Goal: Information Seeking & Learning: Learn about a topic

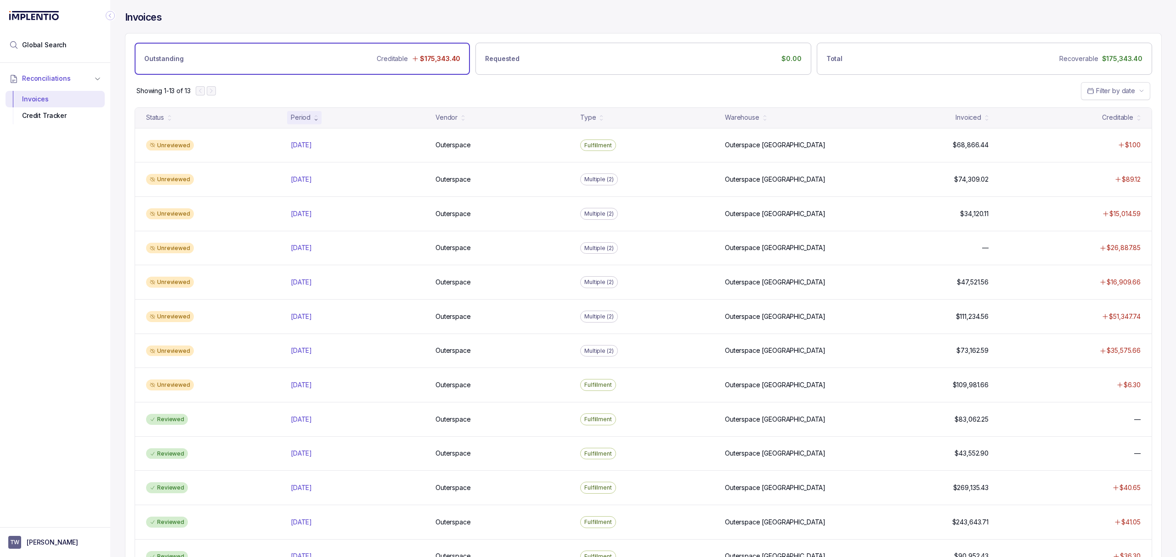
click at [399, 90] on div "Showing 1-13 of 13 Filter by date" at bounding box center [642, 91] width 1035 height 32
click at [398, 92] on div "Showing 1-13 of 13 Filter by date" at bounding box center [642, 91] width 1035 height 32
click at [594, 94] on div "Showing 1-13 of 13 Filter by date" at bounding box center [642, 91] width 1035 height 32
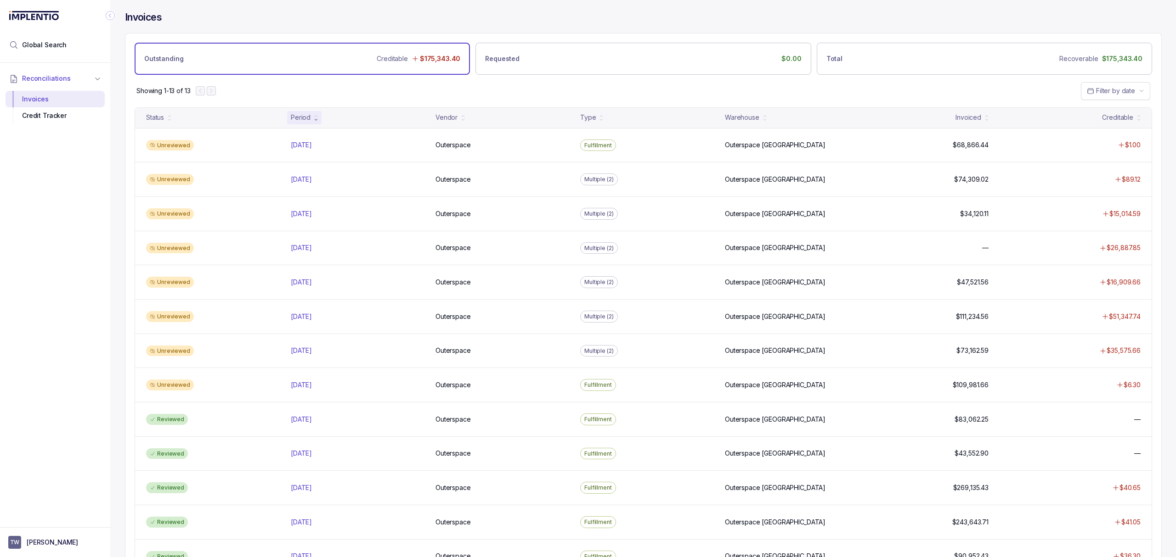
click at [594, 94] on div "Showing 1-13 of 13 Filter by date" at bounding box center [642, 91] width 1035 height 32
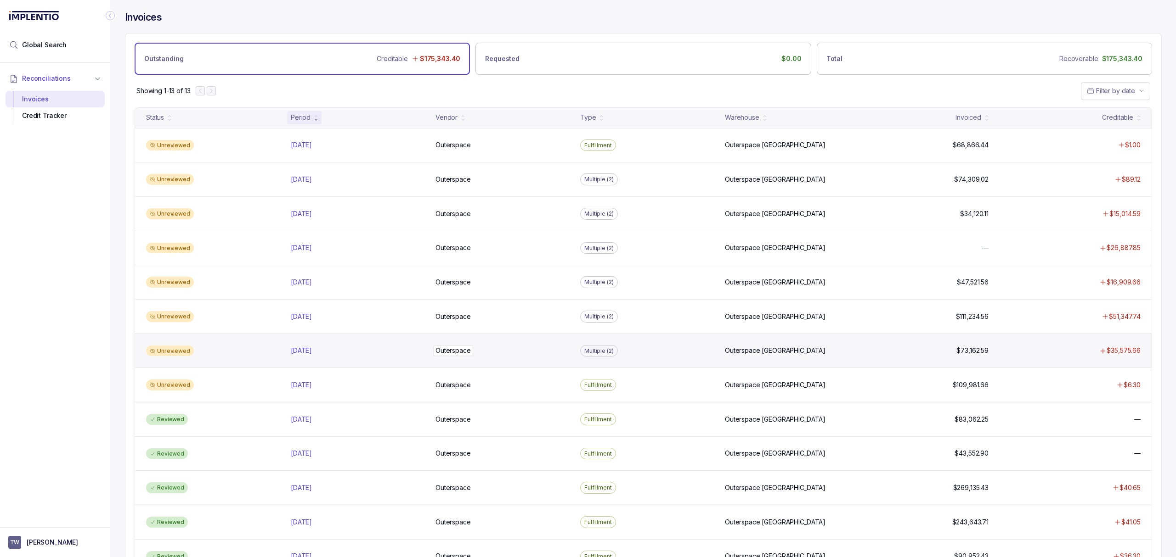
click at [458, 356] on p "Outerspace" at bounding box center [453, 351] width 40 height 10
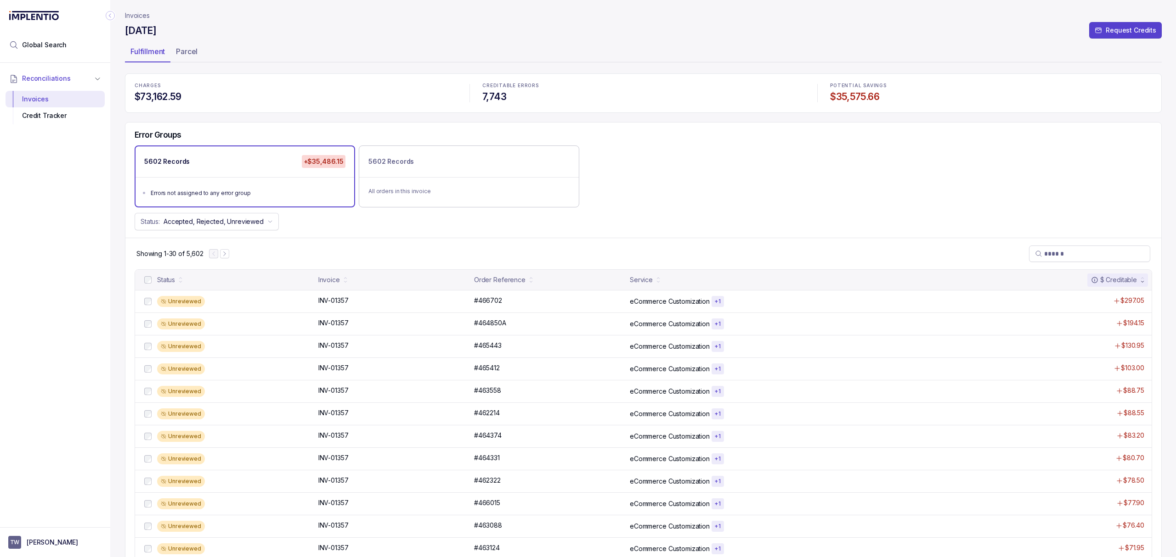
click at [424, 252] on div "Showing 1-30 of 5,602" at bounding box center [642, 254] width 1035 height 32
click at [405, 249] on div "Showing 1-30 of 5,602" at bounding box center [642, 254] width 1035 height 32
click at [388, 245] on div "Showing 1-30 of 5,602" at bounding box center [642, 254] width 1035 height 32
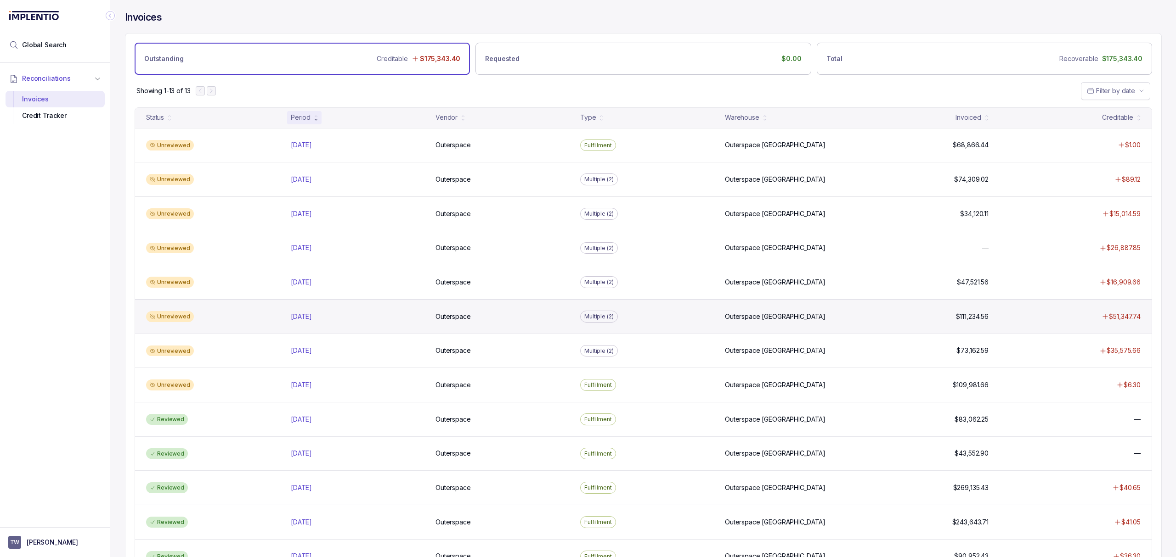
click at [310, 326] on div "Unreviewed [DATE] [DATE] Outerspace Outerspace Multiple (2) [GEOGRAPHIC_DATA] $…" at bounding box center [643, 316] width 1016 height 34
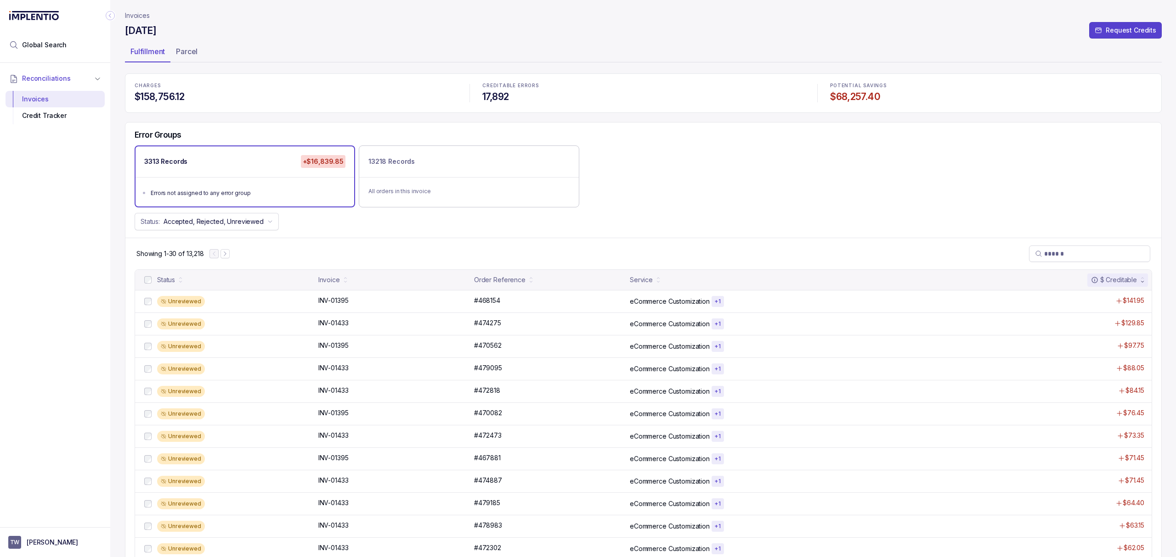
click at [74, 199] on div "Reconciliations Invoices Credit Tracker" at bounding box center [55, 292] width 110 height 459
click at [79, 154] on div "Reconciliations Invoices Credit Tracker" at bounding box center [55, 292] width 110 height 459
click at [100, 168] on div "Reconciliations Invoices Credit Tracker" at bounding box center [55, 292] width 110 height 459
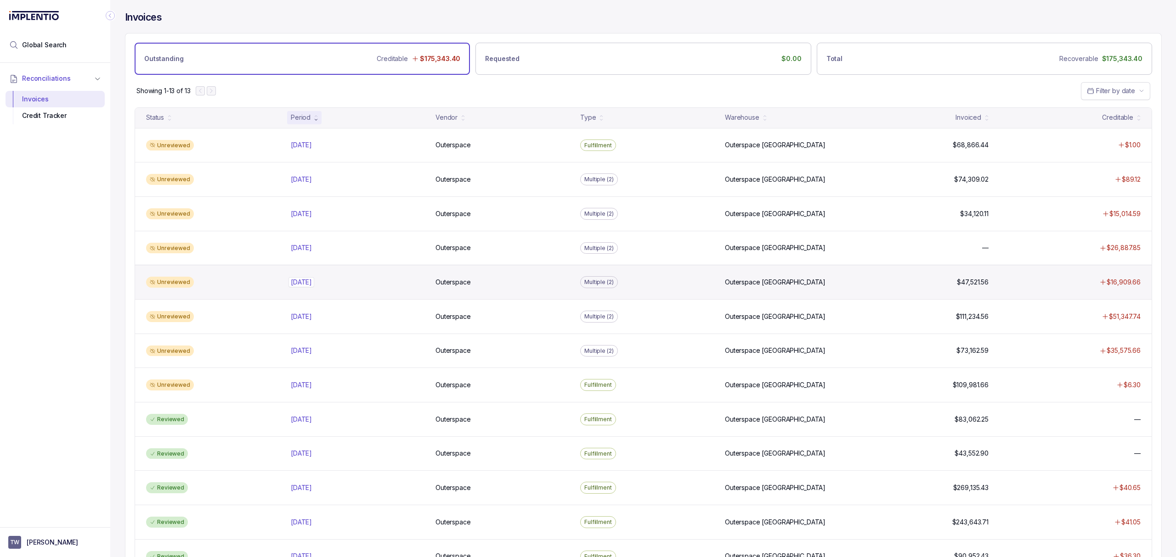
click at [314, 285] on p "[DATE]" at bounding box center [301, 282] width 26 height 10
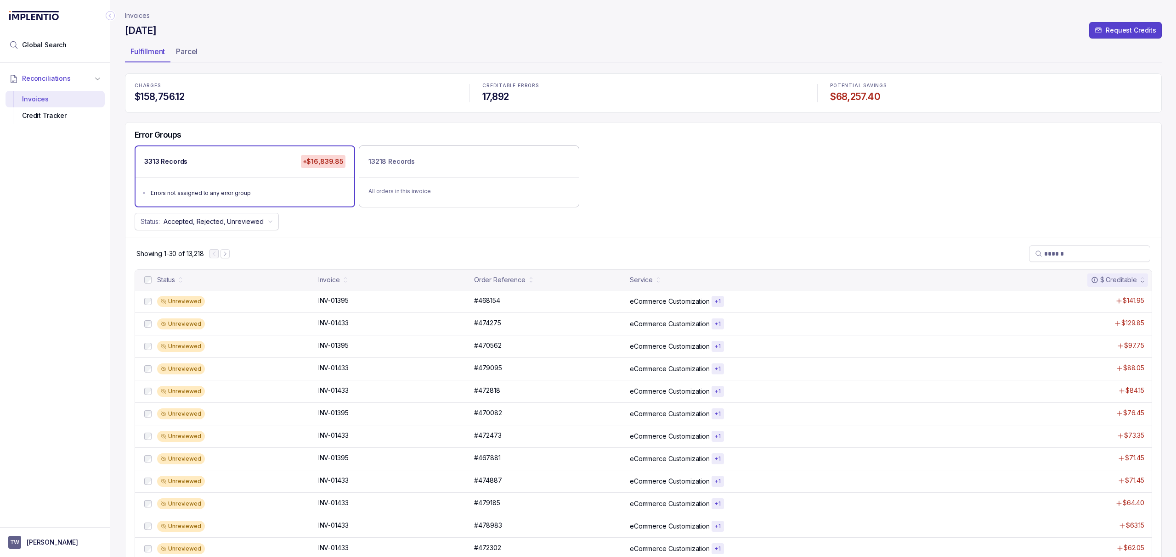
click at [90, 223] on div "Reconciliations Invoices Credit Tracker" at bounding box center [55, 292] width 110 height 459
click at [83, 215] on div "Reconciliations Invoices Credit Tracker" at bounding box center [55, 292] width 110 height 459
click at [80, 207] on div "Reconciliations Invoices Credit Tracker" at bounding box center [55, 292] width 110 height 459
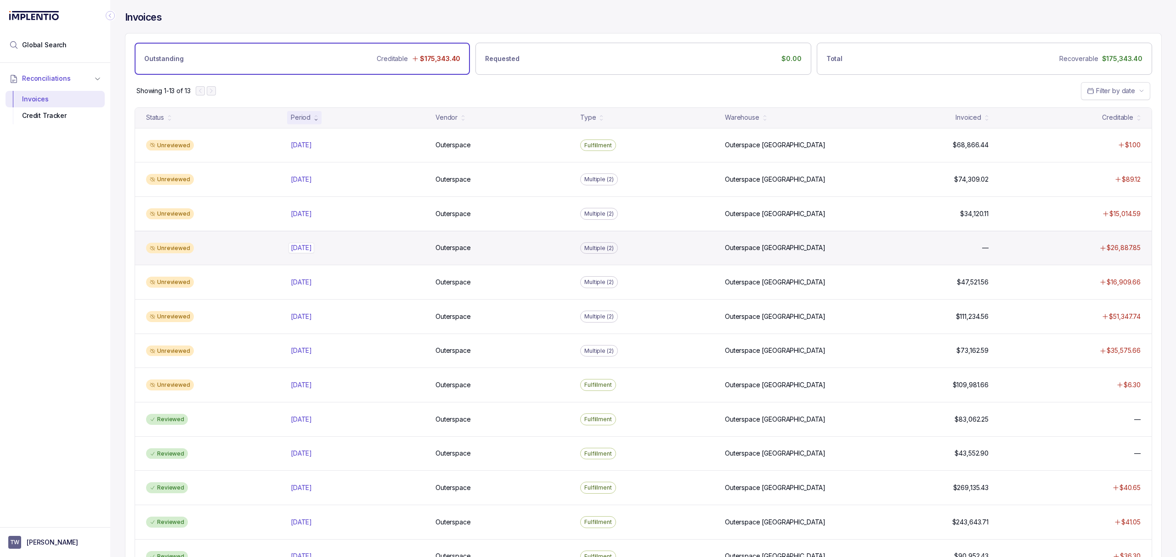
click at [309, 248] on p "[DATE]" at bounding box center [301, 248] width 26 height 10
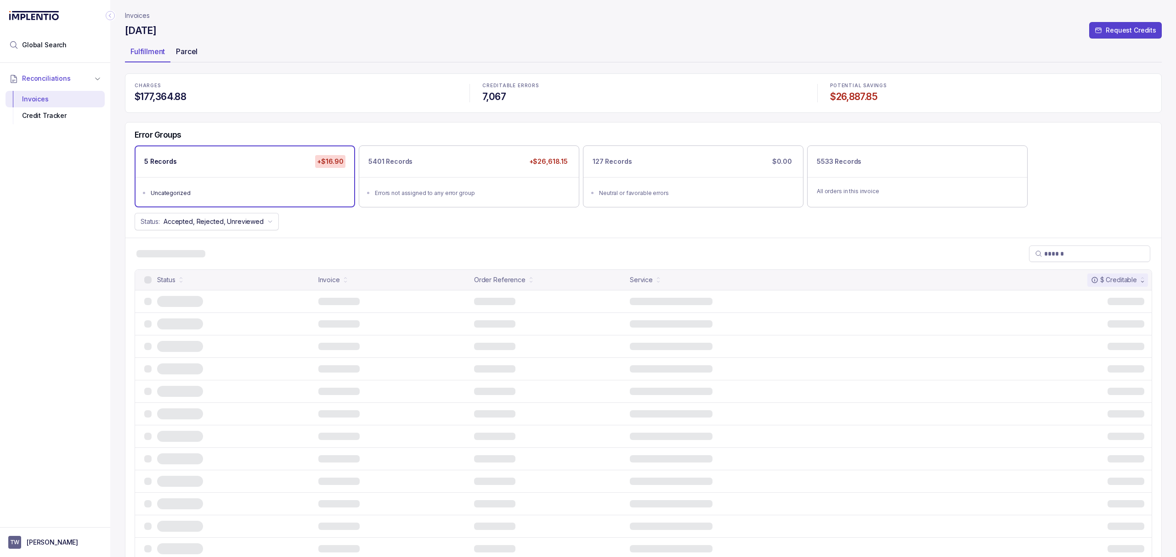
click at [186, 54] on p "Parcel" at bounding box center [187, 51] width 22 height 11
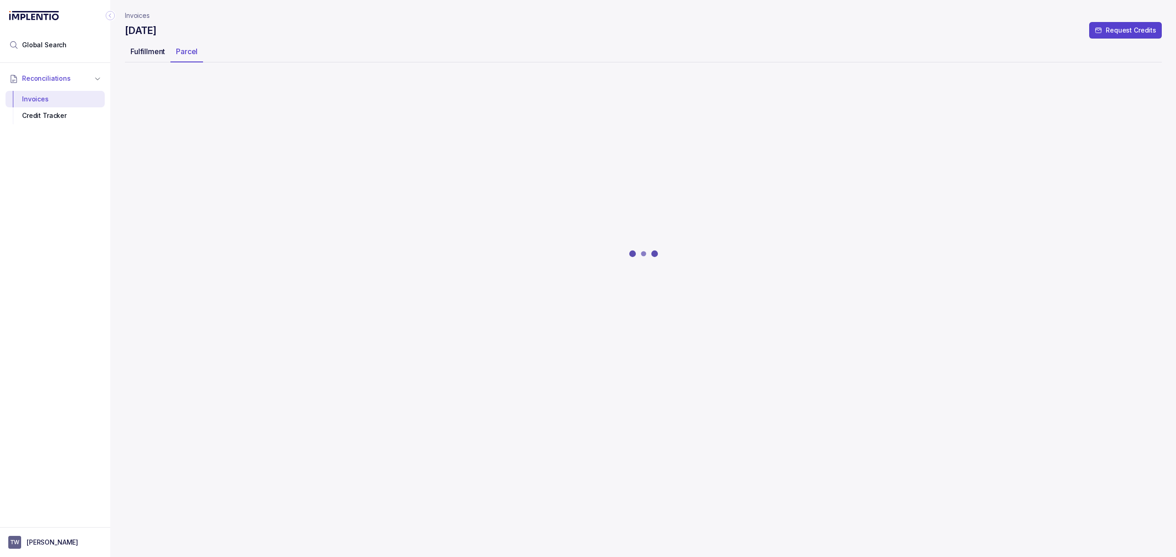
click at [155, 54] on p "Fulfillment" at bounding box center [147, 51] width 34 height 11
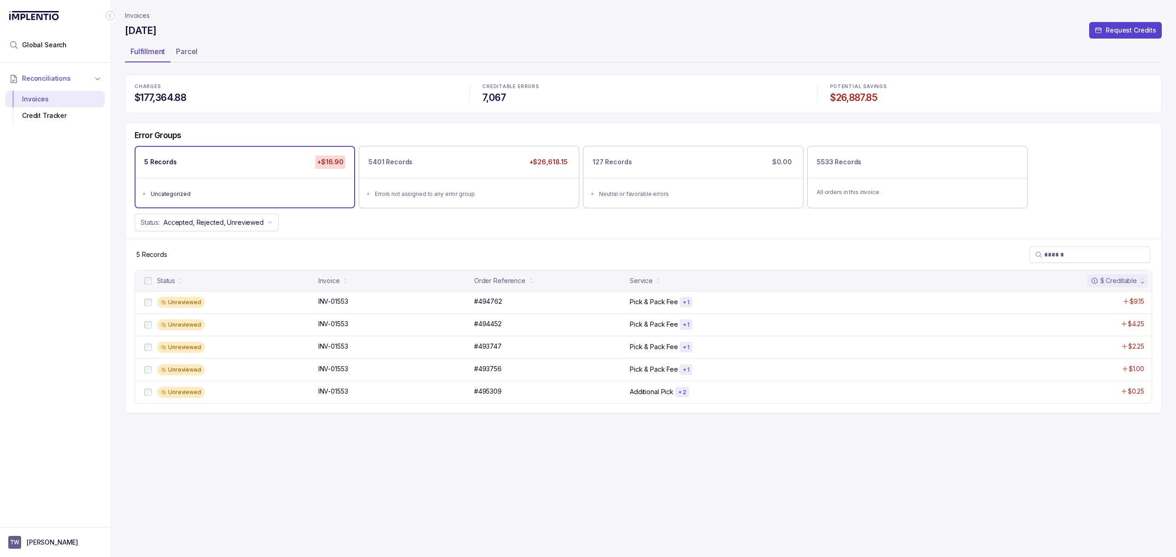
click at [98, 204] on div "Reconciliations Invoices Credit Tracker" at bounding box center [55, 292] width 110 height 459
click at [445, 195] on div "Errors not assigned to any error group" at bounding box center [472, 194] width 194 height 9
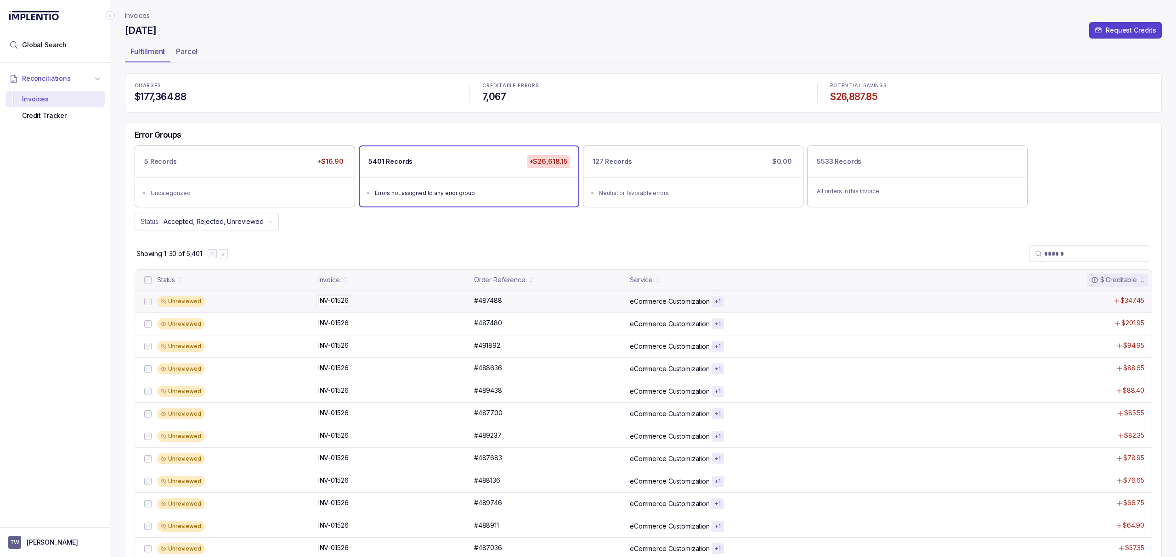
click at [328, 300] on p "INV-01526" at bounding box center [333, 301] width 35 height 10
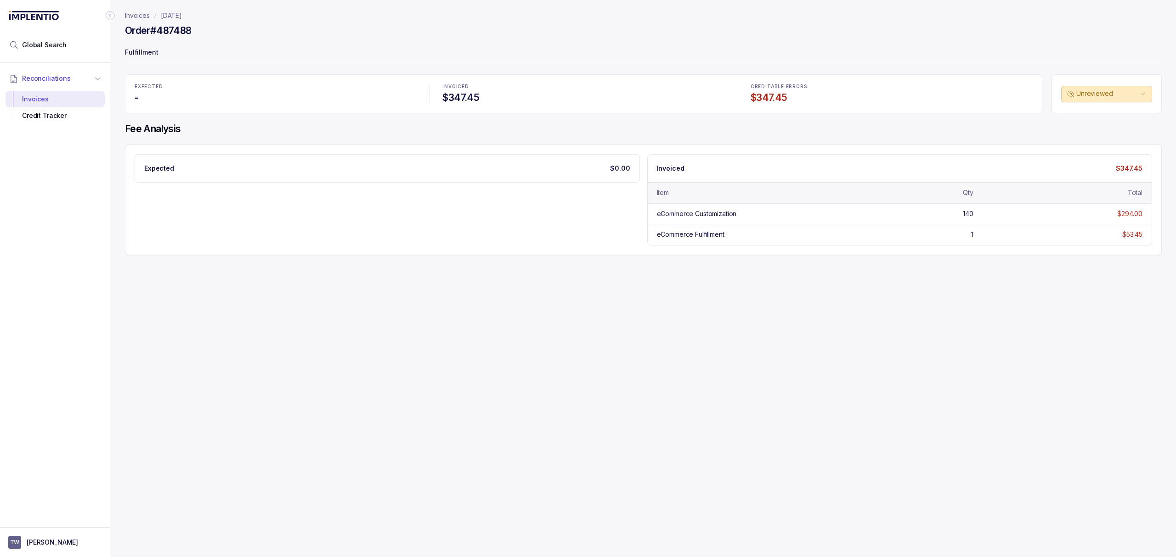
click at [351, 287] on div "Invoices [DATE] Order #487488 Fulfillment EXPECTED - INVOICED $347.45 CREDITABL…" at bounding box center [639, 278] width 1058 height 557
click at [554, 269] on div "Invoices [DATE] Order #487488 Fulfillment EXPECTED - INVOICED $347.45 CREDITABL…" at bounding box center [639, 278] width 1058 height 557
click at [557, 270] on div "Invoices [DATE] Order #487488 Fulfillment EXPECTED - INVOICED $347.45 CREDITABL…" at bounding box center [639, 278] width 1058 height 557
click at [582, 238] on div "Expected $0.00 Invoiced $347.45 Item Qty Total eCommerce Customization 140 $294…" at bounding box center [643, 199] width 1017 height 91
click at [564, 235] on div "Expected $0.00 Invoiced $347.45 Item Qty Total eCommerce Customization 140 $294…" at bounding box center [643, 199] width 1017 height 91
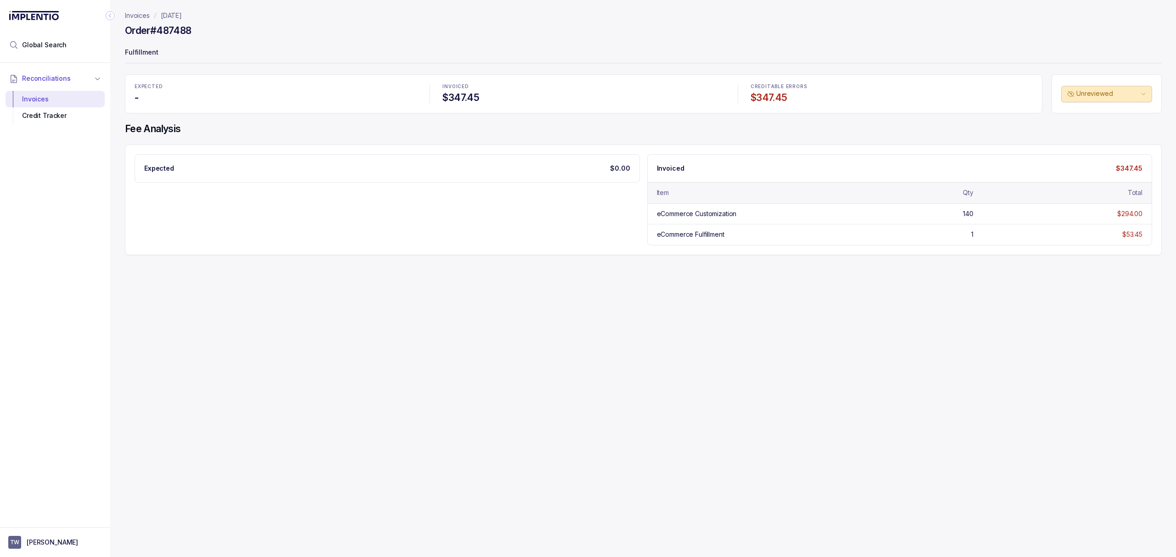
click at [537, 229] on div "Expected $0.00 Invoiced $347.45 Item Qty Total eCommerce Customization 140 $294…" at bounding box center [643, 199] width 1017 height 91
click at [528, 228] on div "Expected $0.00 Invoiced $347.45 Item Qty Total eCommerce Customization 140 $294…" at bounding box center [643, 199] width 1017 height 91
click at [510, 224] on div "Expected $0.00 Invoiced $347.45 Item Qty Total eCommerce Customization 140 $294…" at bounding box center [643, 199] width 1017 height 91
click at [491, 213] on div "Expected $0.00 Invoiced $347.45 Item Qty Total eCommerce Customization 140 $294…" at bounding box center [643, 199] width 1017 height 91
click at [435, 197] on div "Expected $0.00 Invoiced $347.45 Item Qty Total eCommerce Customization 140 $294…" at bounding box center [643, 199] width 1017 height 91
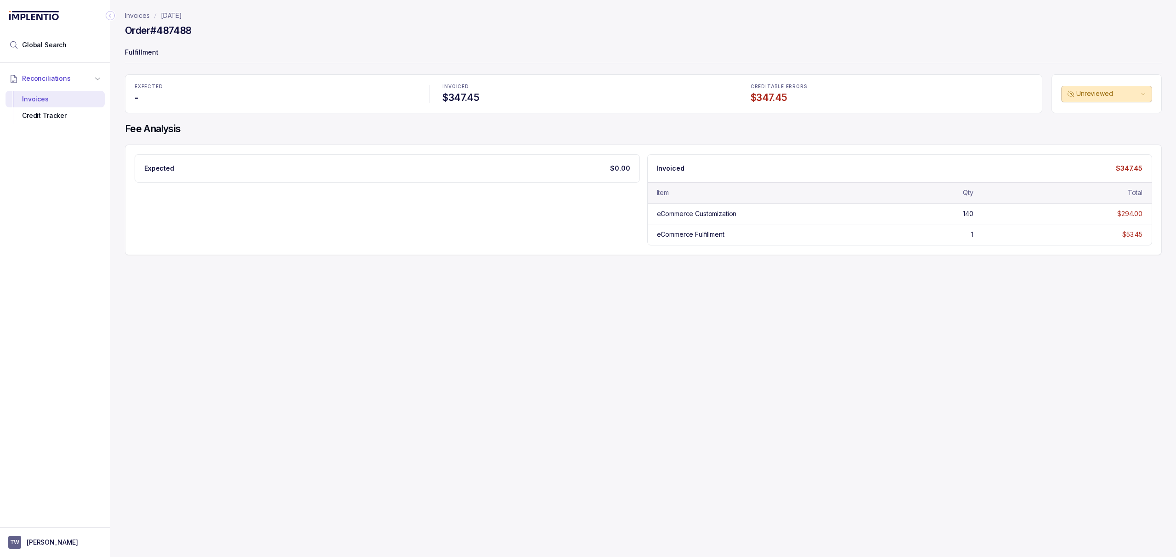
drag, startPoint x: 268, startPoint y: 197, endPoint x: 474, endPoint y: 256, distance: 214.2
click at [474, 255] on div "Expected $0.00 Invoiced $347.45 Item Qty Total eCommerce Customization 140 $294…" at bounding box center [643, 200] width 1036 height 111
click at [463, 239] on div "Expected $0.00 Invoiced $347.45 Item Qty Total eCommerce Customization 140 $294…" at bounding box center [643, 199] width 1017 height 91
click at [459, 231] on div "Expected $0.00 Invoiced $347.45 Item Qty Total eCommerce Customization 140 $294…" at bounding box center [643, 199] width 1017 height 91
click at [459, 229] on div "Expected $0.00 Invoiced $347.45 Item Qty Total eCommerce Customization 140 $294…" at bounding box center [643, 199] width 1017 height 91
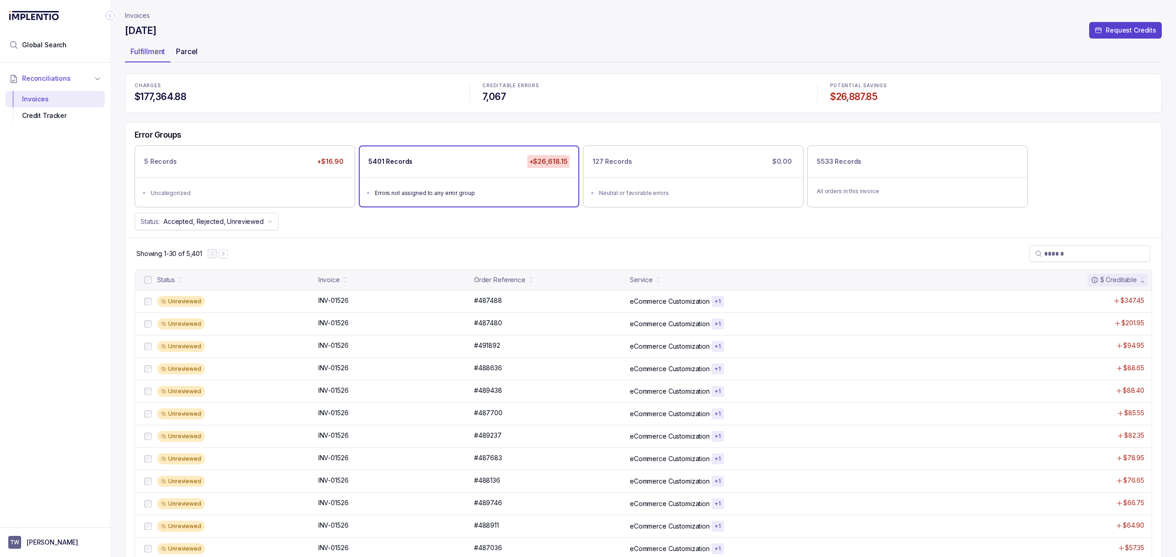
click at [199, 58] on div "Parcel" at bounding box center [186, 51] width 33 height 15
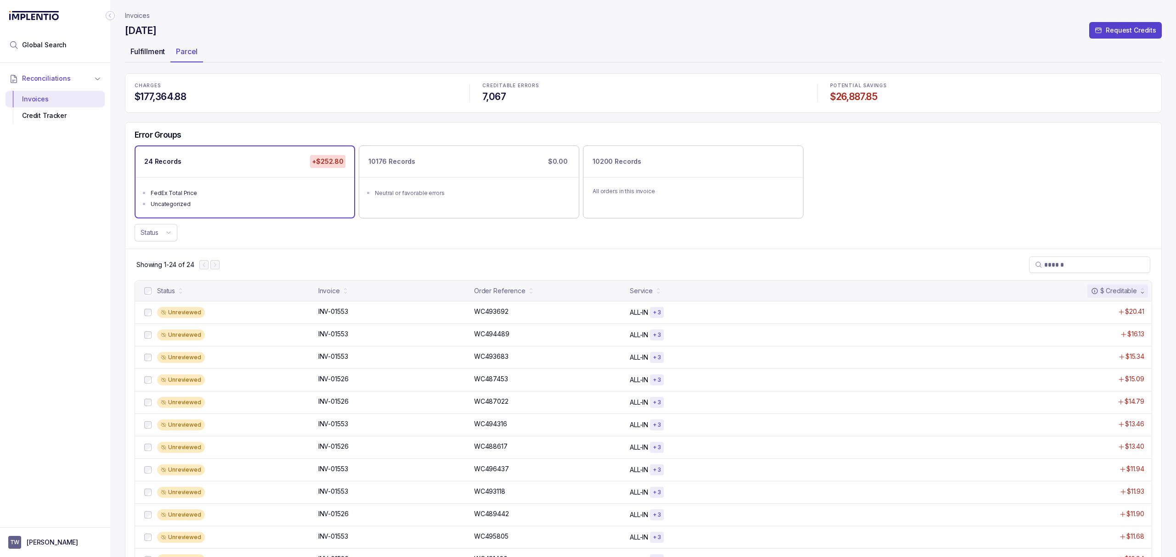
click at [158, 52] on p "Fulfillment" at bounding box center [147, 51] width 34 height 11
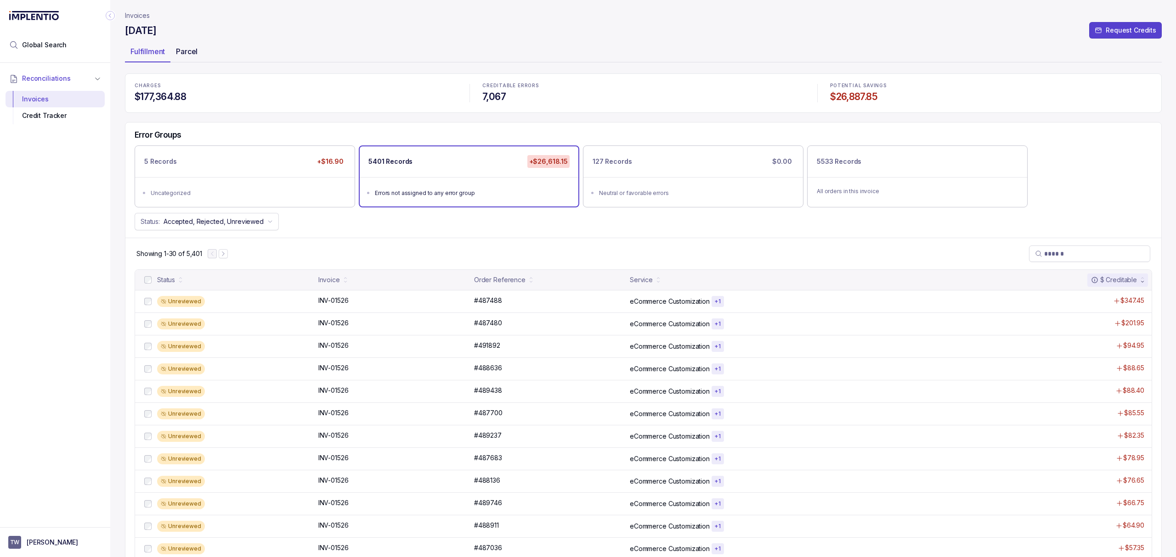
click at [193, 51] on p "Parcel" at bounding box center [187, 51] width 22 height 11
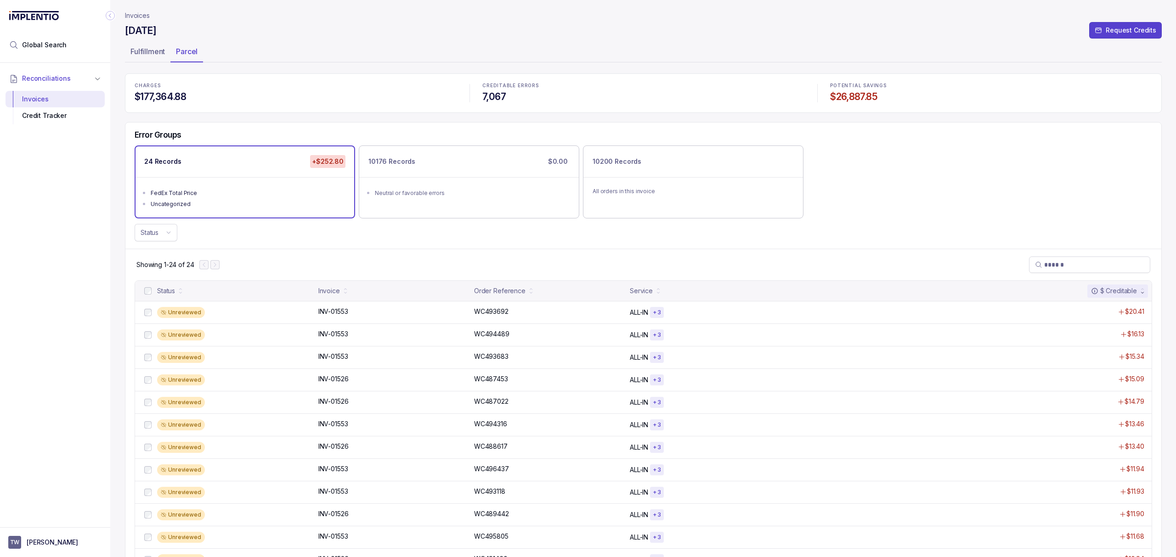
click at [281, 258] on div "Showing 1-24 of 24" at bounding box center [642, 265] width 1035 height 32
click at [265, 127] on div "Error Groups 24 Records +$252.80 FedEx Total Price Uncategorized 10176 Records …" at bounding box center [642, 186] width 1035 height 127
click at [493, 189] on div "Neutral or favorable errors" at bounding box center [472, 193] width 194 height 9
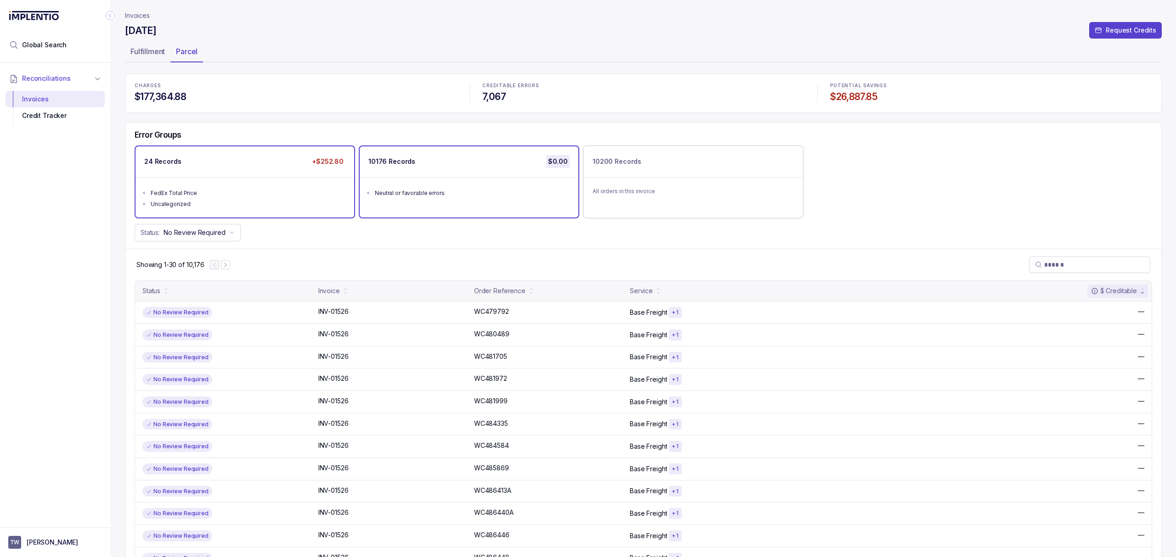
click at [229, 184] on ul "FedEx Total Price Uncategorized" at bounding box center [244, 197] width 219 height 40
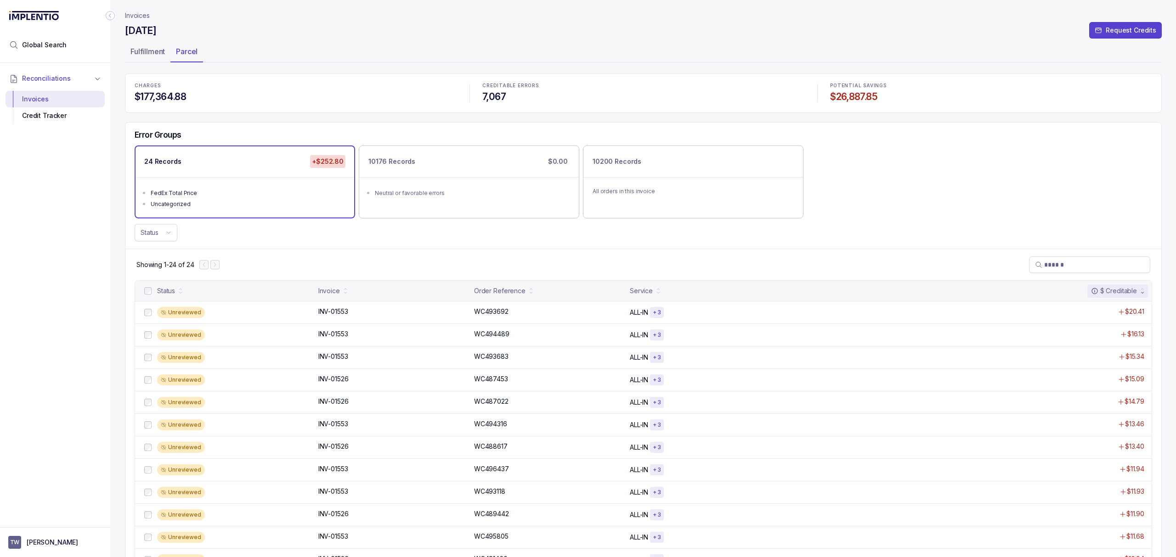
click at [136, 13] on p "Invoices" at bounding box center [137, 15] width 25 height 9
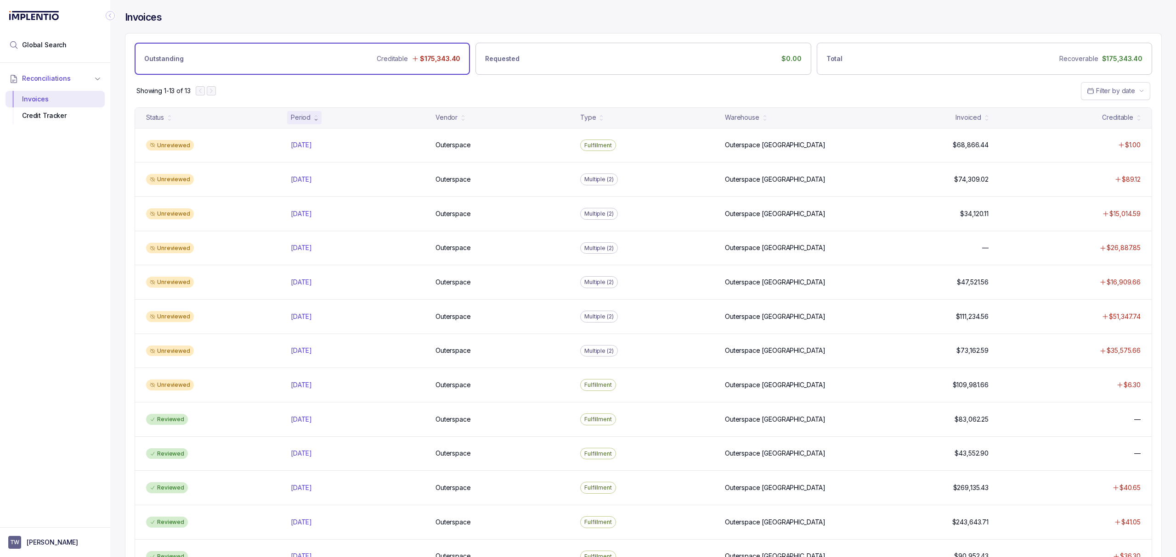
click at [252, 90] on div "Showing 1-13 of 13 Filter by date" at bounding box center [642, 91] width 1035 height 32
click at [307, 216] on p "[DATE]" at bounding box center [301, 214] width 26 height 10
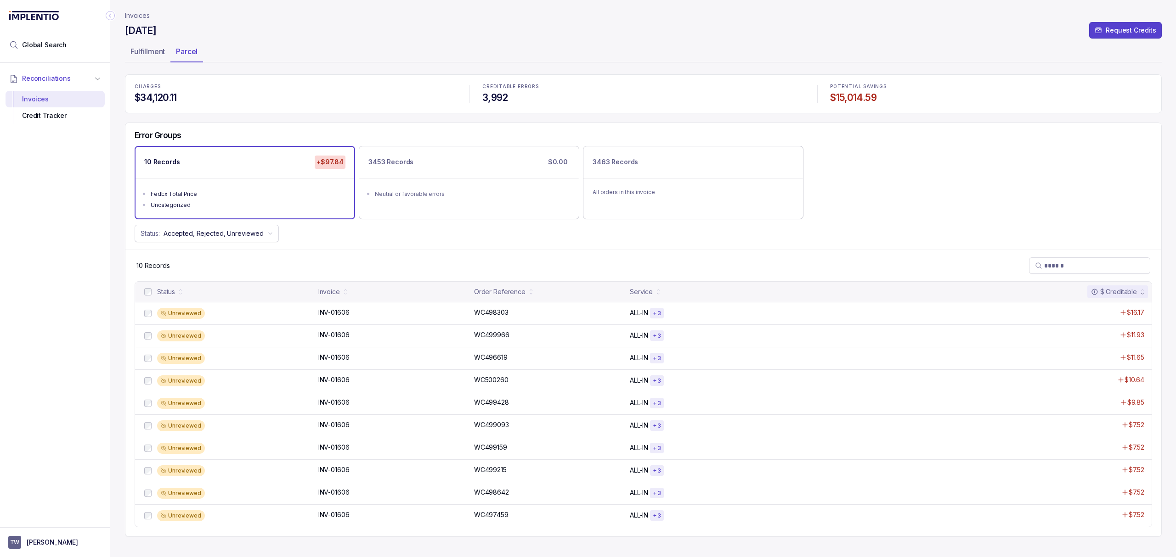
click at [201, 195] on div "FedEx Total Price" at bounding box center [248, 194] width 194 height 9
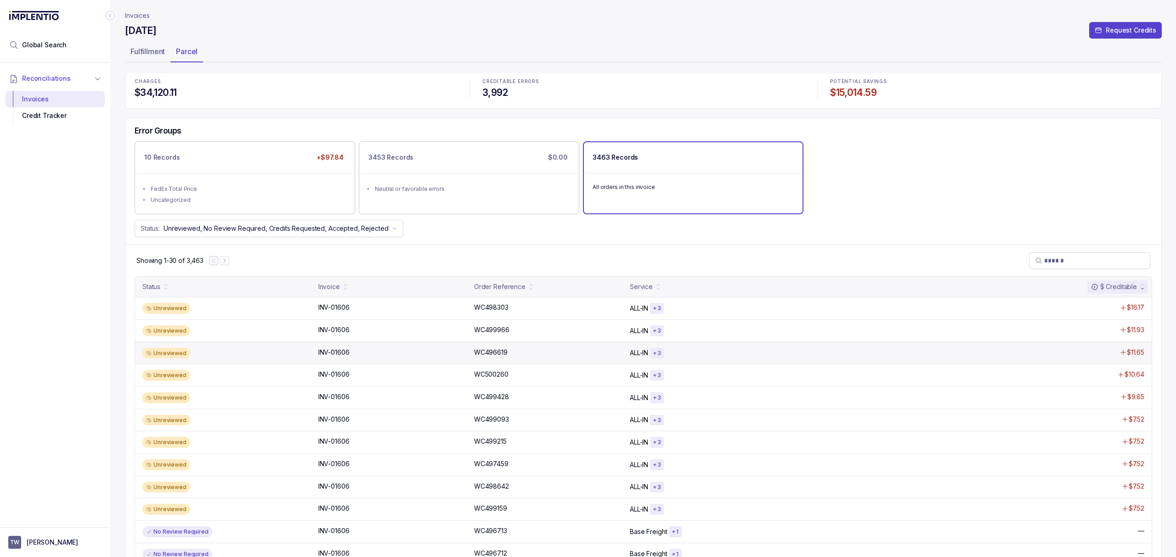
scroll to position [2, 0]
click at [264, 145] on div "10 Records +$97.84" at bounding box center [244, 159] width 219 height 31
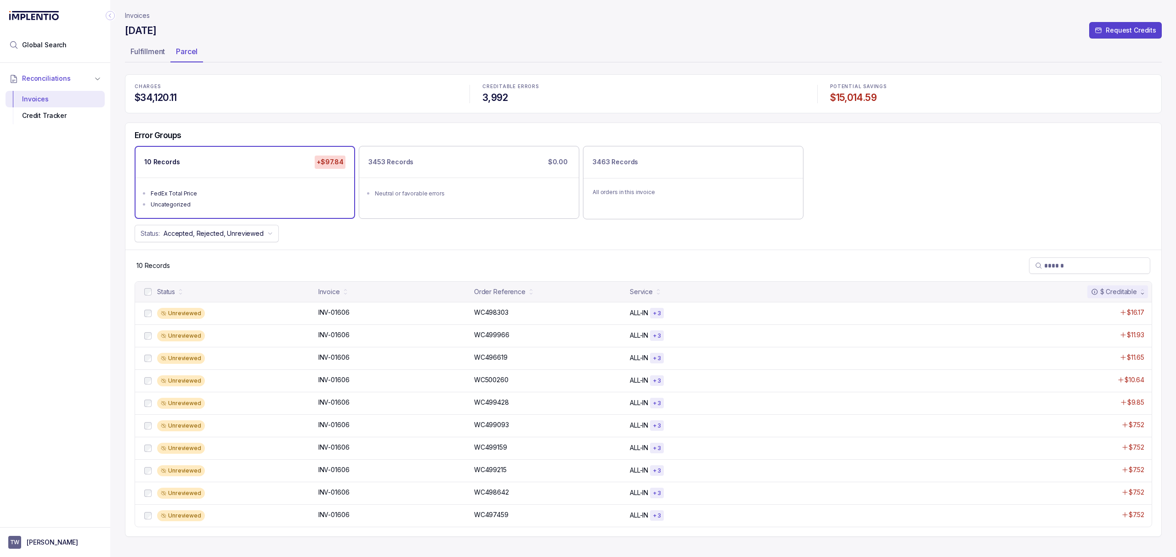
scroll to position [0, 0]
click at [454, 213] on div "3453 Records $0.00 Neutral or favorable errors" at bounding box center [469, 182] width 219 height 71
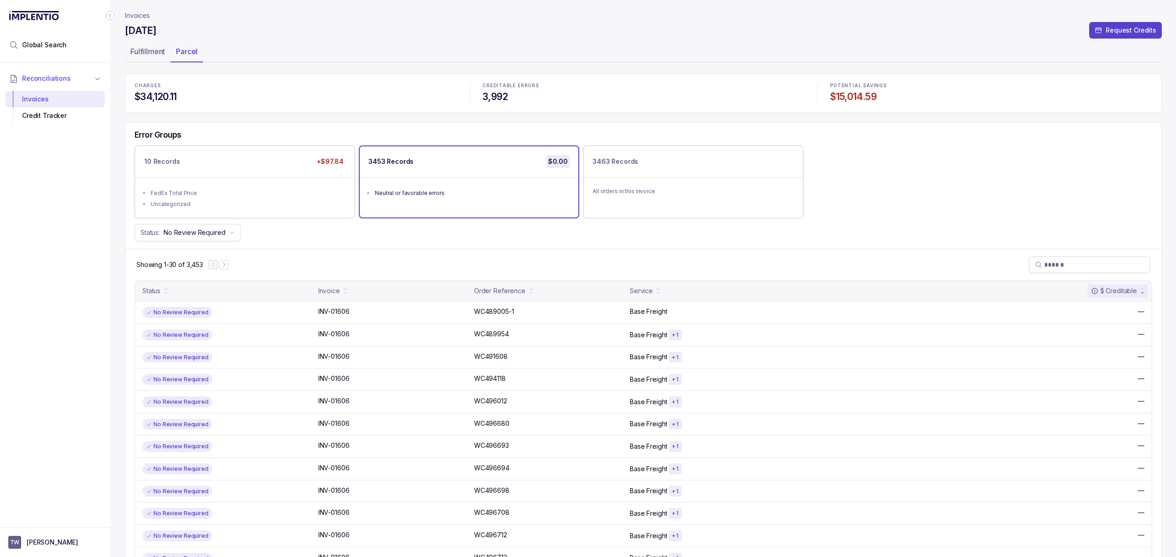
click at [252, 142] on div "Error Groups" at bounding box center [642, 138] width 1035 height 16
click at [250, 168] on div "10 Records +$97.84" at bounding box center [244, 161] width 219 height 31
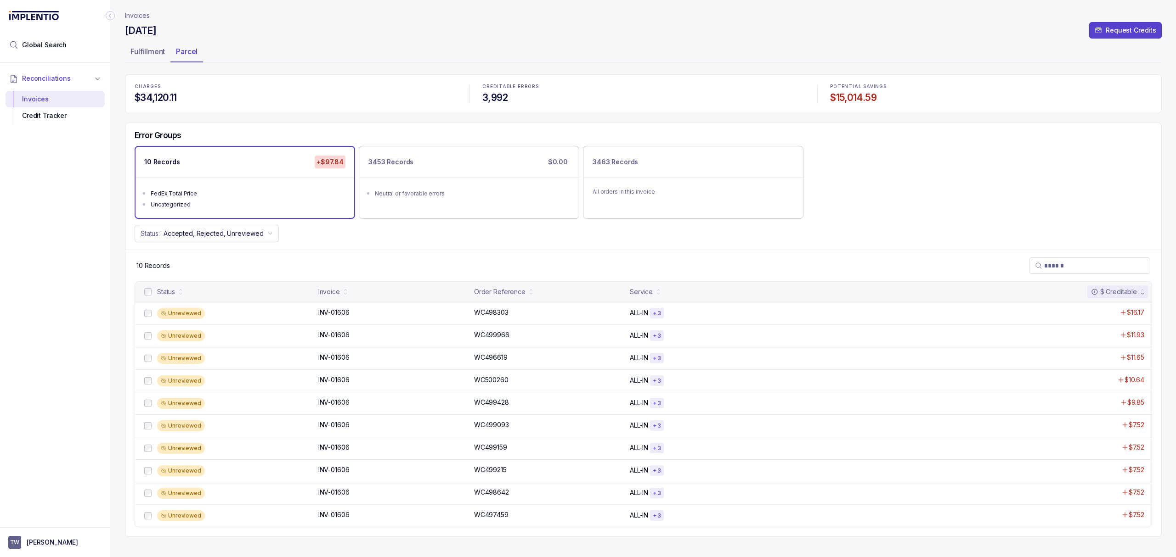
click at [304, 64] on header "Invoices [DATE] Request Credits Fulfillment Parcel" at bounding box center [643, 37] width 1036 height 74
click at [295, 61] on ul "Fulfillment Parcel" at bounding box center [643, 53] width 1036 height 18
click at [302, 67] on header "Invoices [DATE] Request Credits Fulfillment Parcel" at bounding box center [643, 37] width 1036 height 74
click at [149, 18] on p "Invoices" at bounding box center [137, 15] width 25 height 9
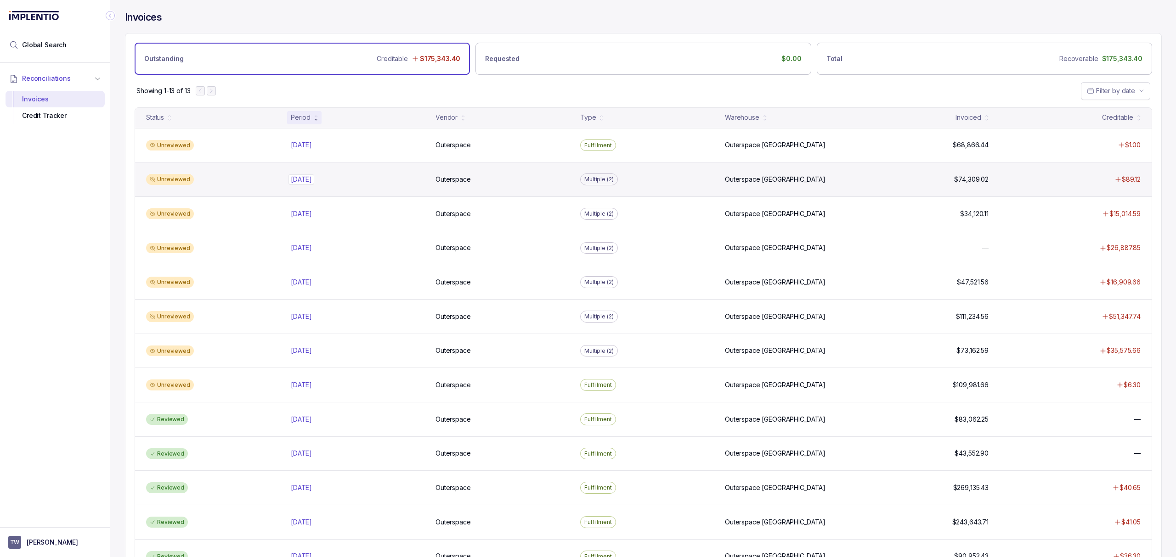
click at [309, 182] on p "[DATE]" at bounding box center [301, 179] width 26 height 10
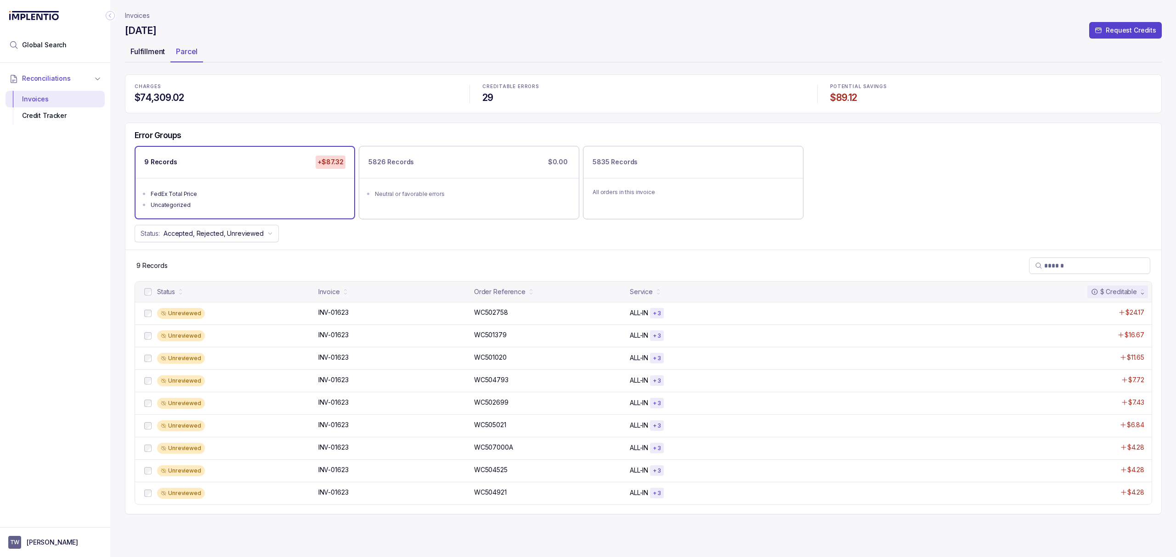
click at [151, 54] on p "Fulfillment" at bounding box center [147, 51] width 34 height 11
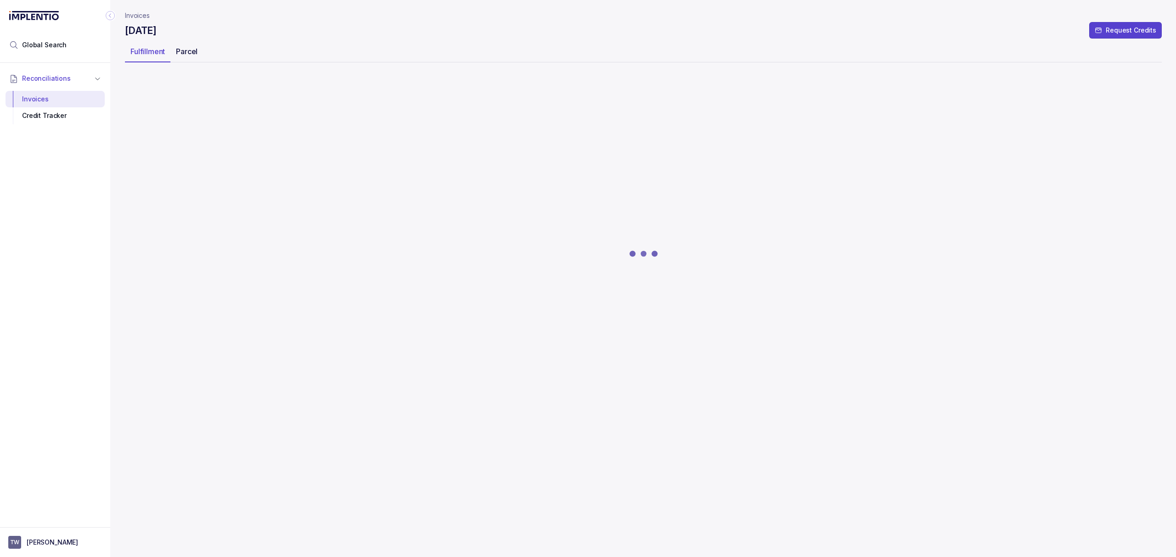
click at [201, 51] on div "Parcel" at bounding box center [186, 51] width 33 height 15
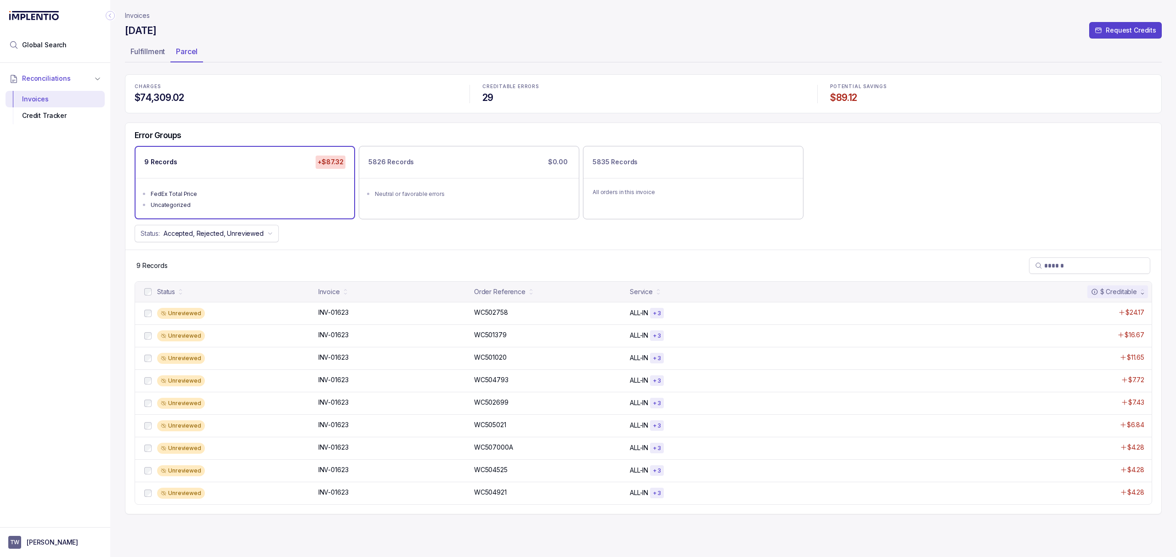
click at [304, 100] on h4 "$74,309.02" at bounding box center [296, 97] width 322 height 13
click at [308, 101] on h4 "$74,309.02" at bounding box center [296, 97] width 322 height 13
click at [297, 101] on h4 "$74,309.02" at bounding box center [296, 97] width 322 height 13
click at [276, 103] on h4 "$74,309.02" at bounding box center [296, 97] width 322 height 13
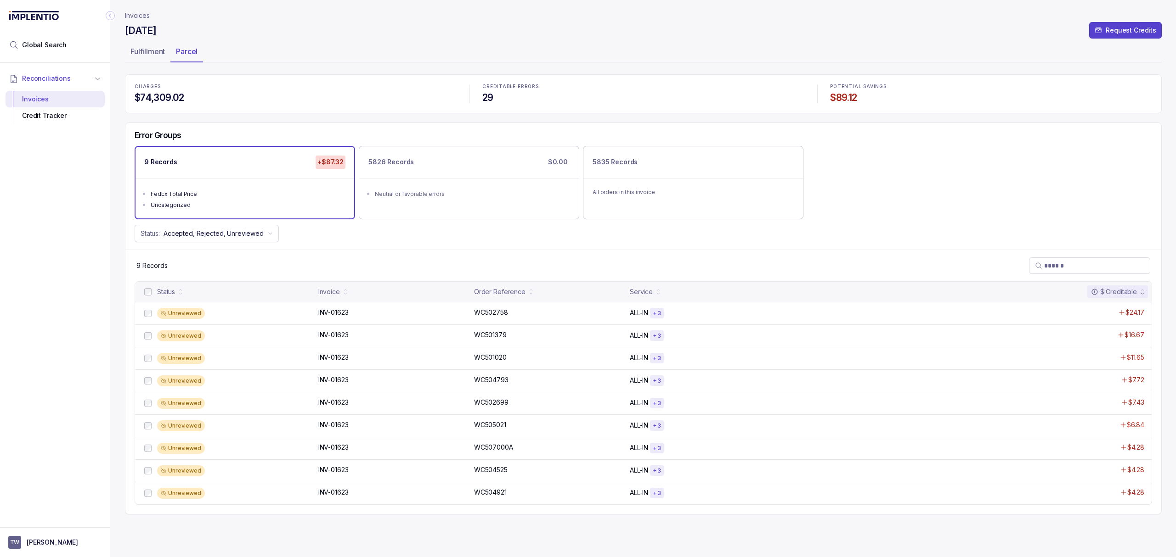
click at [412, 242] on div "Status: Accepted, Rejected, Unreviewed" at bounding box center [642, 233] width 1035 height 17
click at [380, 242] on div "Status: Accepted, Rejected, Unreviewed" at bounding box center [642, 233] width 1035 height 17
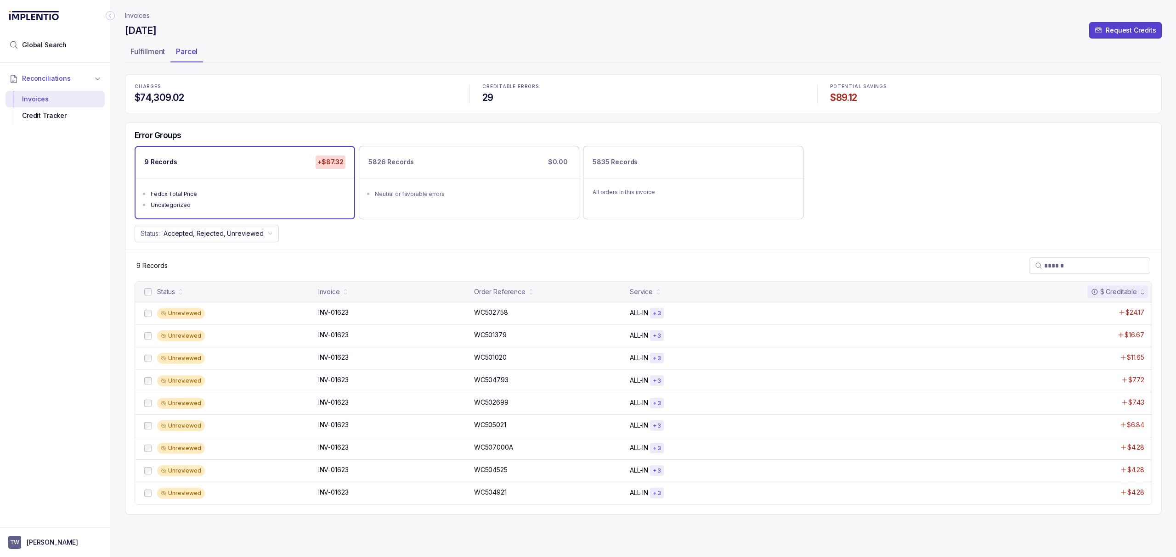
click at [380, 242] on div "Status: Accepted, Rejected, Unreviewed" at bounding box center [642, 233] width 1035 height 17
click at [158, 65] on header "Invoices [DATE] Request Credits Fulfillment Parcel" at bounding box center [643, 37] width 1036 height 74
click at [159, 56] on p "Fulfillment" at bounding box center [147, 51] width 34 height 11
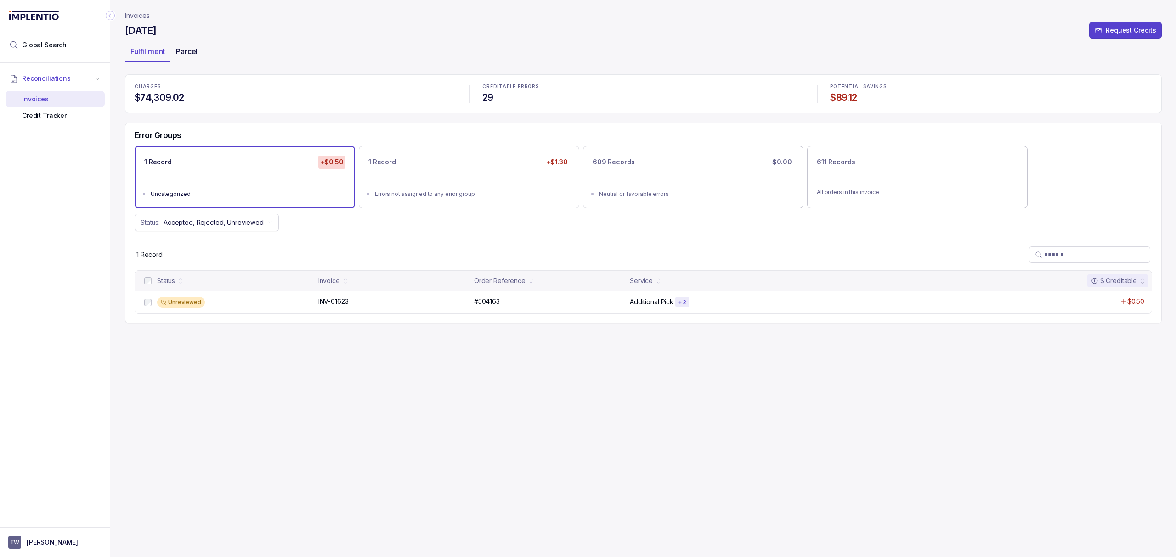
click at [190, 52] on p "Parcel" at bounding box center [187, 51] width 22 height 11
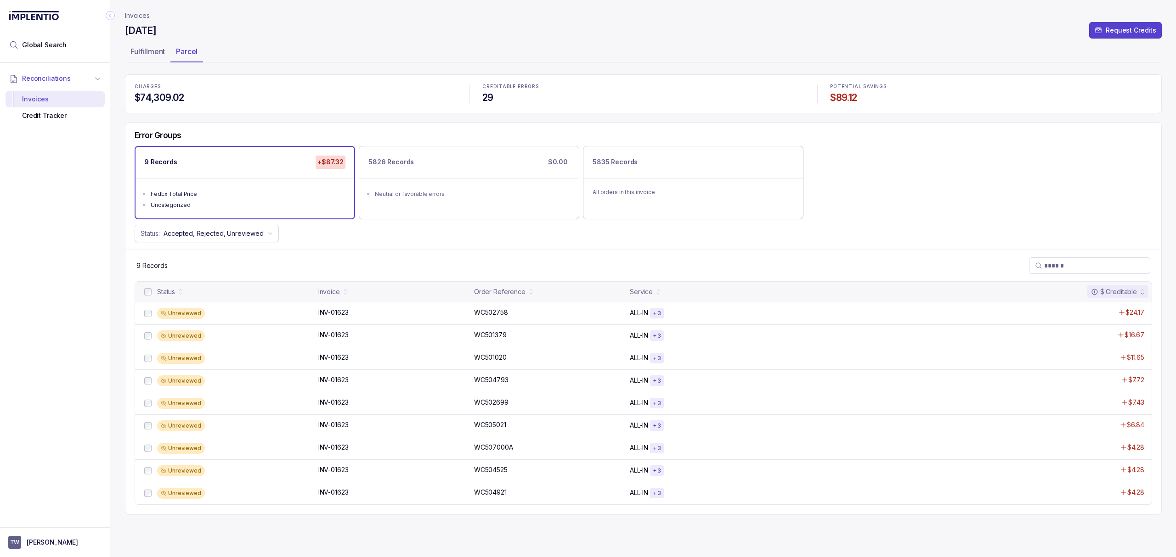
click at [322, 248] on div "Error Groups 9 Records +$87.32 FedEx Total Price Uncategorized 5826 Records $0.…" at bounding box center [642, 186] width 1035 height 127
click at [340, 315] on p "INV-01623" at bounding box center [333, 313] width 35 height 10
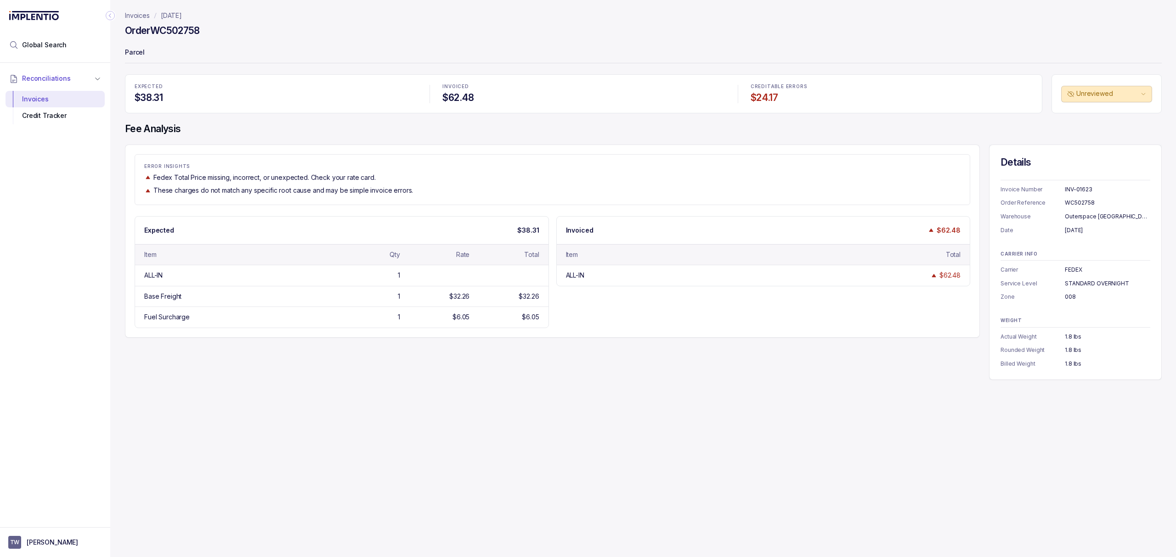
click at [761, 348] on div "ERROR INSIGHTS Fedex Total Price missing, incorrect, or unexpected. Check your …" at bounding box center [643, 263] width 1036 height 236
click at [743, 348] on div "ERROR INSIGHTS Fedex Total Price missing, incorrect, or unexpected. Check your …" at bounding box center [643, 263] width 1036 height 236
click at [139, 14] on p "Invoices" at bounding box center [137, 15] width 25 height 9
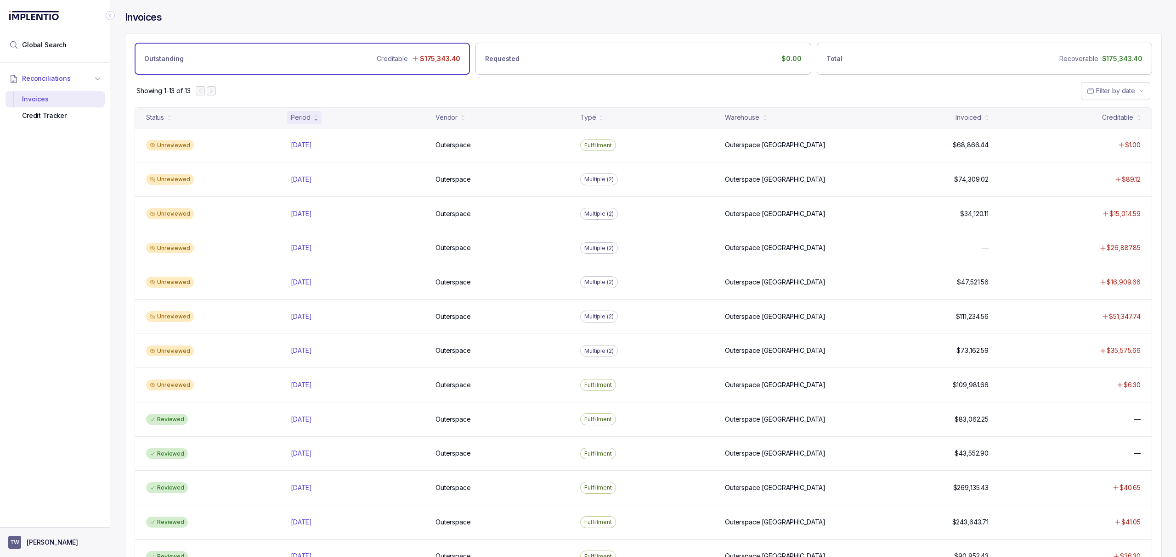
click at [51, 544] on p "[PERSON_NAME]" at bounding box center [52, 542] width 51 height 9
click at [65, 522] on p "Logout" at bounding box center [61, 522] width 76 height 9
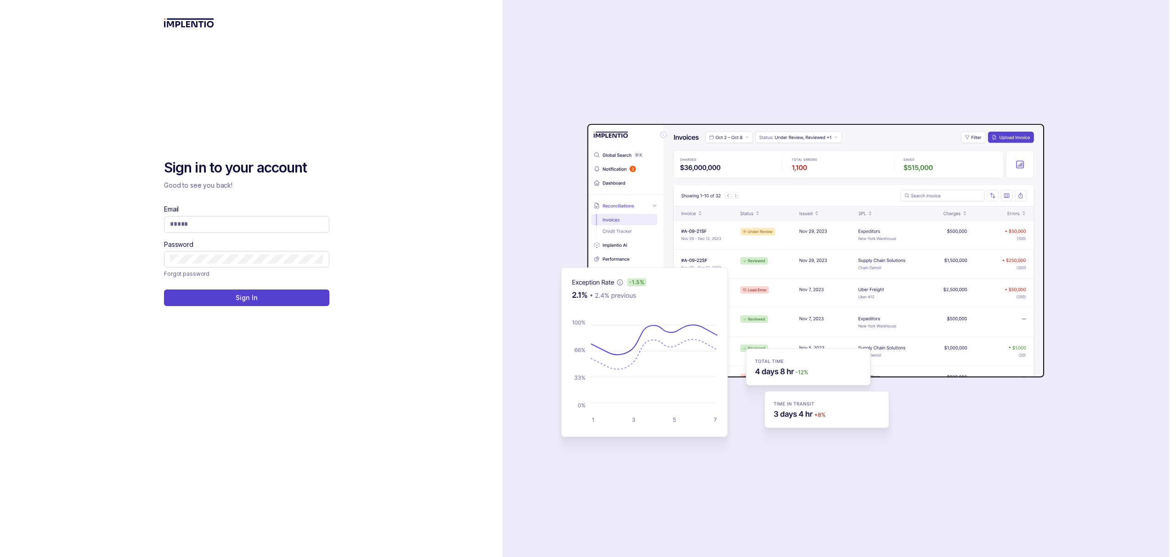
click at [210, 208] on div "Email" at bounding box center [246, 219] width 165 height 28
click at [201, 221] on input "Email" at bounding box center [246, 223] width 153 height 9
type input "**********"
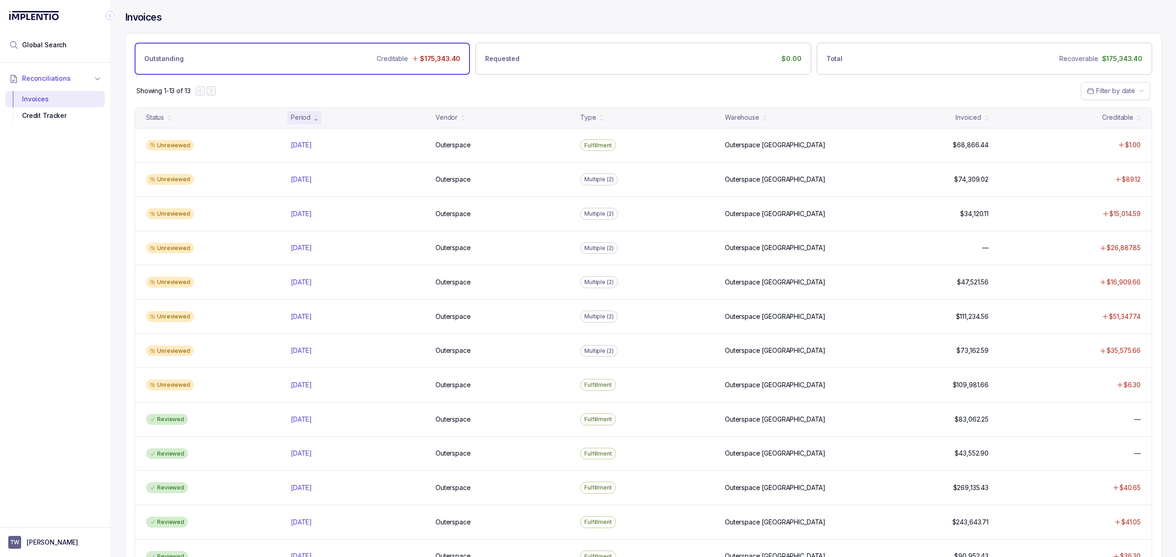
click at [367, 94] on div "Showing 1-13 of 13 Filter by date" at bounding box center [642, 91] width 1035 height 32
click at [313, 214] on p "[DATE]" at bounding box center [301, 214] width 26 height 10
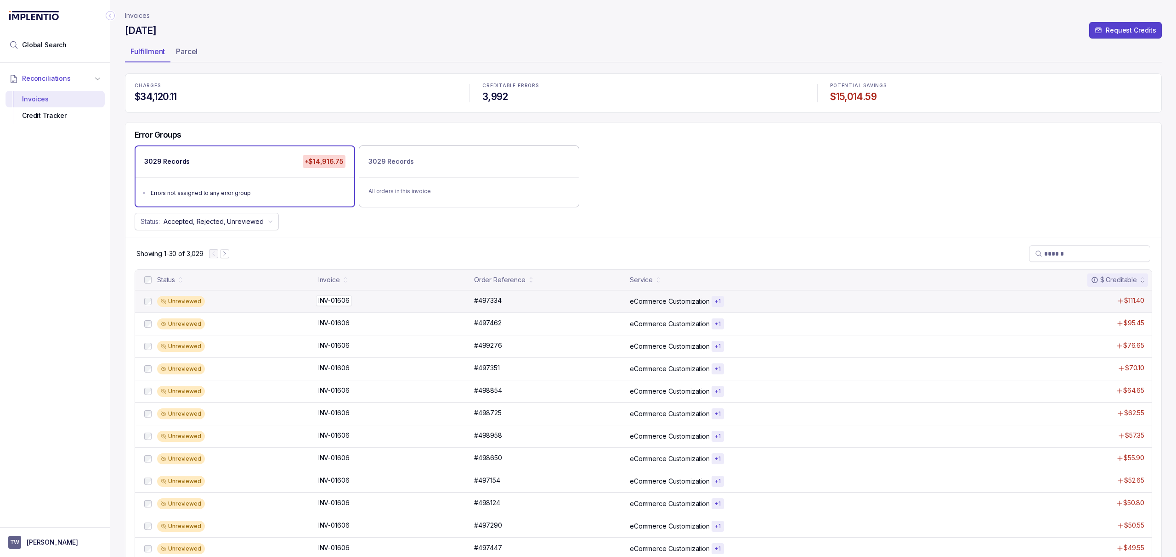
click at [327, 302] on p "INV-01606" at bounding box center [334, 301] width 36 height 10
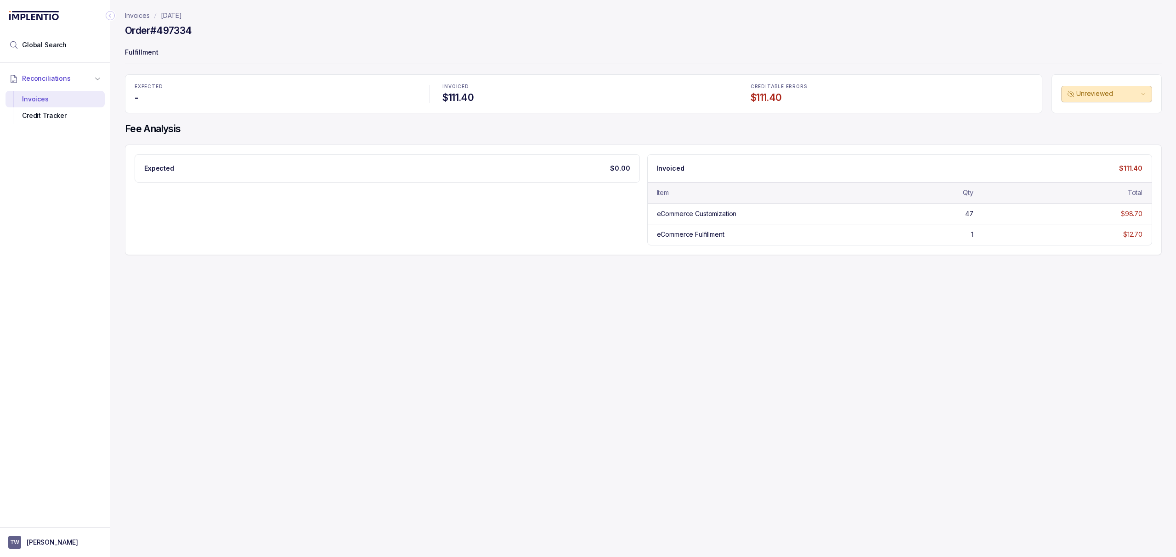
click at [328, 296] on div "Invoices [DATE] Order #497334 Fulfillment EXPECTED - INVOICED $111.40 CREDITABL…" at bounding box center [639, 278] width 1058 height 557
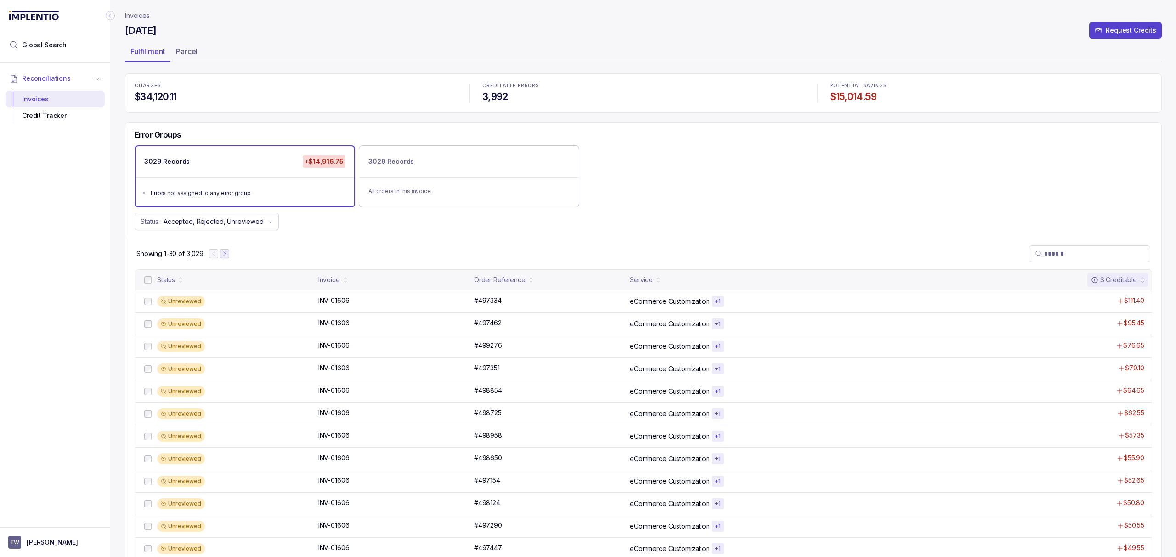
click at [227, 252] on icon "Next Page" at bounding box center [224, 254] width 6 height 6
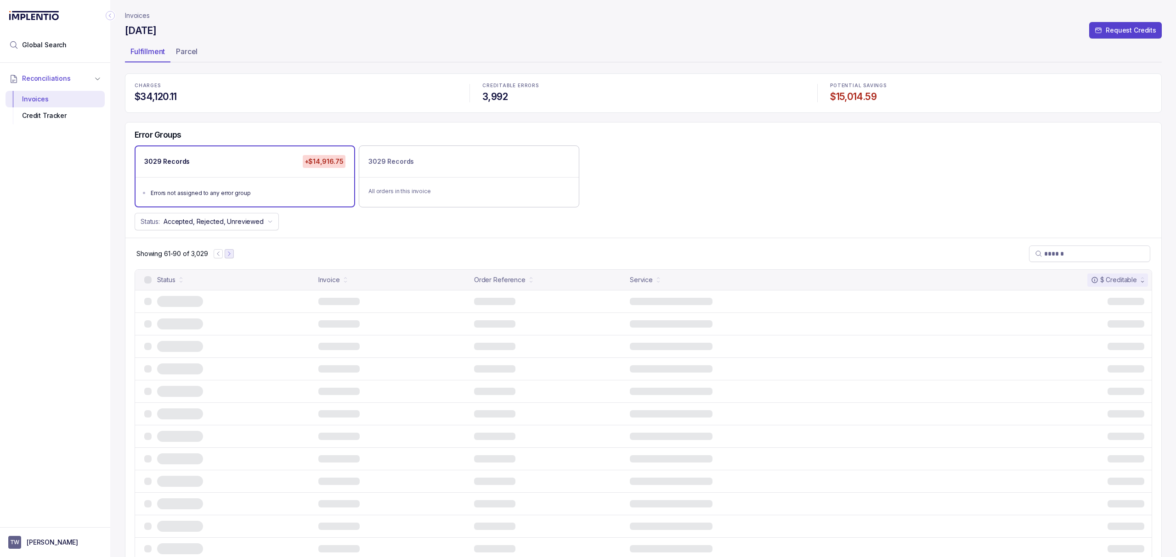
click at [227, 252] on icon "Next Page" at bounding box center [229, 254] width 6 height 6
click at [227, 252] on button "Next Page" at bounding box center [229, 253] width 9 height 9
click at [226, 252] on button "Previous Page" at bounding box center [221, 253] width 9 height 9
click at [228, 252] on button "Next Page" at bounding box center [232, 253] width 9 height 9
click at [226, 252] on button "Previous Page" at bounding box center [221, 253] width 9 height 9
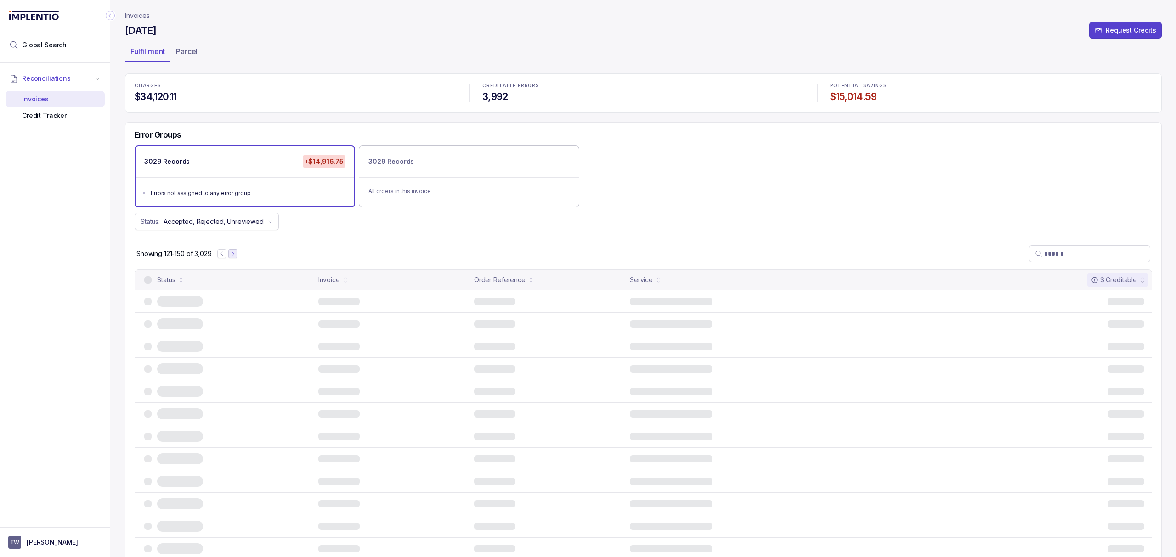
click at [228, 252] on button "Next Page" at bounding box center [232, 253] width 9 height 9
click at [226, 252] on button "Previous Page" at bounding box center [221, 253] width 9 height 9
click at [228, 252] on button "Next Page" at bounding box center [232, 253] width 9 height 9
click at [236, 252] on icon "Next Page" at bounding box center [233, 254] width 6 height 6
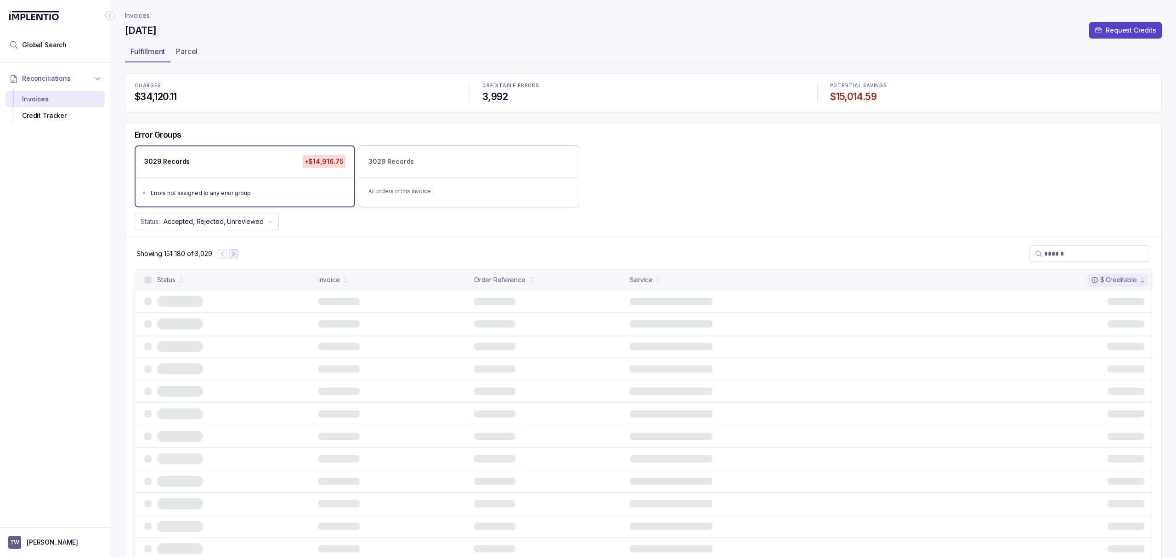
click at [236, 252] on icon "Next Page" at bounding box center [233, 254] width 6 height 6
click at [236, 252] on icon "Next Page" at bounding box center [234, 254] width 6 height 6
click at [236, 252] on icon "Next Page" at bounding box center [236, 254] width 6 height 6
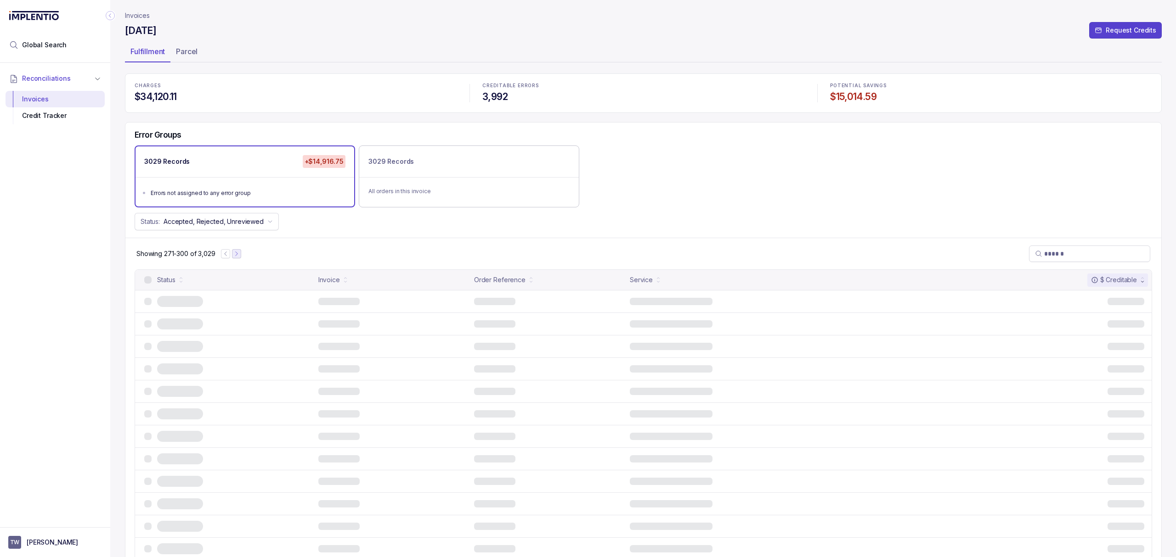
click at [236, 252] on icon "Next Page" at bounding box center [236, 254] width 6 height 6
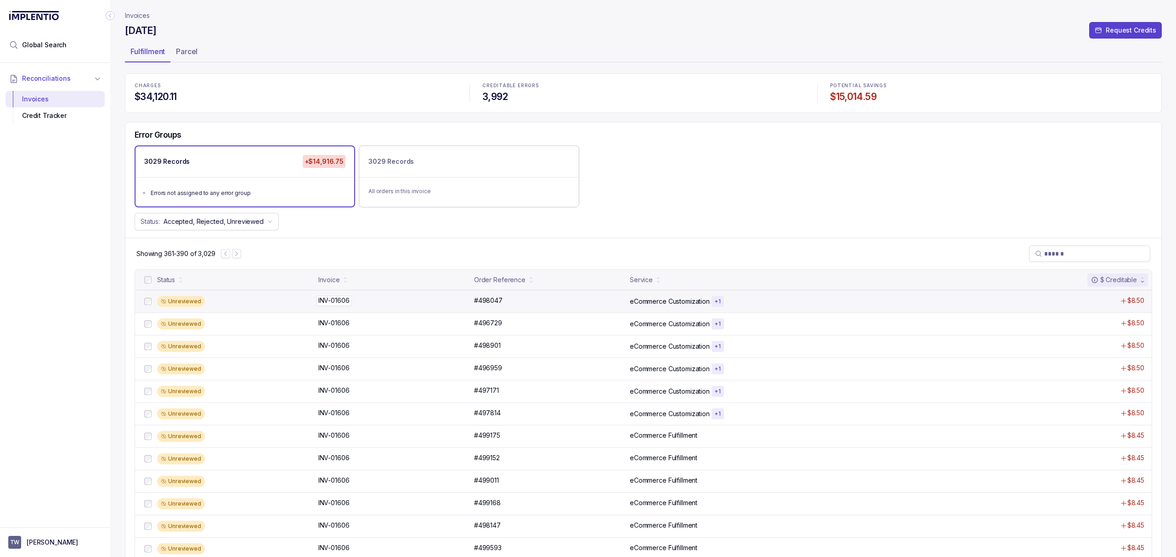
click at [340, 301] on p "INV-01606" at bounding box center [334, 301] width 36 height 10
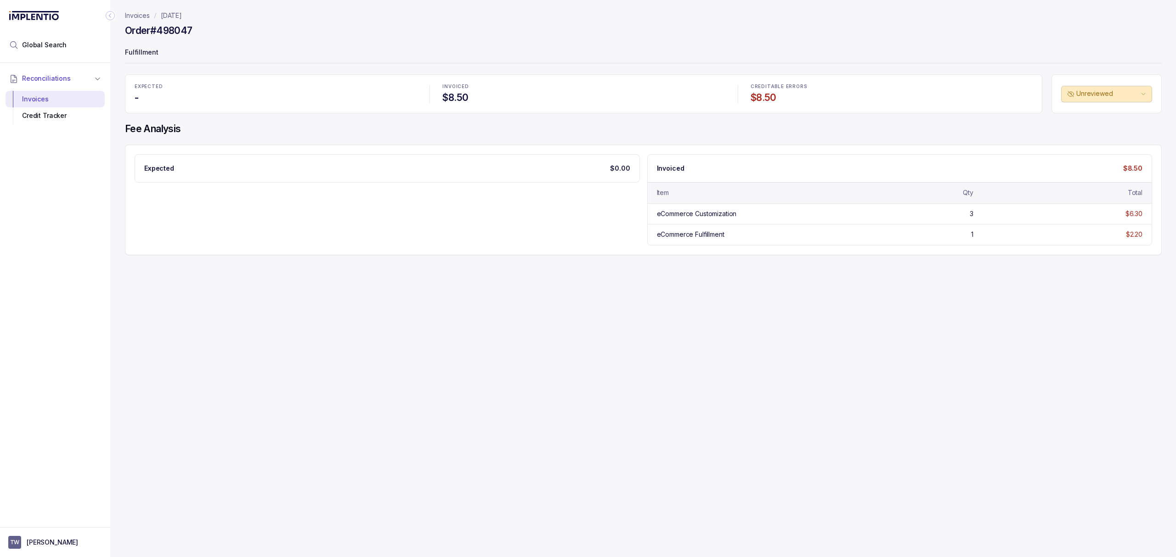
click at [392, 242] on div "Expected $0.00 Invoiced $8.50 Item Qty Total eCommerce Customization 3 $6.30 eC…" at bounding box center [643, 199] width 1017 height 91
click at [419, 264] on div "Invoices [DATE] Order #498047 Fulfillment EXPECTED - INVOICED $8.50 CREDITABLE …" at bounding box center [639, 278] width 1058 height 557
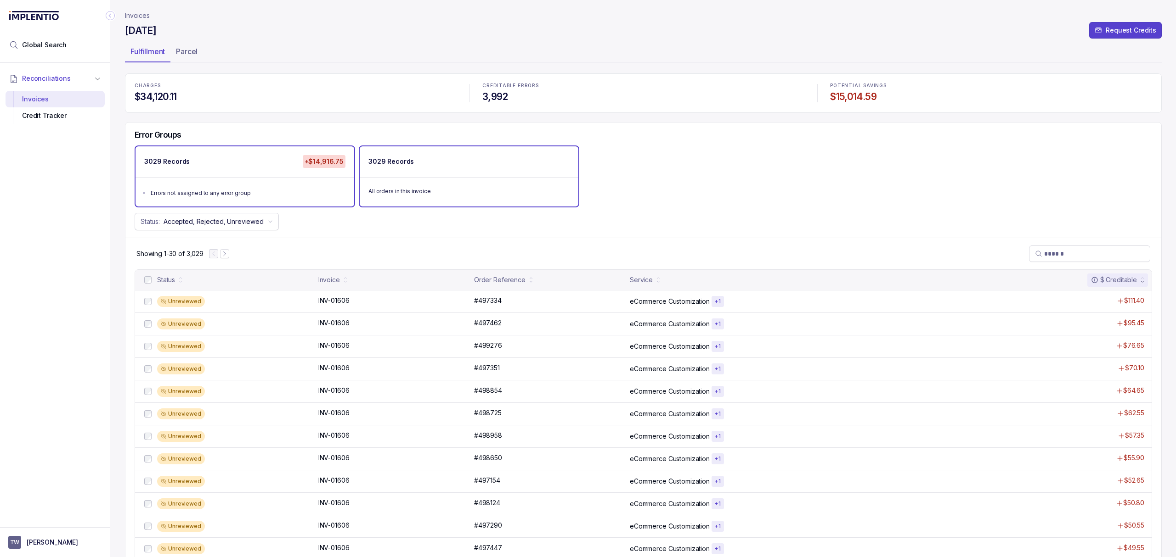
click at [470, 187] on p "All orders in this invoice" at bounding box center [468, 191] width 201 height 9
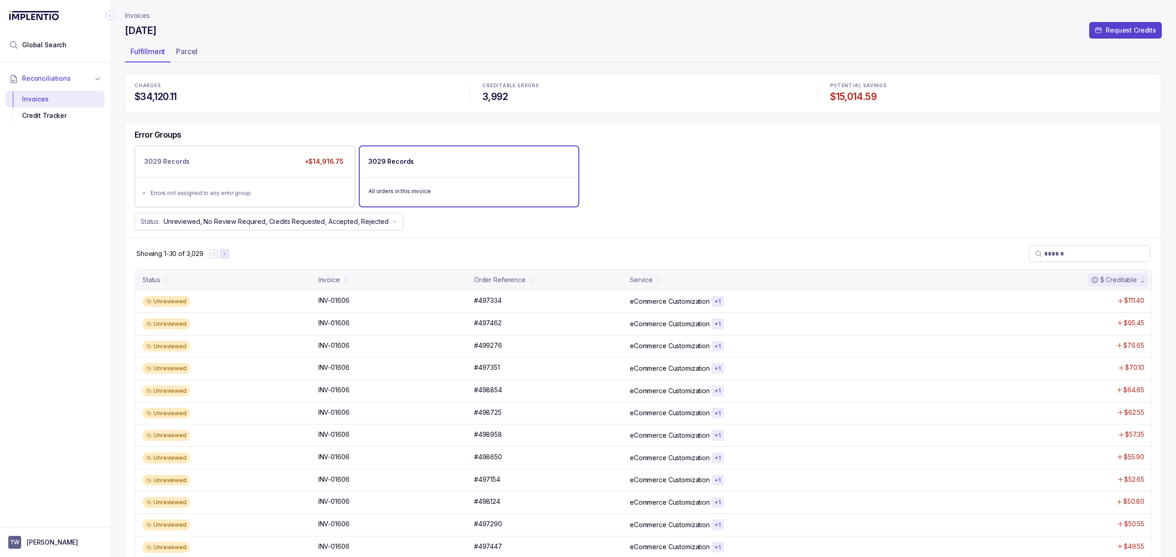
click at [225, 254] on icon "Next Page" at bounding box center [224, 254] width 6 height 6
click at [225, 254] on button "Next Page" at bounding box center [224, 253] width 9 height 9
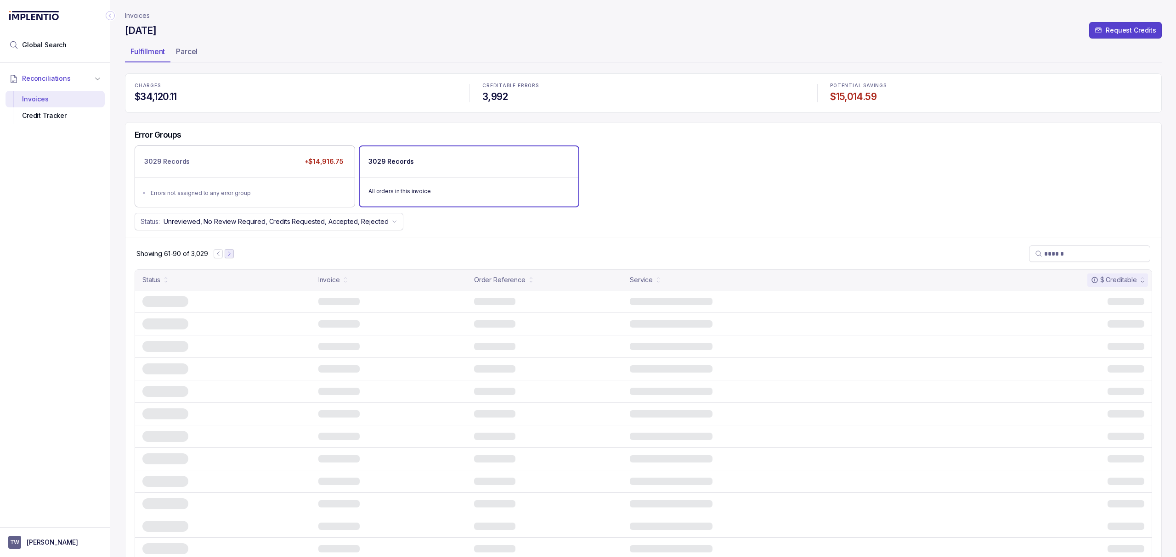
click at [225, 254] on button "Next Page" at bounding box center [229, 253] width 9 height 9
click at [223, 254] on button "Previous Page" at bounding box center [218, 253] width 9 height 9
click at [225, 254] on button "Next Page" at bounding box center [229, 253] width 9 height 9
click at [223, 254] on button "Previous Page" at bounding box center [218, 253] width 9 height 9
click at [225, 254] on button "Next Page" at bounding box center [229, 253] width 9 height 9
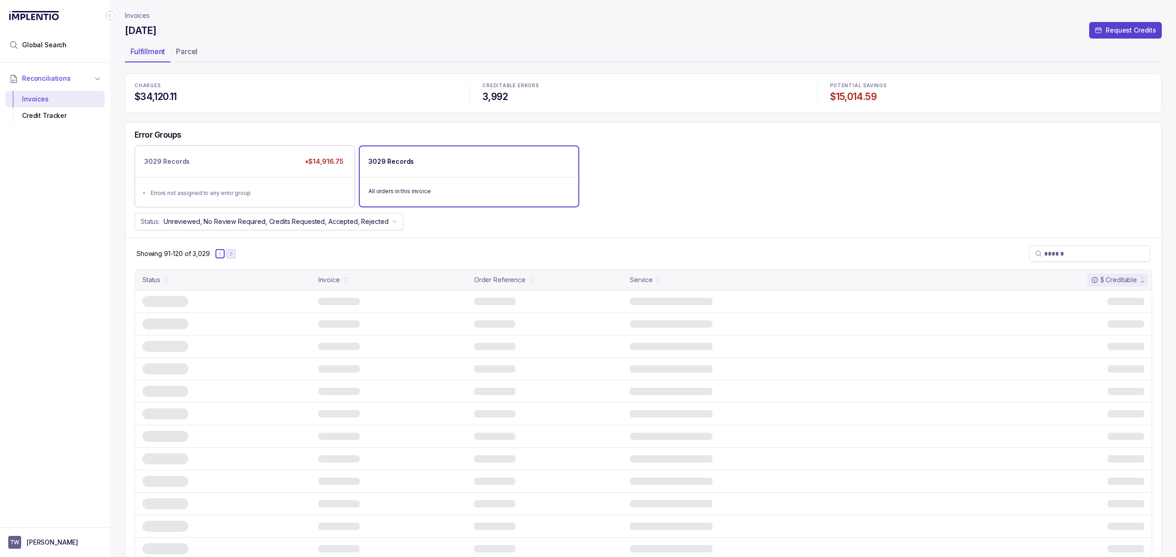
click at [225, 254] on button "Previous Page" at bounding box center [219, 253] width 9 height 9
click at [226, 254] on button "Next Page" at bounding box center [230, 253] width 9 height 9
click at [225, 254] on button "Previous Page" at bounding box center [219, 253] width 9 height 9
click at [347, 250] on div "Showing 61-90 of 3,029" at bounding box center [642, 254] width 1035 height 32
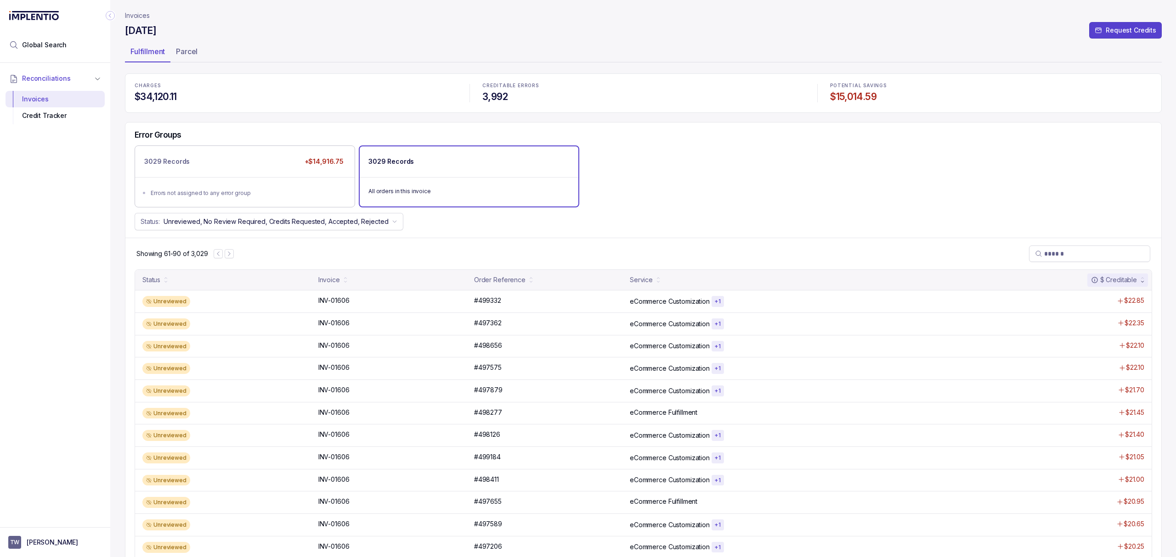
click at [422, 242] on div "Showing 61-90 of 3,029" at bounding box center [642, 254] width 1035 height 32
click at [472, 228] on div "Status: Unreviewed, No Review Required, Credits Requested, Accepted, Rejected" at bounding box center [642, 221] width 1035 height 17
click at [283, 171] on div "3029 Records +$14,916.75" at bounding box center [244, 161] width 219 height 31
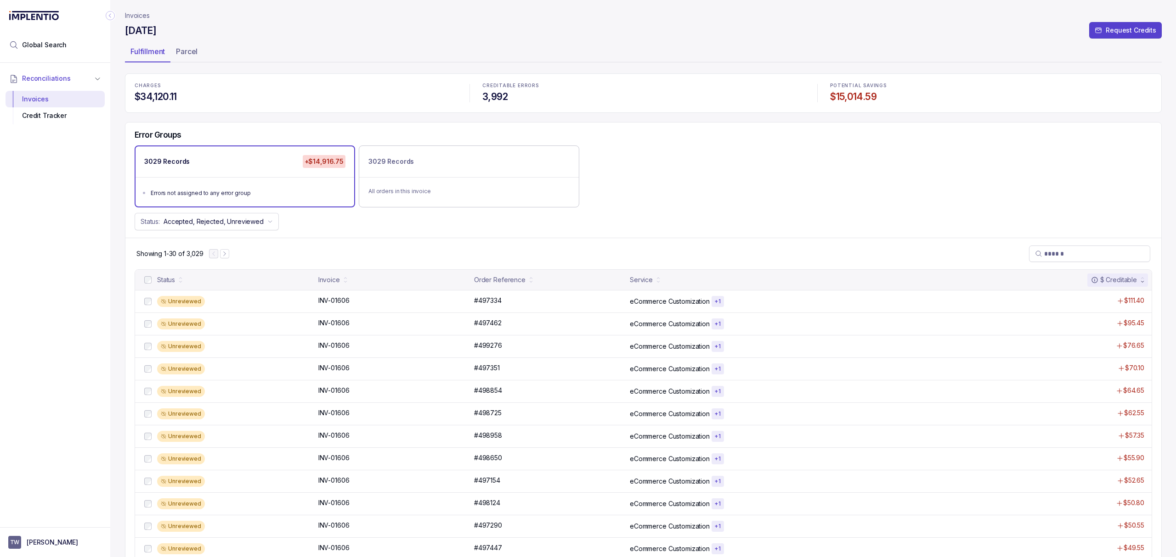
click at [502, 250] on div "Showing 1-30 of 3,029" at bounding box center [642, 254] width 1035 height 32
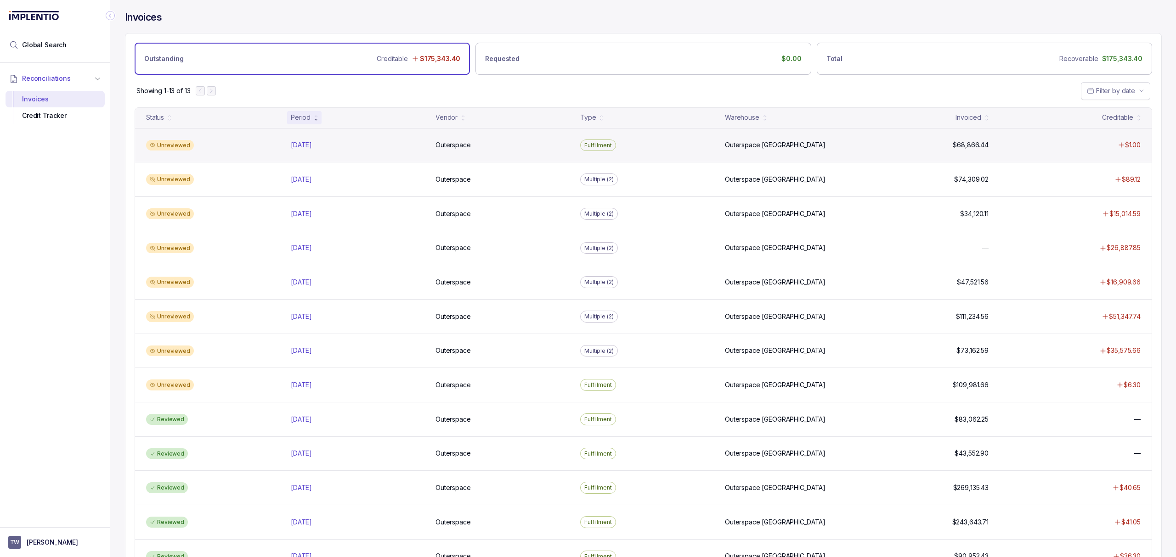
scroll to position [44, 0]
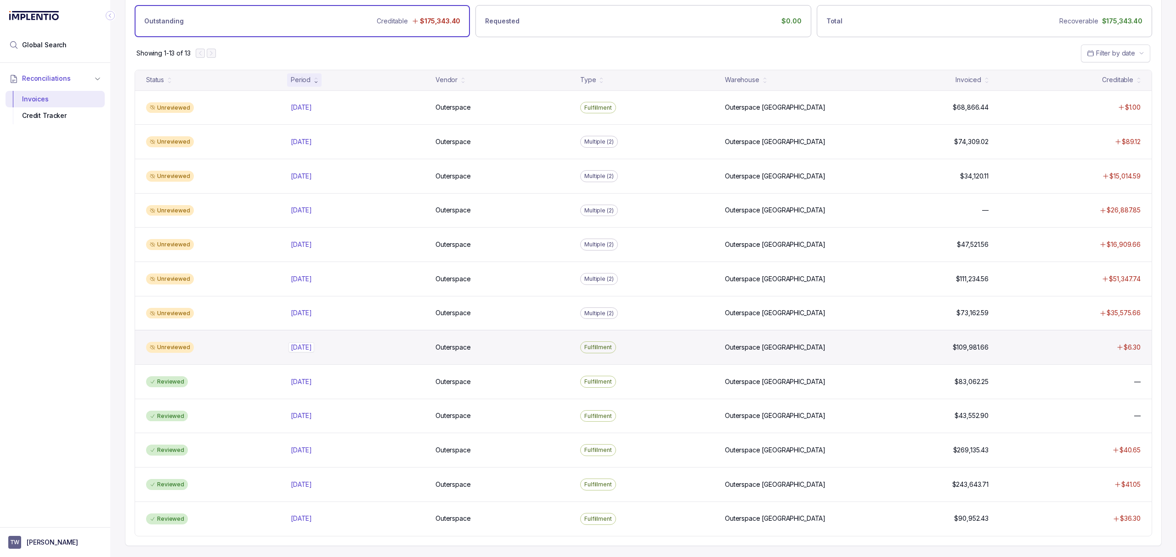
click at [314, 344] on p "[DATE]" at bounding box center [301, 348] width 26 height 10
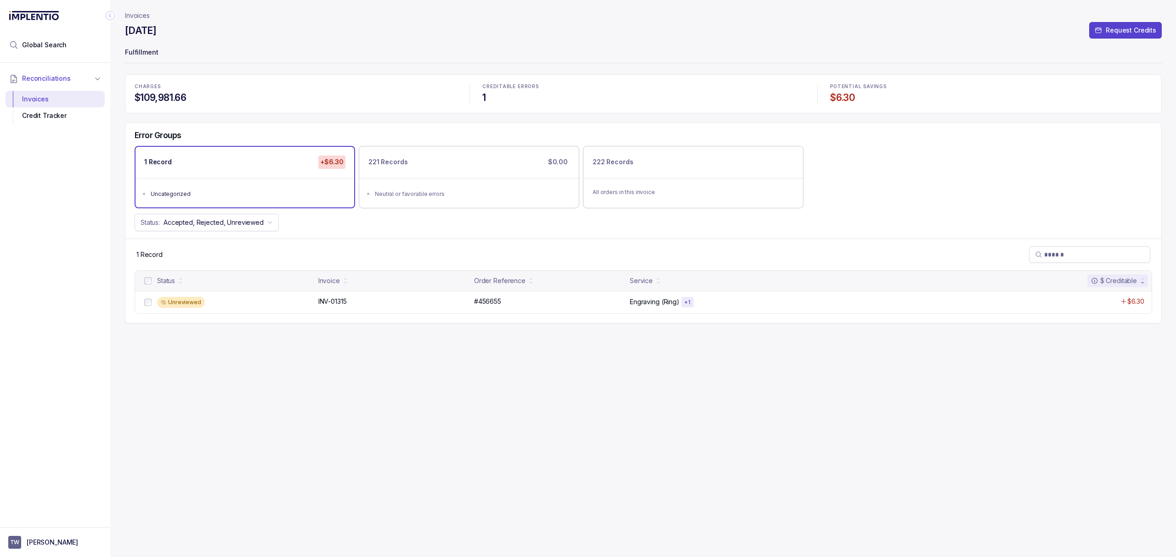
click at [353, 234] on div "Error Groups 1 Record +$6.30 Uncategorized 221 Records $0.00 Neutral or favorab…" at bounding box center [642, 181] width 1035 height 116
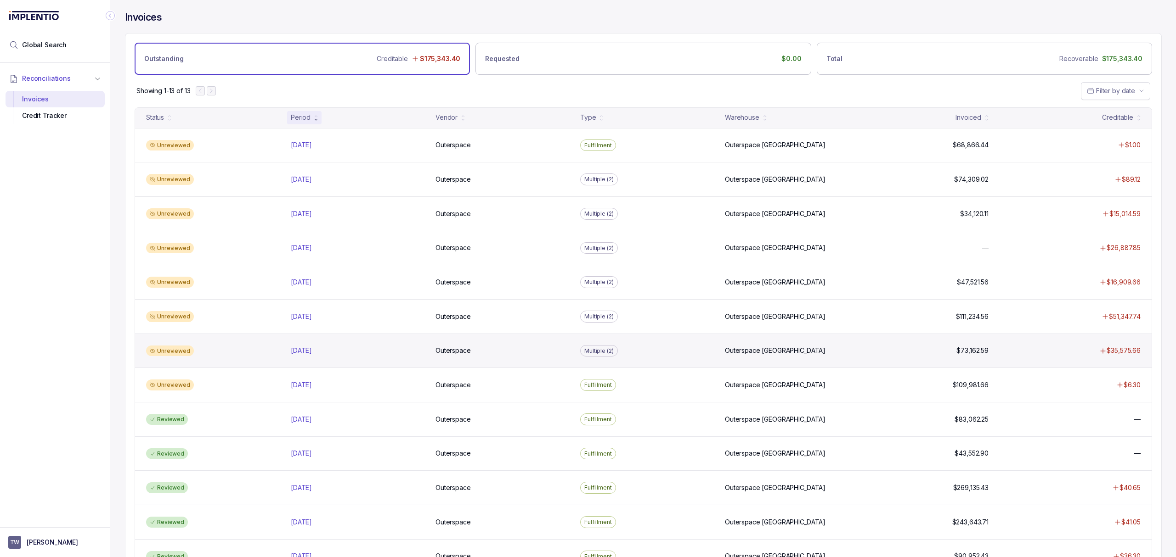
click at [306, 360] on div "Unreviewed [DATE] [DATE] Outerspace Outerspace Multiple (2) [GEOGRAPHIC_DATA] […" at bounding box center [643, 351] width 1016 height 34
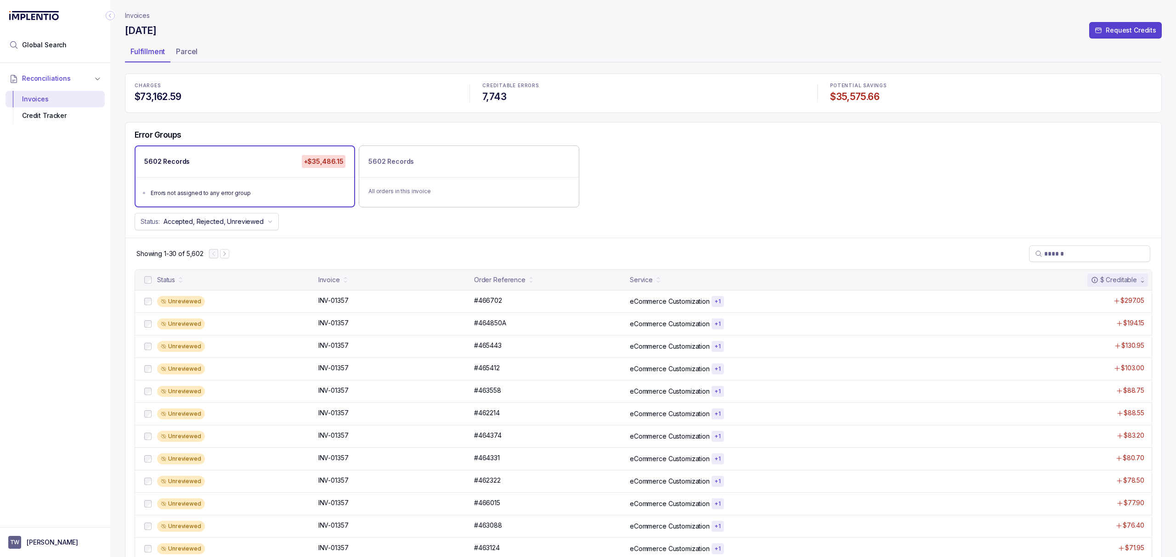
click at [681, 239] on div "Showing 1-30 of 5,602" at bounding box center [642, 254] width 1035 height 32
click at [627, 266] on div "Showing 1-30 of 5,602" at bounding box center [642, 254] width 1035 height 32
click at [417, 180] on div "All orders in this invoice" at bounding box center [469, 191] width 219 height 28
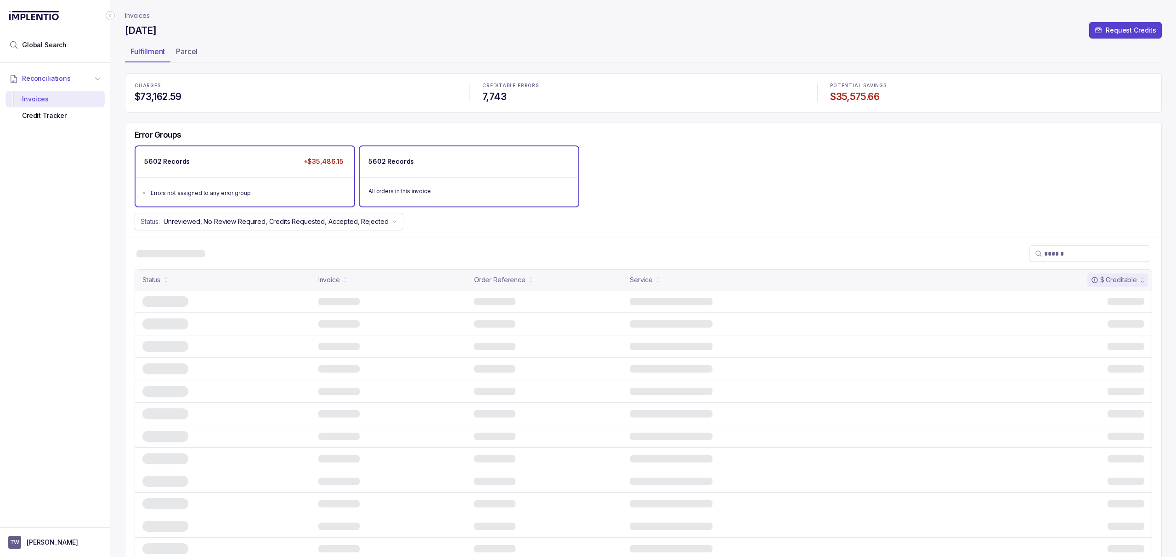
click at [281, 173] on div "5602 Records +$35,486.15" at bounding box center [244, 161] width 219 height 31
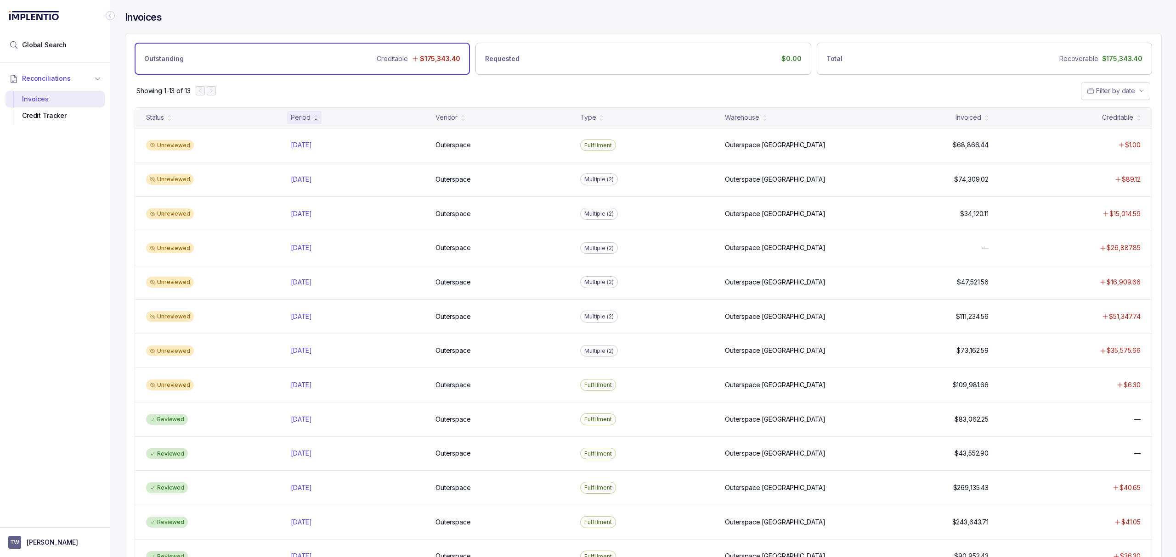
click at [70, 310] on div "Reconciliations Invoices Credit Tracker" at bounding box center [55, 292] width 110 height 459
click at [74, 313] on div "Reconciliations Invoices Credit Tracker" at bounding box center [55, 292] width 110 height 459
click at [74, 302] on div "Reconciliations Invoices Credit Tracker" at bounding box center [55, 292] width 110 height 459
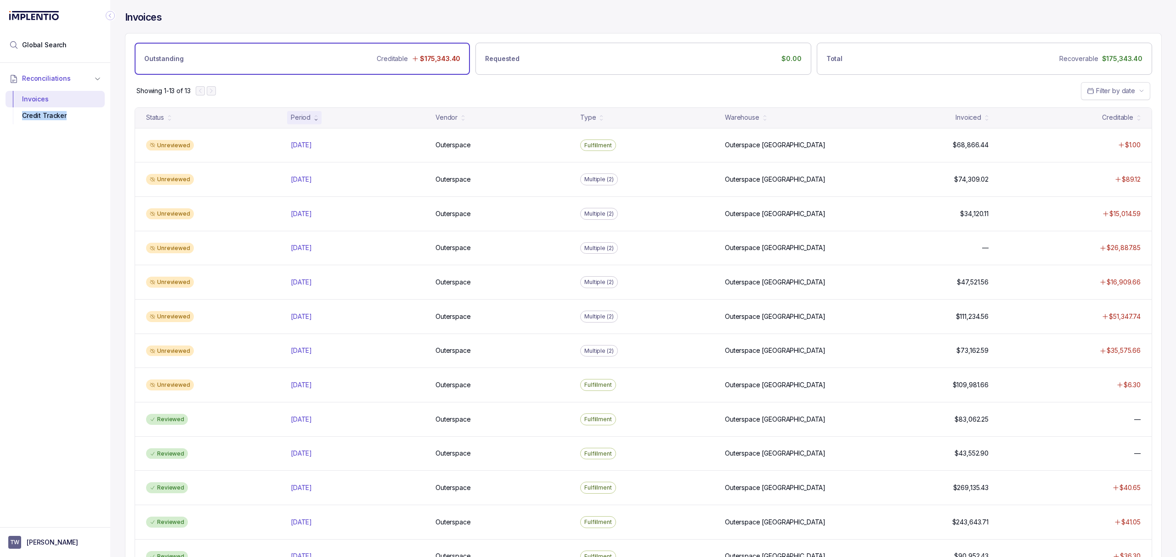
click at [95, 289] on div "Reconciliations Invoices Credit Tracker" at bounding box center [55, 292] width 110 height 459
click at [353, 98] on div "Showing 1-13 of 13 Filter by date" at bounding box center [642, 91] width 1035 height 32
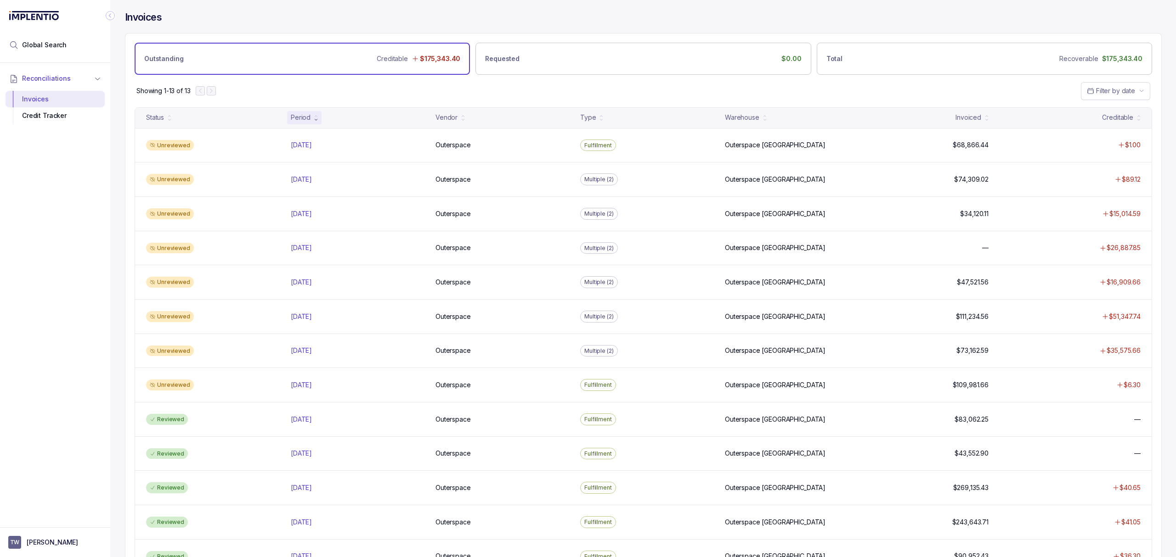
click at [350, 98] on div "Showing 1-13 of 13 Filter by date" at bounding box center [642, 91] width 1035 height 32
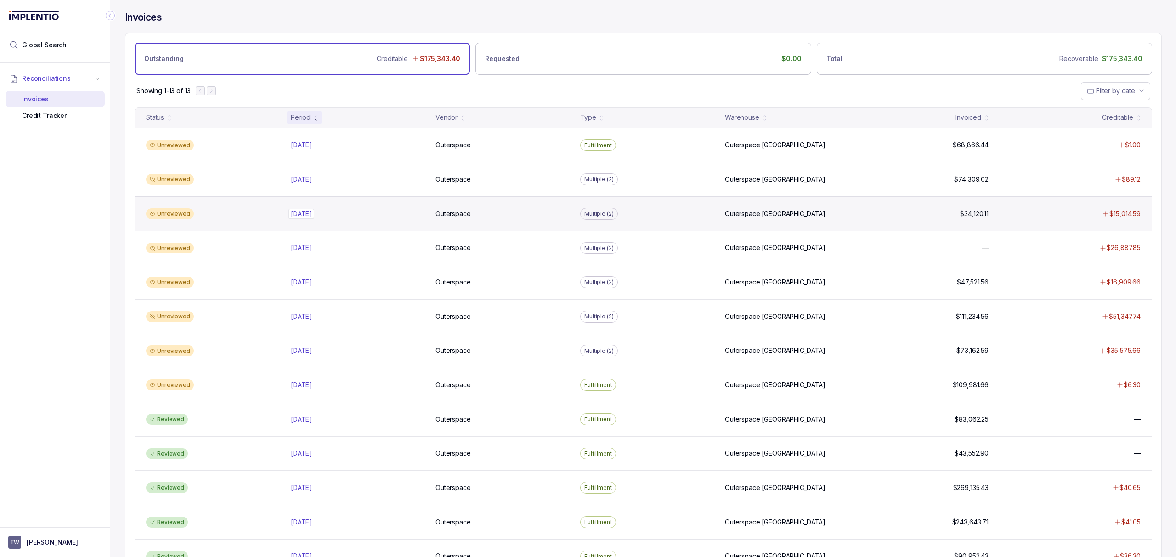
click at [310, 215] on p "[DATE]" at bounding box center [301, 214] width 26 height 10
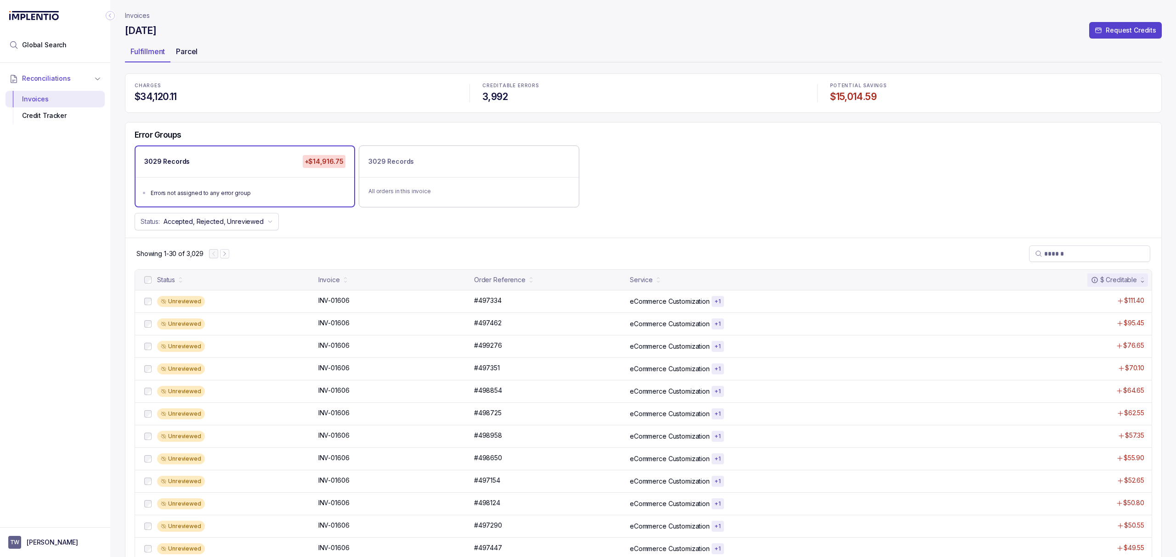
click at [186, 51] on p "Parcel" at bounding box center [187, 51] width 22 height 11
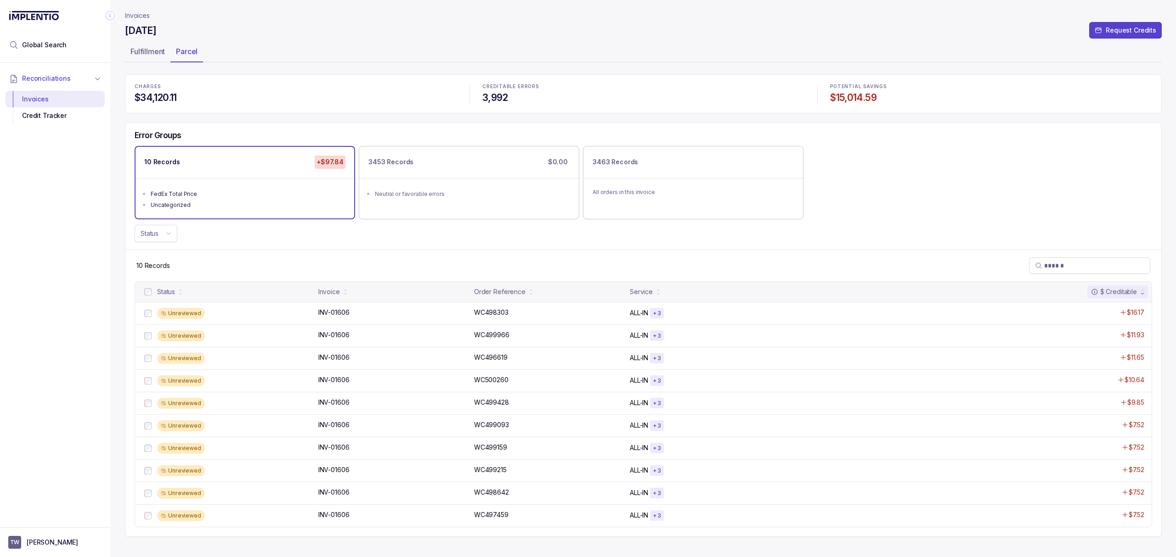
click at [314, 62] on ul "Fulfillment Parcel" at bounding box center [643, 53] width 1036 height 18
click at [334, 449] on p "INV-01606" at bounding box center [334, 448] width 36 height 10
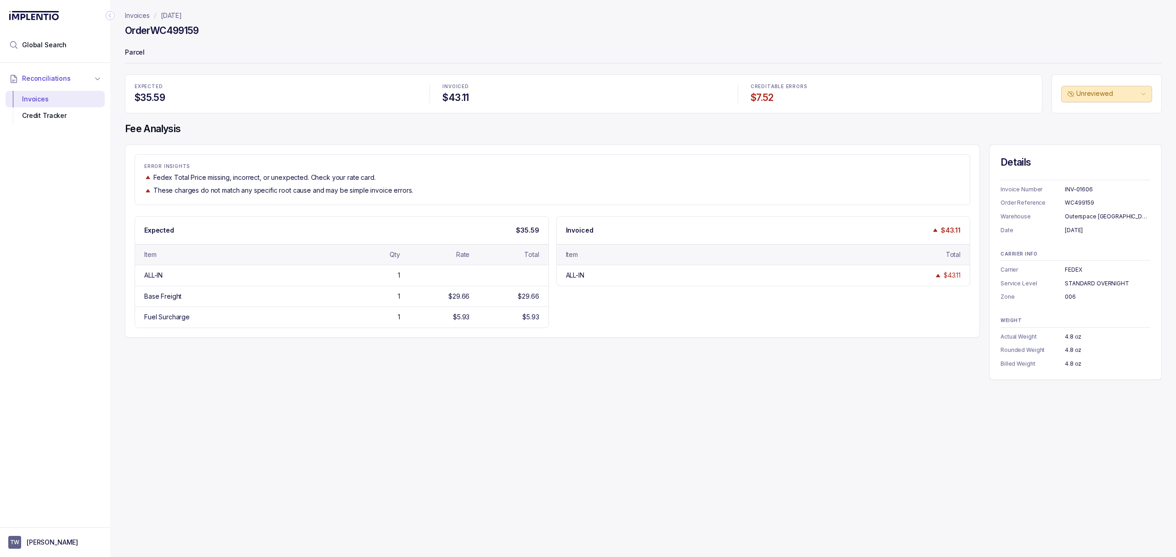
click at [602, 291] on div "Expected $35.59 Item Qty Rate Total ALL-IN 1 Base Freight 1 $29.66 $29.66 Fuel …" at bounding box center [552, 272] width 835 height 112
click at [695, 383] on div "Invoices [DATE] Order WC499159 Parcel EXPECTED $35.59 INVOICED $43.11 CREDITABL…" at bounding box center [639, 278] width 1058 height 557
click at [626, 384] on div "Invoices [DATE] Order WC499159 Parcel EXPECTED $35.59 INVOICED $43.11 CREDITABL…" at bounding box center [639, 278] width 1058 height 557
click at [627, 383] on div "Invoices [DATE] Order WC499159 Parcel EXPECTED $35.59 INVOICED $43.11 CREDITABL…" at bounding box center [639, 278] width 1058 height 557
drag, startPoint x: 590, startPoint y: 386, endPoint x: 495, endPoint y: 395, distance: 95.9
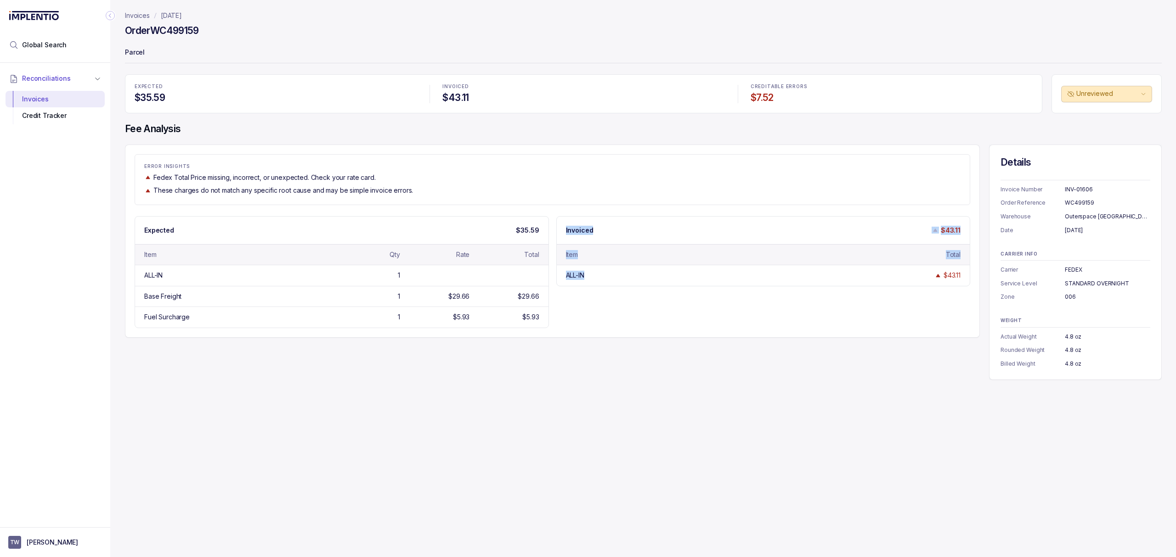
click at [523, 397] on div "Invoices [DATE] Order WC499159 Parcel EXPECTED $35.59 INVOICED $43.11 CREDITABL…" at bounding box center [639, 278] width 1058 height 557
click at [258, 264] on div "Item Qty Rate Total" at bounding box center [341, 254] width 413 height 21
click at [642, 338] on div "ERROR INSIGHTS Fedex Total Price missing, incorrect, or unexpected. Check your …" at bounding box center [552, 241] width 855 height 193
click at [181, 24] on h4 "Order WC499159" at bounding box center [162, 30] width 74 height 13
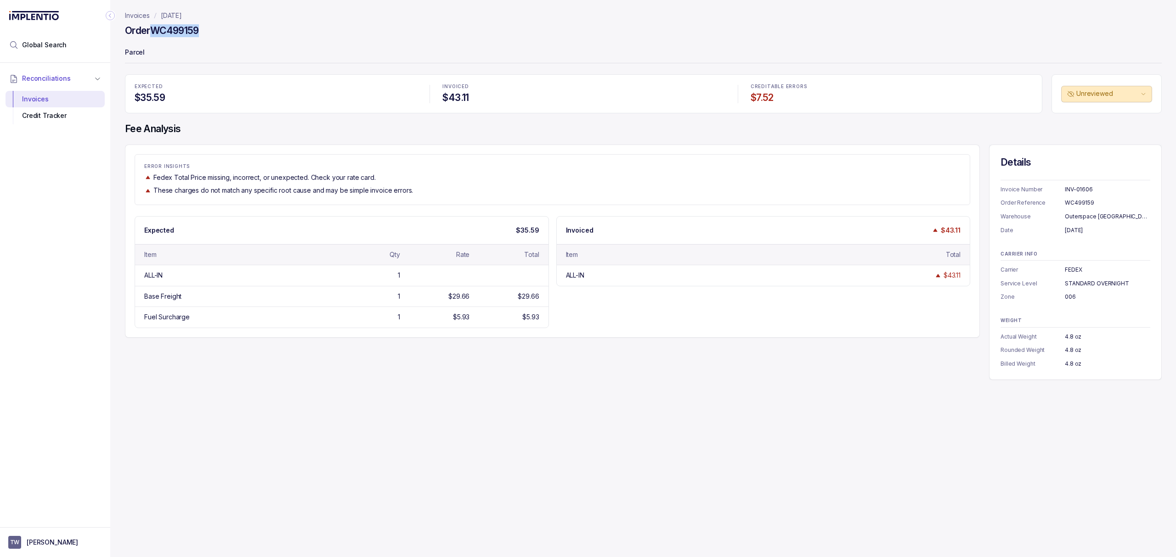
copy h4 "WC499159"
click at [407, 428] on div "Invoices [DATE] Order WC499159 Parcel EXPECTED $35.59 INVOICED $43.11 CREDITABL…" at bounding box center [639, 278] width 1058 height 557
click at [454, 390] on div "Invoices [DATE] Order WC499159 Parcel EXPECTED $35.59 INVOICED $43.11 CREDITABL…" at bounding box center [639, 278] width 1058 height 557
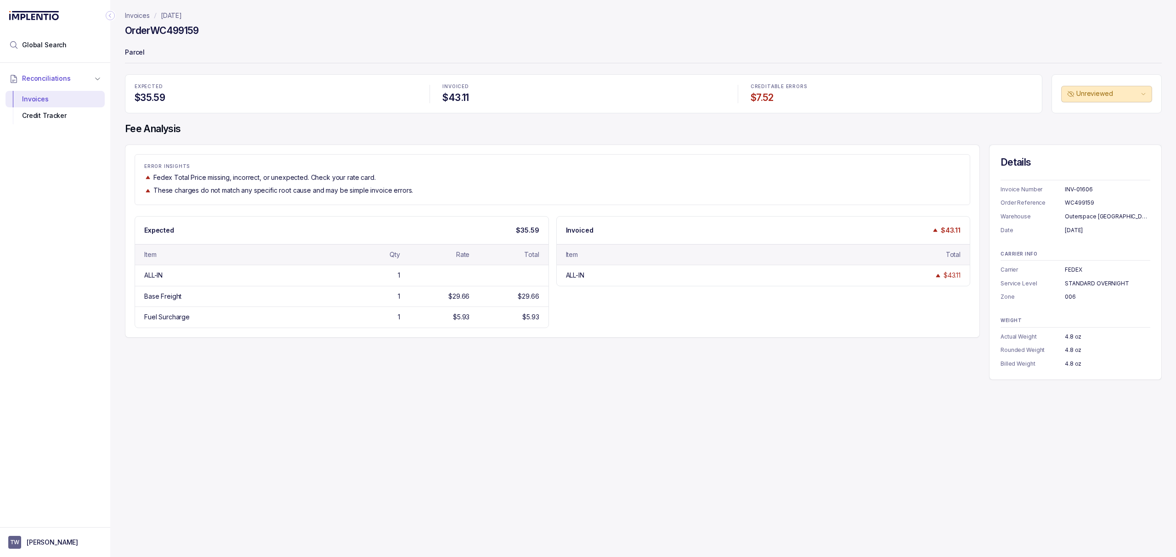
click at [454, 390] on div "Invoices [DATE] Order WC499159 Parcel EXPECTED $35.59 INVOICED $43.11 CREDITABL…" at bounding box center [639, 278] width 1058 height 557
click at [763, 338] on div "ERROR INSIGHTS Fedex Total Price missing, incorrect, or unexpected. Check your …" at bounding box center [552, 241] width 855 height 193
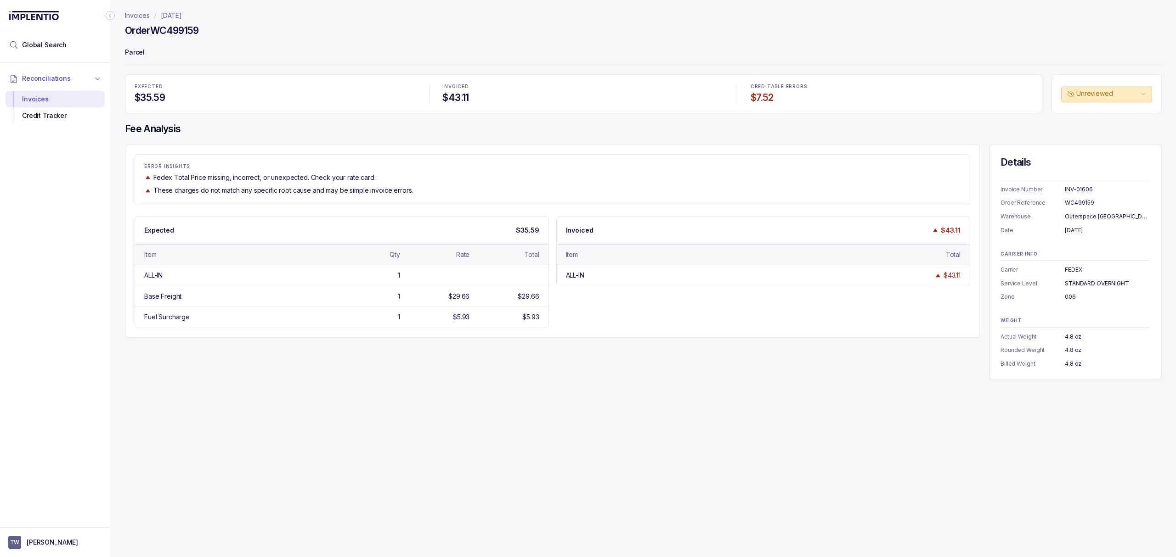
click at [695, 357] on div "ERROR INSIGHTS Fedex Total Price missing, incorrect, or unexpected. Check your …" at bounding box center [643, 263] width 1036 height 236
click at [583, 180] on div "Fedex Total Price missing, incorrect, or unexpected. Check your rate card." at bounding box center [552, 177] width 816 height 9
click at [504, 185] on div "ERROR INSIGHTS Fedex Total Price missing, incorrect, or unexpected. Check your …" at bounding box center [552, 179] width 834 height 31
click at [436, 184] on div "ERROR INSIGHTS Fedex Total Price missing, incorrect, or unexpected. Check your …" at bounding box center [552, 179] width 834 height 31
click at [426, 192] on div "These charges do not match any specific root cause and may be simple invoice er…" at bounding box center [552, 190] width 816 height 9
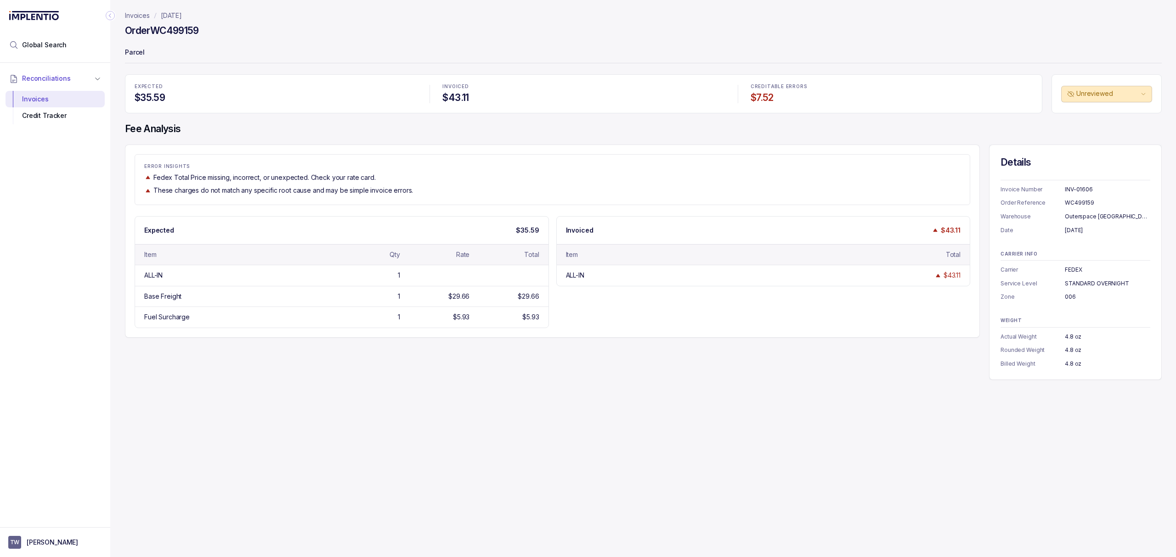
click at [434, 194] on div "These charges do not match any specific root cause and may be simple invoice er…" at bounding box center [552, 190] width 816 height 9
click at [294, 468] on div "Invoices [DATE] Order WC499159 Parcel EXPECTED $35.59 INVOICED $43.11 CREDITABL…" at bounding box center [639, 278] width 1058 height 557
click at [330, 92] on h4 "$35.59" at bounding box center [276, 97] width 282 height 13
click at [329, 56] on p "Parcel" at bounding box center [643, 53] width 1036 height 18
drag, startPoint x: 138, startPoint y: 15, endPoint x: 143, endPoint y: 21, distance: 7.8
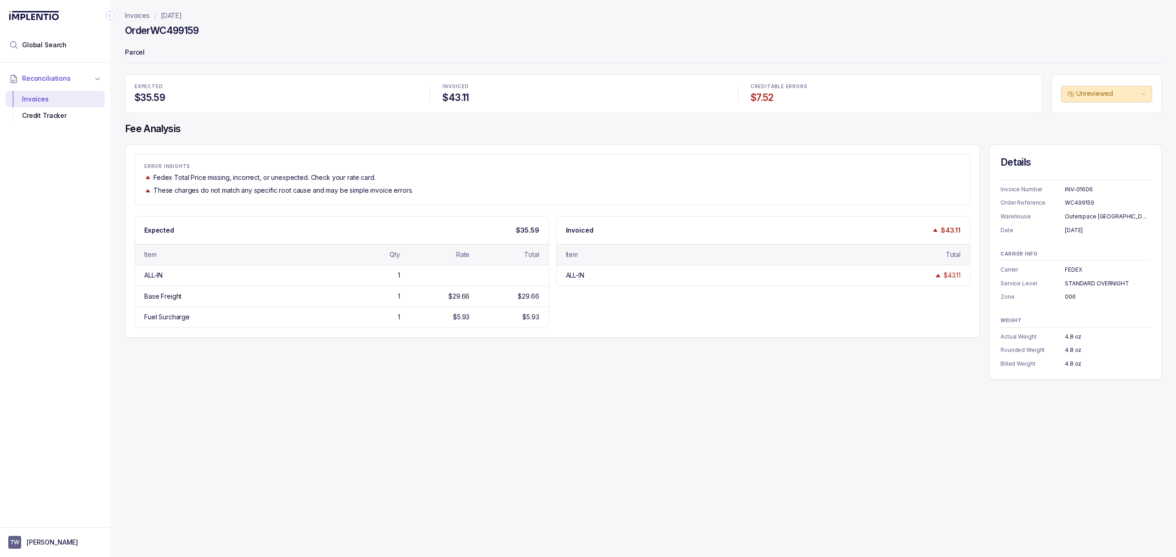
click at [138, 15] on p "Invoices" at bounding box center [137, 15] width 25 height 9
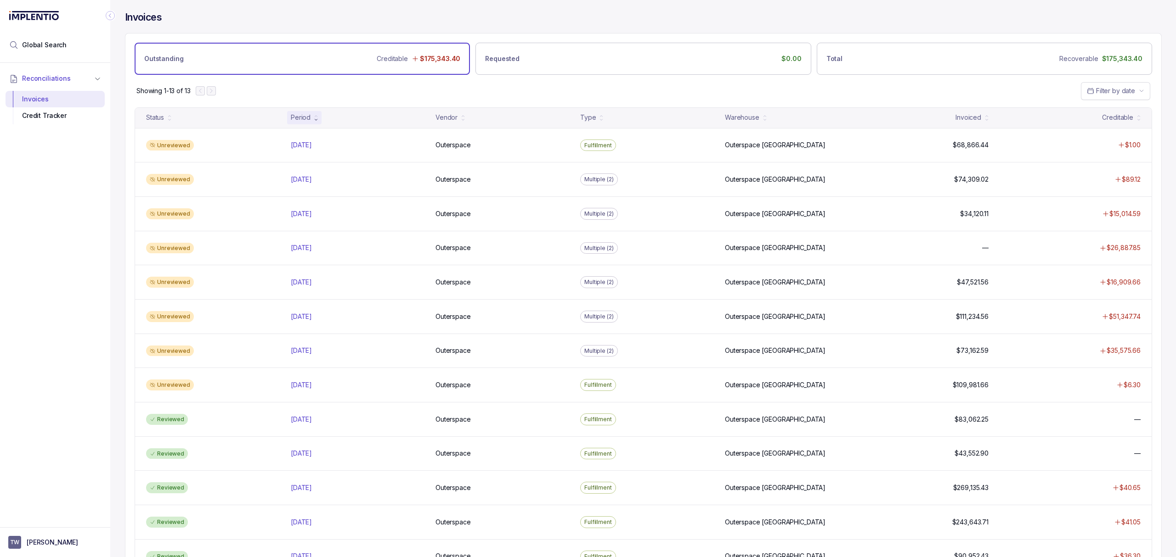
click at [565, 100] on div "Showing 1-13 of 13 Filter by date" at bounding box center [642, 91] width 1035 height 32
click at [548, 98] on div "Showing 1-13 of 13 Filter by date" at bounding box center [642, 91] width 1035 height 32
click at [546, 99] on div "Showing 1-13 of 13 Filter by date" at bounding box center [642, 91] width 1035 height 32
click at [532, 92] on div "Showing 1-13 of 13 Filter by date" at bounding box center [642, 91] width 1035 height 32
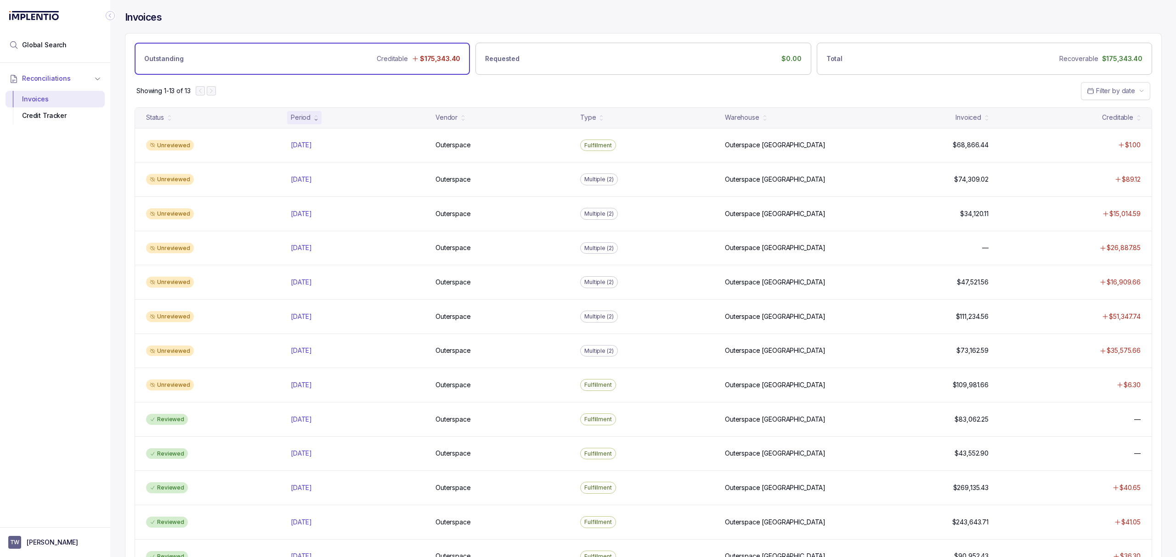
click at [531, 92] on div "Showing 1-13 of 13 Filter by date" at bounding box center [642, 91] width 1035 height 32
click at [73, 337] on div "Reconciliations Invoices Credit Tracker" at bounding box center [55, 292] width 110 height 459
click at [72, 335] on div "Reconciliations Invoices Credit Tracker" at bounding box center [55, 292] width 110 height 459
click at [72, 334] on div "Reconciliations Invoices Credit Tracker" at bounding box center [55, 292] width 110 height 459
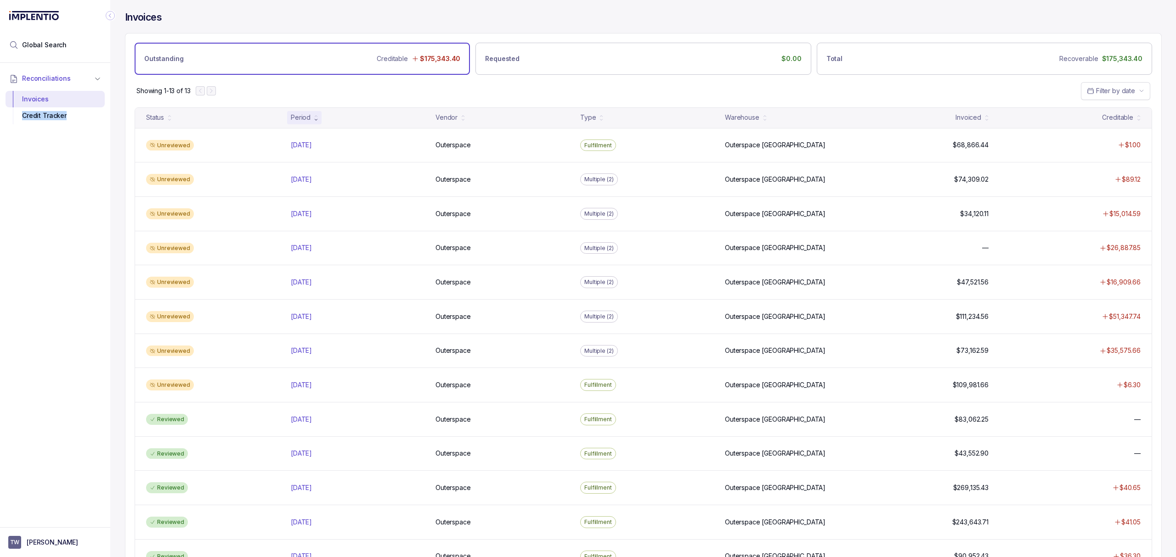
click at [84, 307] on div "Reconciliations Invoices Credit Tracker" at bounding box center [55, 292] width 110 height 459
click at [73, 257] on div "Reconciliations Invoices Credit Tracker" at bounding box center [55, 292] width 110 height 459
click at [78, 253] on div "Reconciliations Invoices Credit Tracker" at bounding box center [55, 292] width 110 height 459
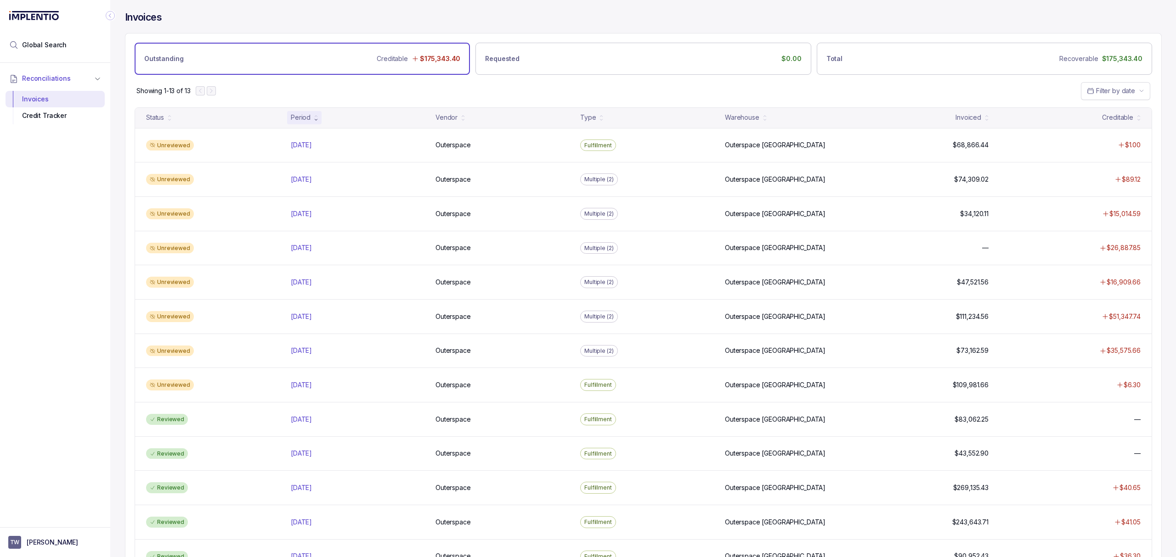
click at [78, 253] on div "Reconciliations Invoices Credit Tracker" at bounding box center [55, 292] width 110 height 459
click at [90, 253] on div "Reconciliations Invoices Credit Tracker" at bounding box center [55, 292] width 110 height 459
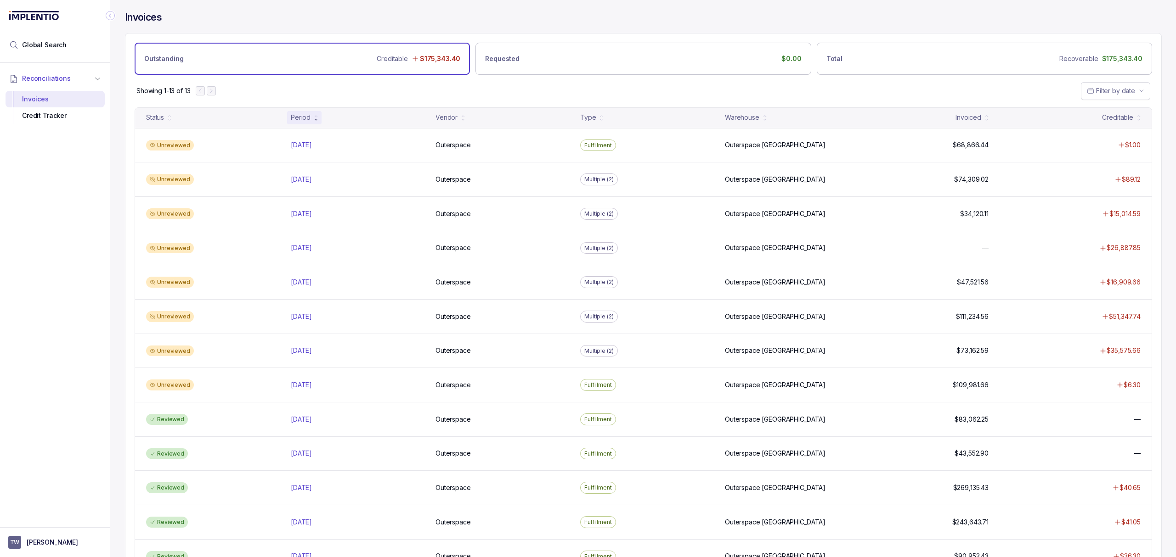
click at [58, 252] on div "Reconciliations Invoices Credit Tracker" at bounding box center [55, 292] width 110 height 459
click at [57, 253] on div "Reconciliations Invoices Credit Tracker" at bounding box center [55, 292] width 110 height 459
click at [67, 295] on div "Reconciliations Invoices Credit Tracker" at bounding box center [55, 292] width 110 height 459
click at [11, 275] on div "Reconciliations Invoices Credit Tracker" at bounding box center [55, 292] width 110 height 459
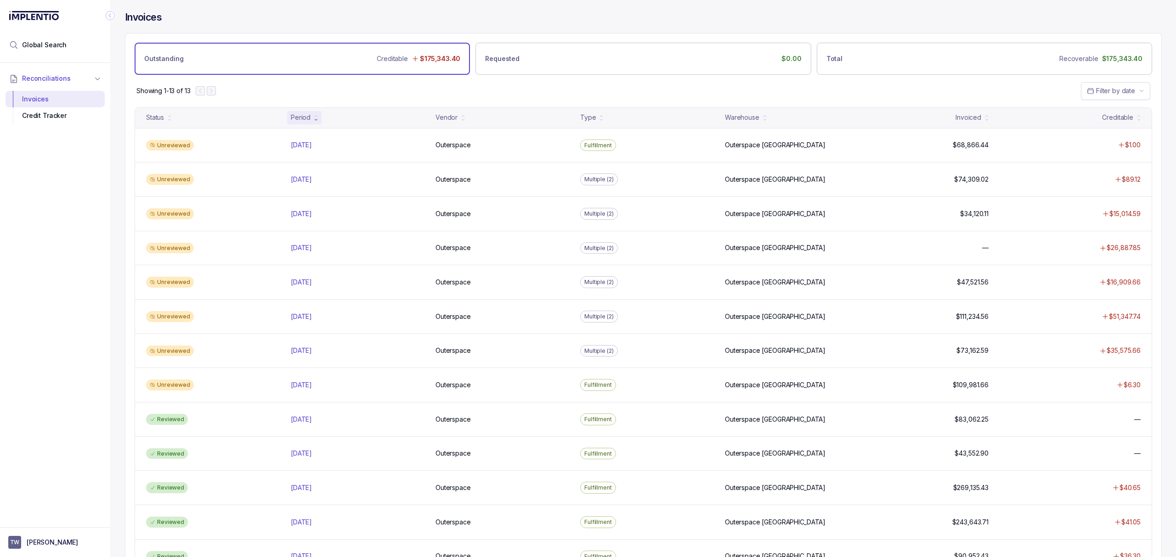
drag, startPoint x: 43, startPoint y: 287, endPoint x: 47, endPoint y: 281, distance: 7.6
click at [43, 287] on div "Reconciliations Invoices Credit Tracker" at bounding box center [55, 292] width 110 height 459
click at [47, 277] on div "Reconciliations Invoices Credit Tracker" at bounding box center [55, 292] width 110 height 459
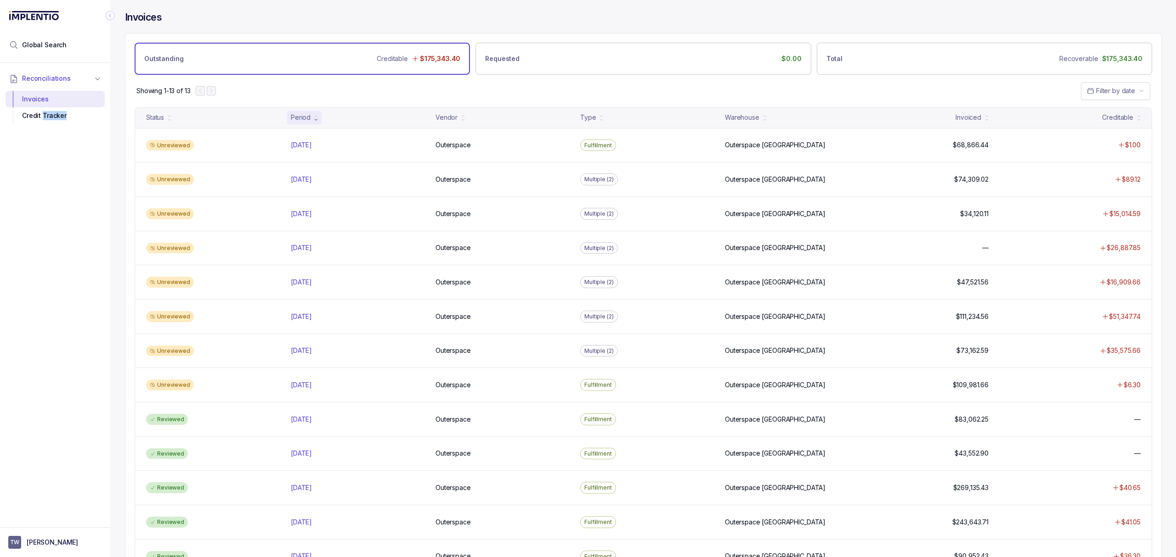
click at [47, 277] on div "Reconciliations Invoices Credit Tracker" at bounding box center [55, 292] width 110 height 459
click at [48, 275] on div "Reconciliations Invoices Credit Tracker" at bounding box center [55, 292] width 110 height 459
click at [49, 313] on div "Reconciliations Invoices Credit Tracker" at bounding box center [55, 292] width 110 height 459
click at [50, 316] on div "Reconciliations Invoices Credit Tracker" at bounding box center [55, 292] width 110 height 459
drag, startPoint x: 50, startPoint y: 316, endPoint x: 55, endPoint y: 320, distance: 6.9
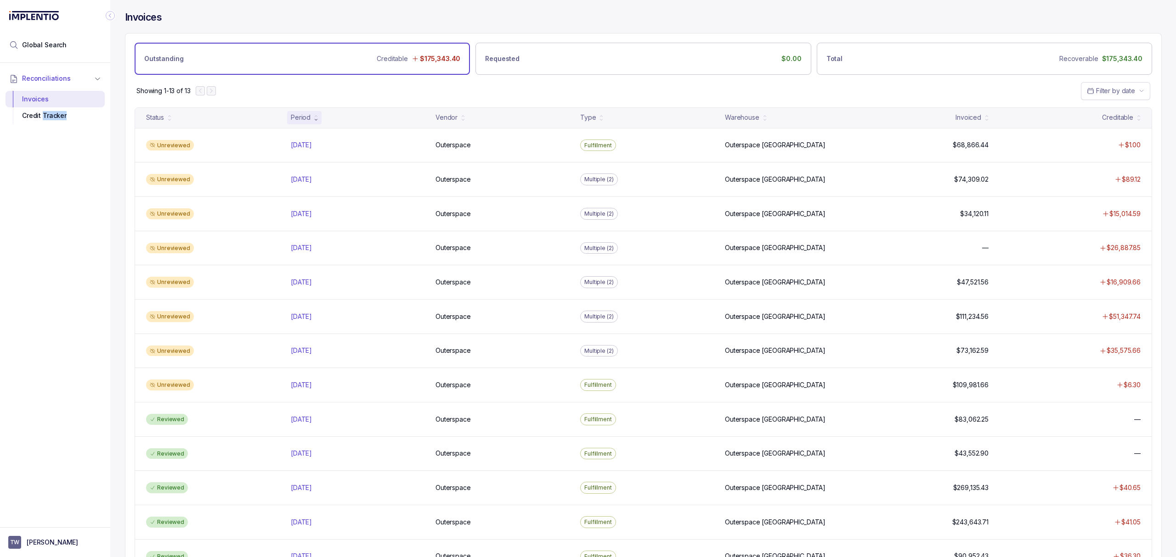
click at [52, 316] on div "Reconciliations Invoices Credit Tracker" at bounding box center [55, 292] width 110 height 459
click at [55, 320] on div "Reconciliations Invoices Credit Tracker" at bounding box center [55, 292] width 110 height 459
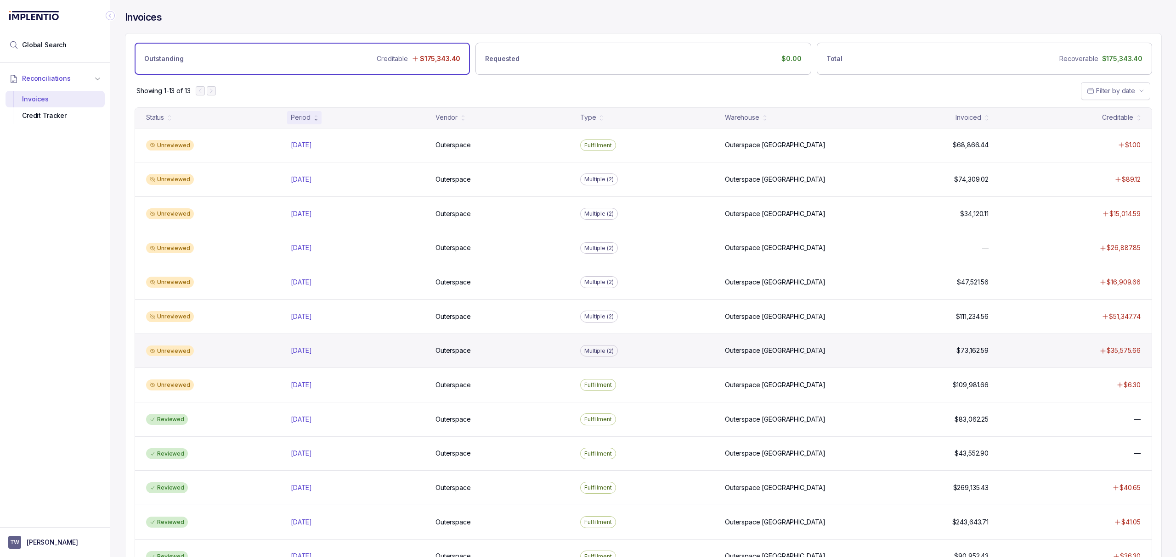
click at [310, 346] on div "Unreviewed [DATE] [DATE] Outerspace Outerspace Multiple (2) [GEOGRAPHIC_DATA] […" at bounding box center [643, 351] width 1016 height 34
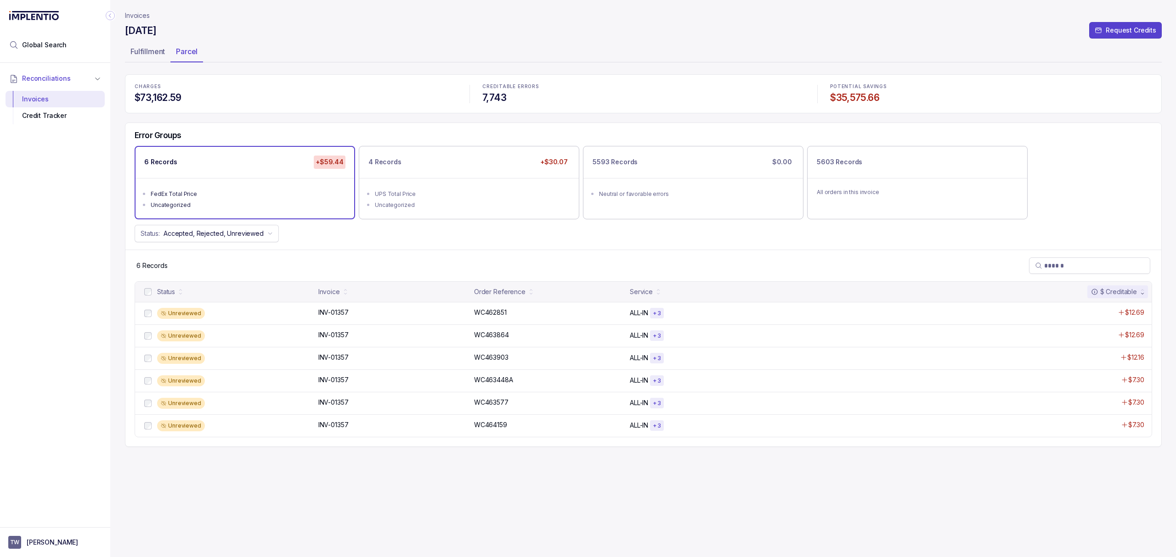
click at [340, 248] on div "Error Groups 6 Records +$59.44 FedEx Total Price Uncategorized 4 Records +$30.0…" at bounding box center [642, 186] width 1035 height 127
click at [342, 251] on div "6 Records" at bounding box center [642, 266] width 1035 height 32
click at [135, 45] on div "Fulfillment" at bounding box center [147, 51] width 45 height 15
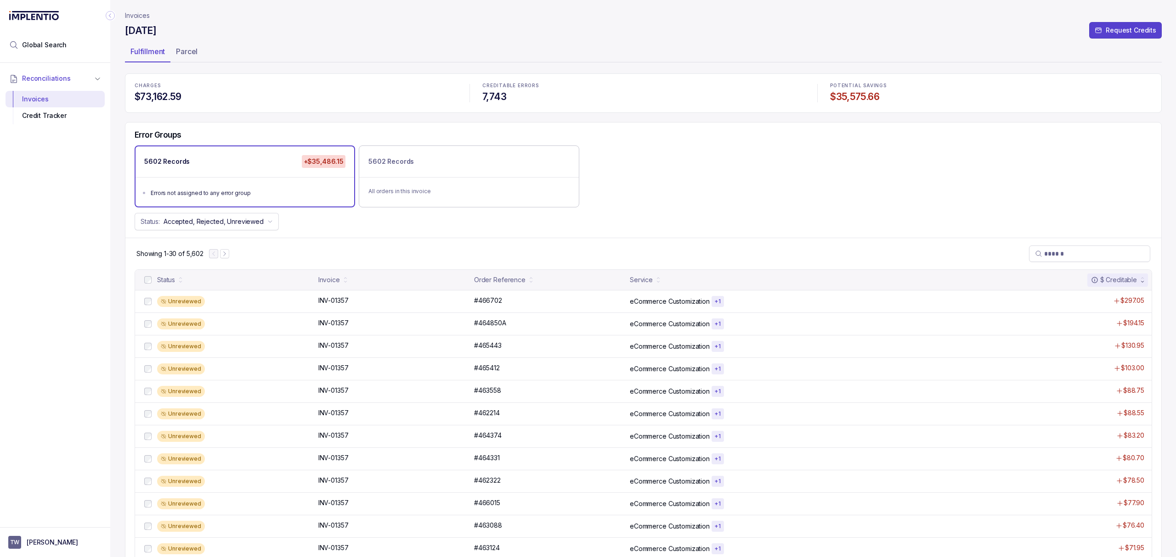
click at [366, 238] on div "Showing 1-30 of 5,602" at bounding box center [642, 254] width 1035 height 32
click at [326, 260] on div "Showing 1-30 of 5,602" at bounding box center [642, 254] width 1035 height 32
click at [338, 237] on div "Error Groups 5602 Records +$35,486.15 Errors not assigned to any error group 56…" at bounding box center [642, 181] width 1035 height 116
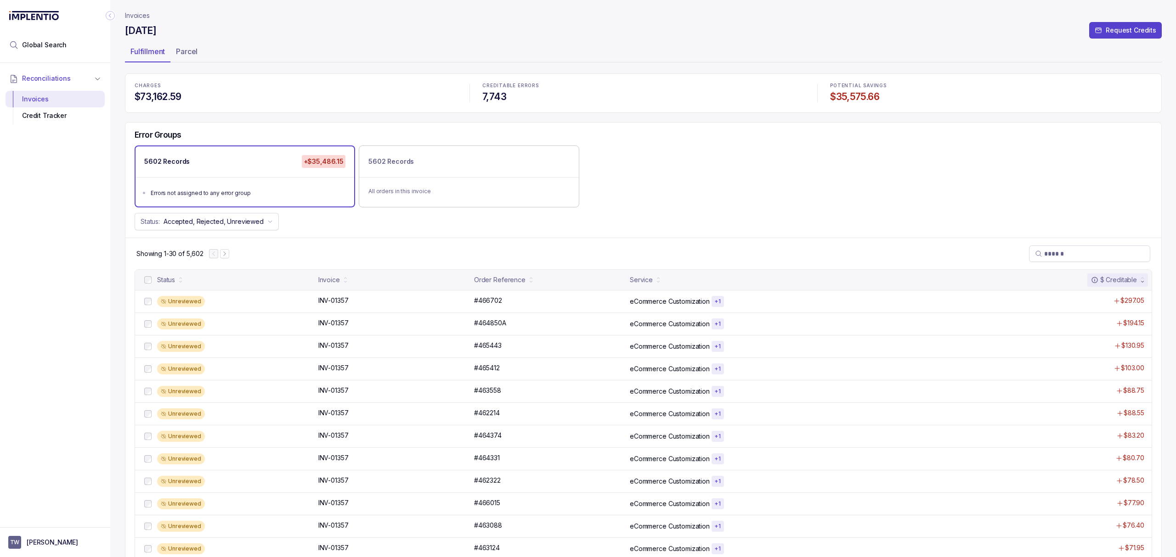
click at [347, 243] on div "Showing 1-30 of 5,602" at bounding box center [642, 254] width 1035 height 32
click at [346, 242] on div "Showing 1-30 of 5,602" at bounding box center [642, 254] width 1035 height 32
click at [329, 259] on div "Showing 1-30 of 5,602" at bounding box center [642, 254] width 1035 height 32
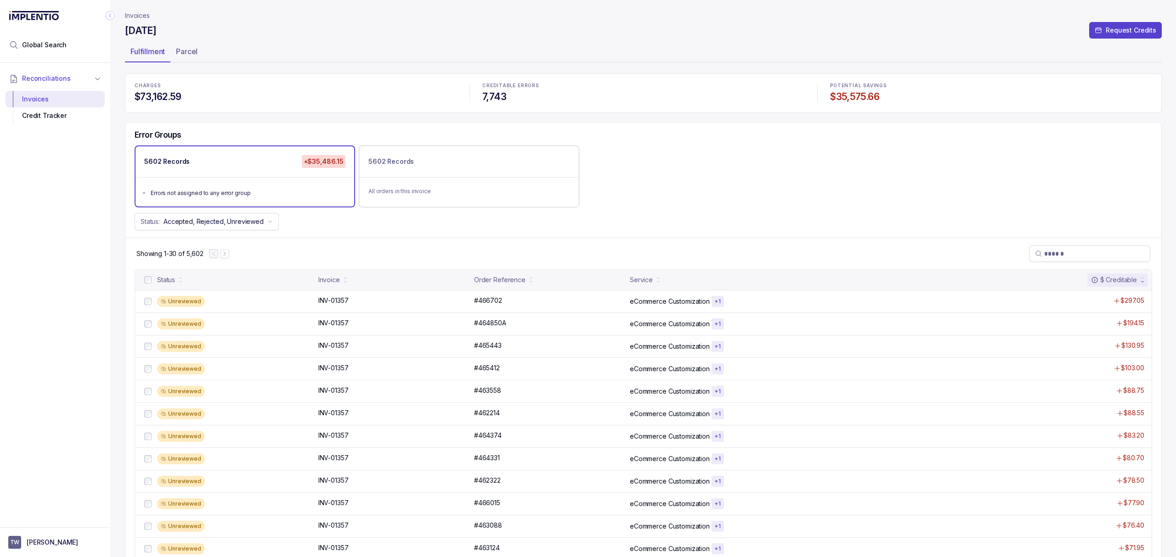
click at [329, 259] on div "Showing 1-30 of 5,602" at bounding box center [642, 254] width 1035 height 32
click at [326, 303] on p "INV-01357" at bounding box center [333, 301] width 35 height 10
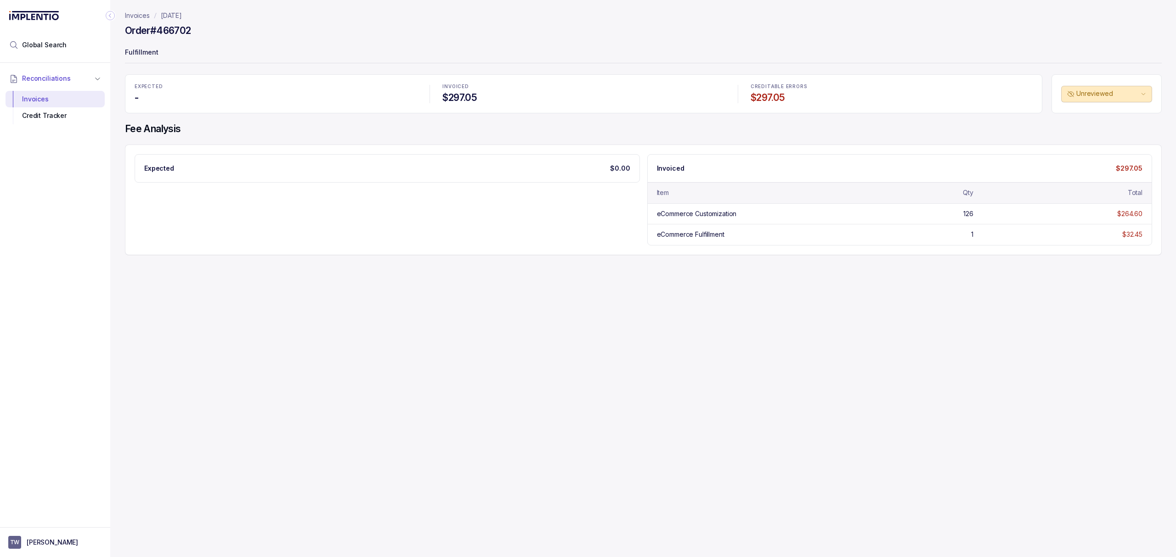
click at [639, 292] on div "Invoices [DATE] Order #466702 Fulfillment EXPECTED - INVOICED $297.05 CREDITABL…" at bounding box center [639, 278] width 1058 height 557
click at [636, 293] on div "Invoices [DATE] Order #466702 Fulfillment EXPECTED - INVOICED $297.05 CREDITABL…" at bounding box center [639, 278] width 1058 height 557
click at [584, 294] on div "Invoices [DATE] Order #466702 Fulfillment EXPECTED - INVOICED $297.05 CREDITABL…" at bounding box center [639, 278] width 1058 height 557
click at [447, 204] on div "Expected $0.00 Invoiced $297.05 Item Qty Total eCommerce Customization 126 $264…" at bounding box center [643, 199] width 1017 height 91
click at [350, 217] on div "Expected $0.00 Invoiced $297.05 Item Qty Total eCommerce Customization 126 $264…" at bounding box center [643, 199] width 1017 height 91
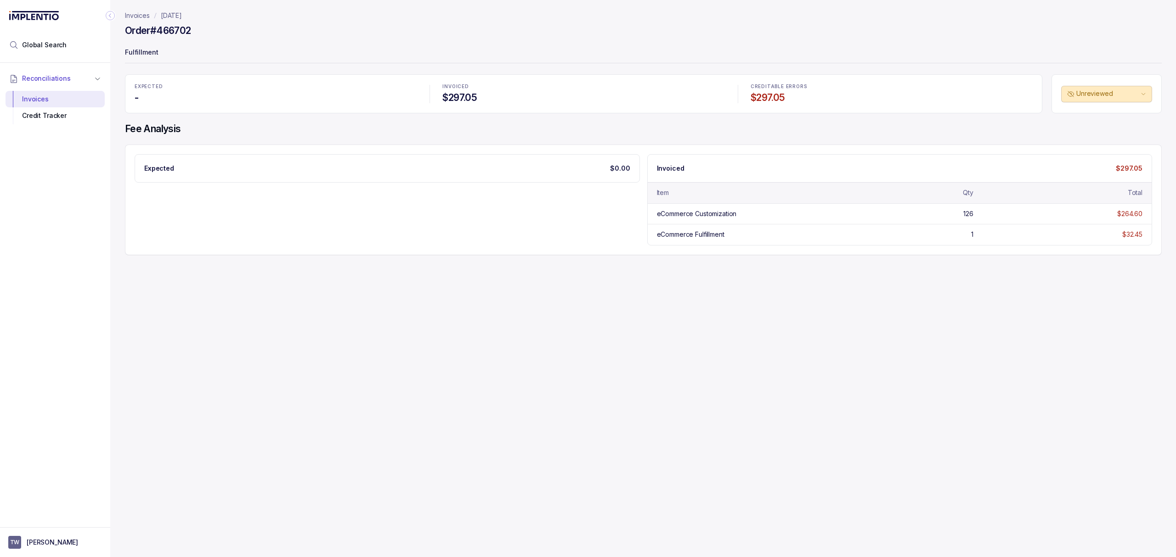
click at [147, 11] on p "Invoices" at bounding box center [137, 15] width 25 height 9
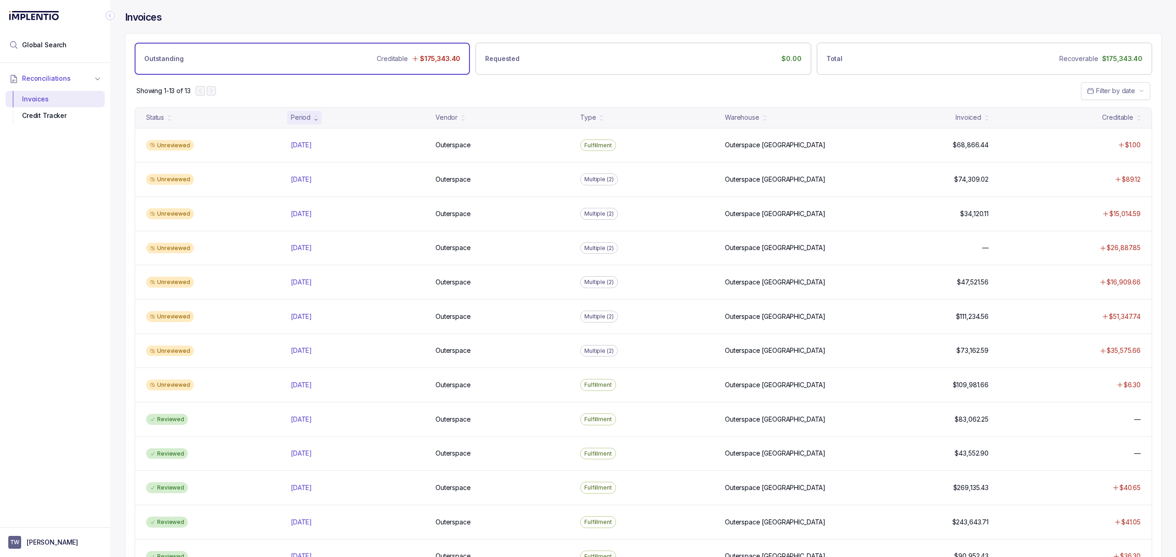
click at [68, 380] on div "Reconciliations Invoices Credit Tracker" at bounding box center [55, 292] width 110 height 459
click at [79, 375] on div "Reconciliations Invoices Credit Tracker" at bounding box center [55, 292] width 110 height 459
click at [81, 372] on div "Reconciliations Invoices Credit Tracker" at bounding box center [55, 292] width 110 height 459
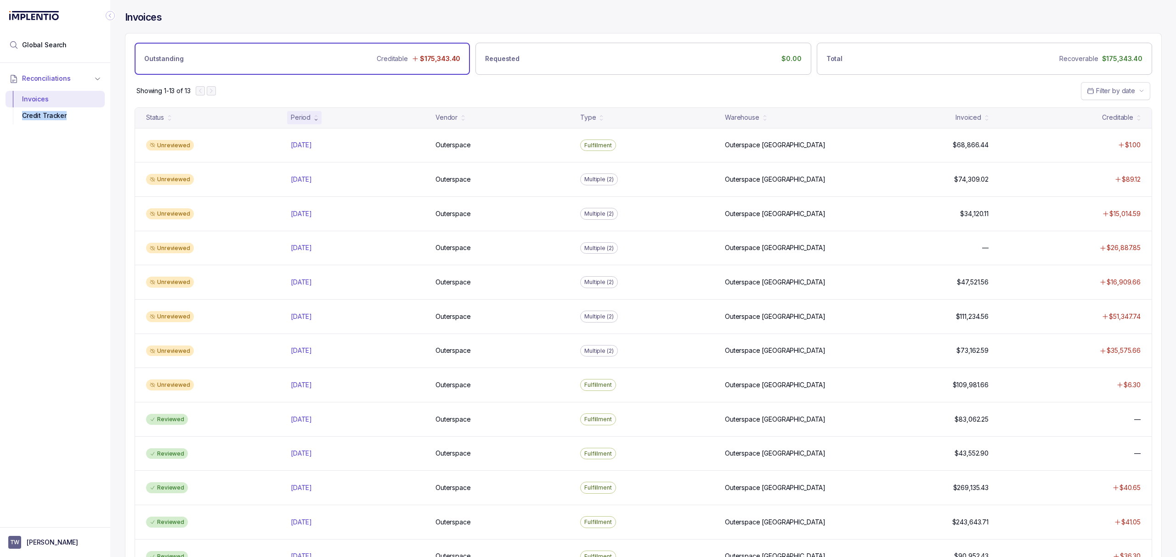
click at [82, 370] on div "Reconciliations Invoices Credit Tracker" at bounding box center [55, 292] width 110 height 459
click at [106, 370] on div "Reconciliations Invoices Credit Tracker" at bounding box center [55, 292] width 110 height 459
click at [108, 366] on div "Reconciliations Invoices Credit Tracker" at bounding box center [55, 292] width 110 height 459
click at [109, 365] on div "Reconciliations Invoices Credit Tracker" at bounding box center [55, 292] width 110 height 459
click at [109, 364] on div "Reconciliations Invoices Credit Tracker" at bounding box center [55, 292] width 110 height 459
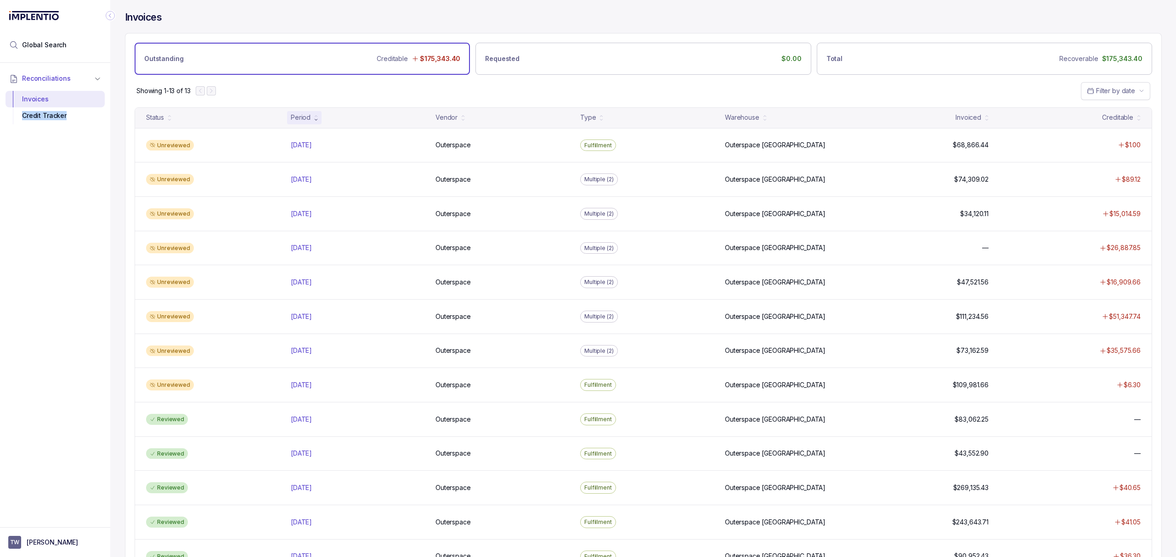
click at [109, 364] on div "Reconciliations Invoices Credit Tracker" at bounding box center [55, 292] width 110 height 459
click at [118, 352] on div "Invoices Outstanding Creditable $175,343.40 Requested $0.00 Total Recoverable $…" at bounding box center [639, 278] width 1058 height 557
click at [118, 347] on div "Invoices Outstanding Creditable $175,343.40 Requested $0.00 Total Recoverable $…" at bounding box center [639, 278] width 1058 height 557
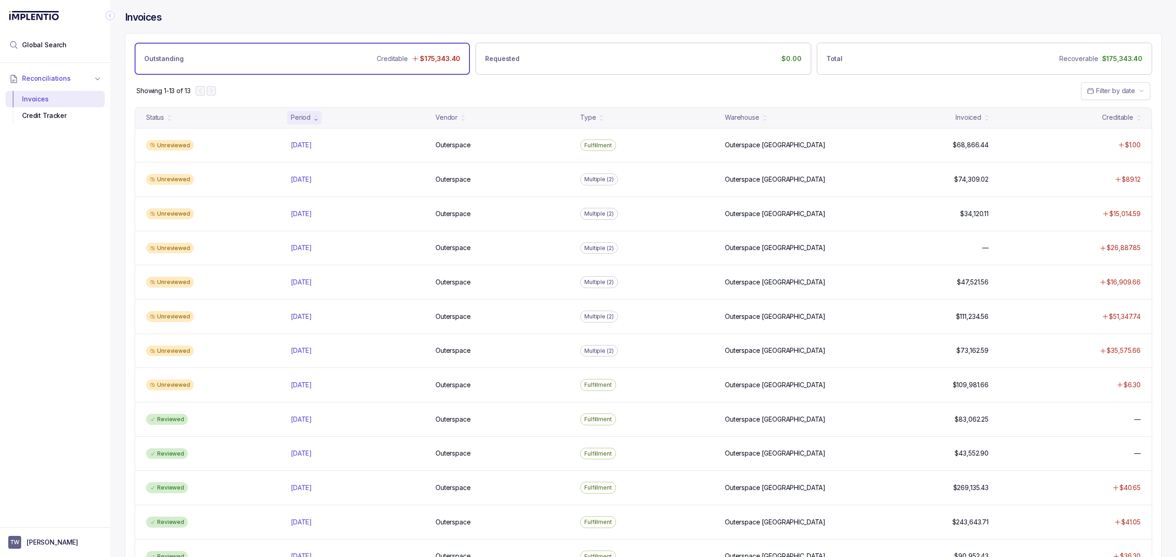
click at [118, 347] on div "Invoices Outstanding Creditable $175,343.40 Requested $0.00 Total Recoverable $…" at bounding box center [639, 278] width 1058 height 557
click at [118, 346] on div "Invoices Outstanding Creditable $175,343.40 Requested $0.00 Total Recoverable $…" at bounding box center [639, 278] width 1058 height 557
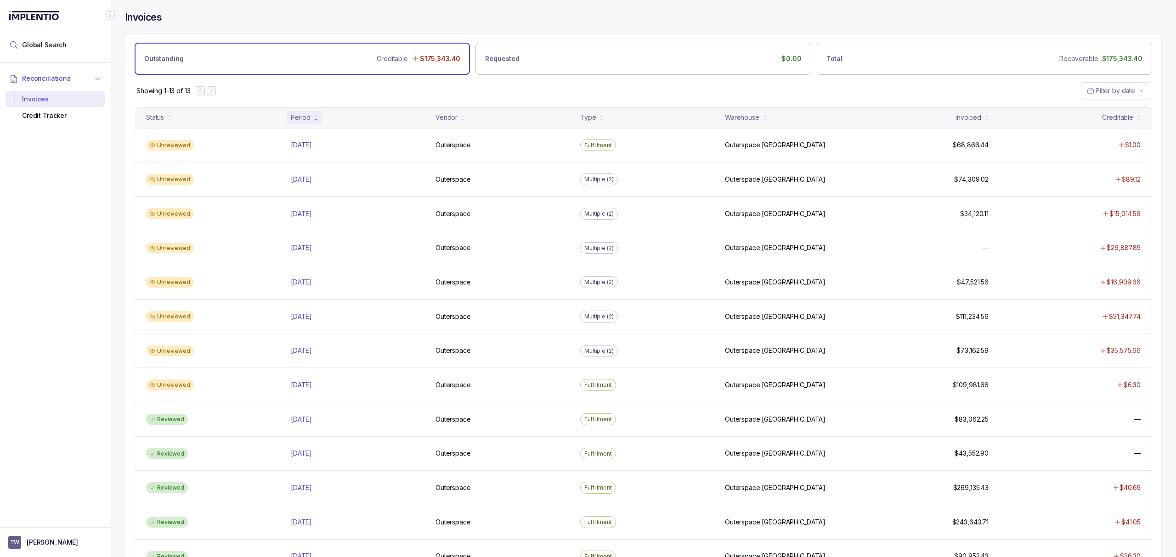
click at [118, 346] on div "Invoices Outstanding Creditable $175,343.40 Requested $0.00 Total Recoverable $…" at bounding box center [639, 278] width 1058 height 557
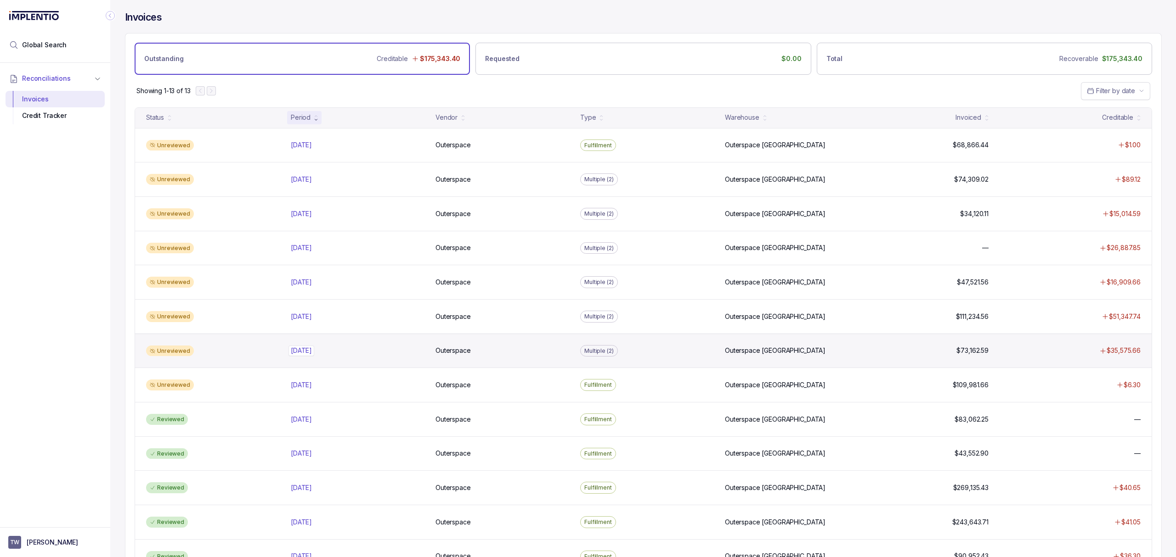
click at [300, 352] on p "[DATE]" at bounding box center [301, 351] width 26 height 10
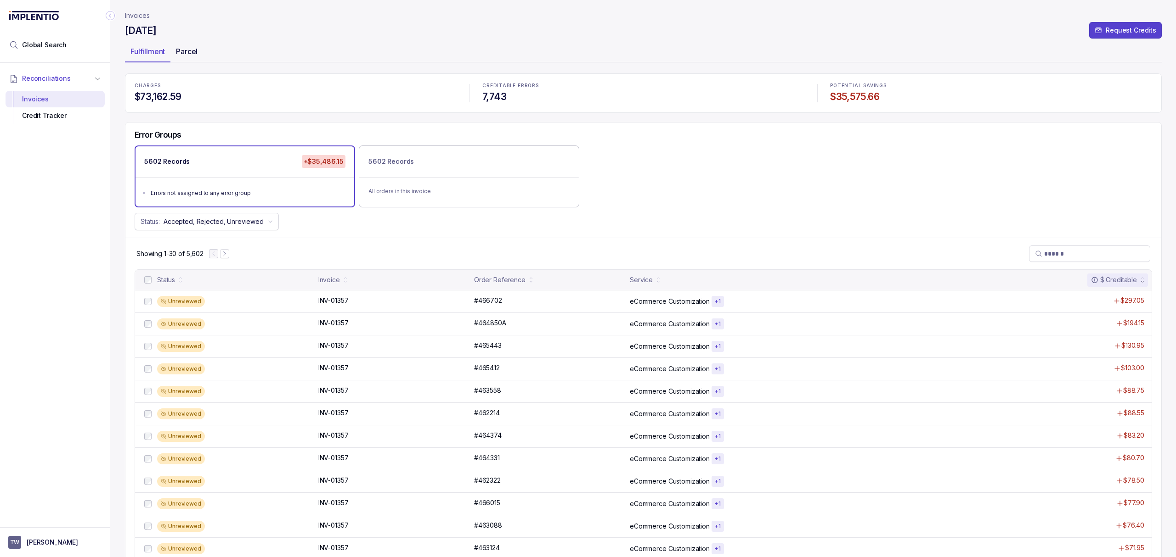
click at [183, 52] on p "Parcel" at bounding box center [187, 51] width 22 height 11
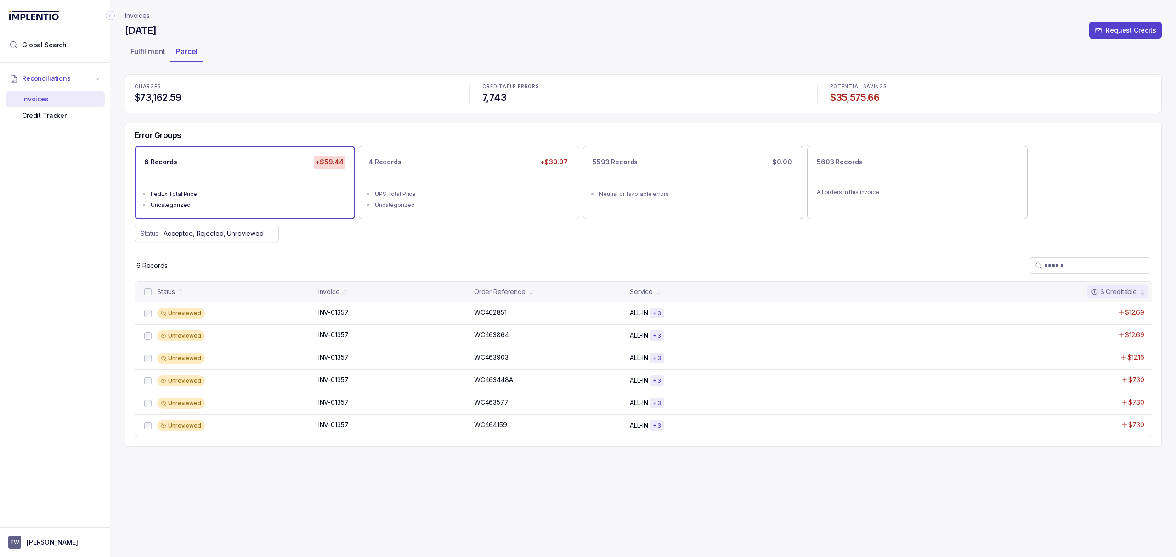
click at [272, 85] on p "CHARGES" at bounding box center [296, 87] width 322 height 6
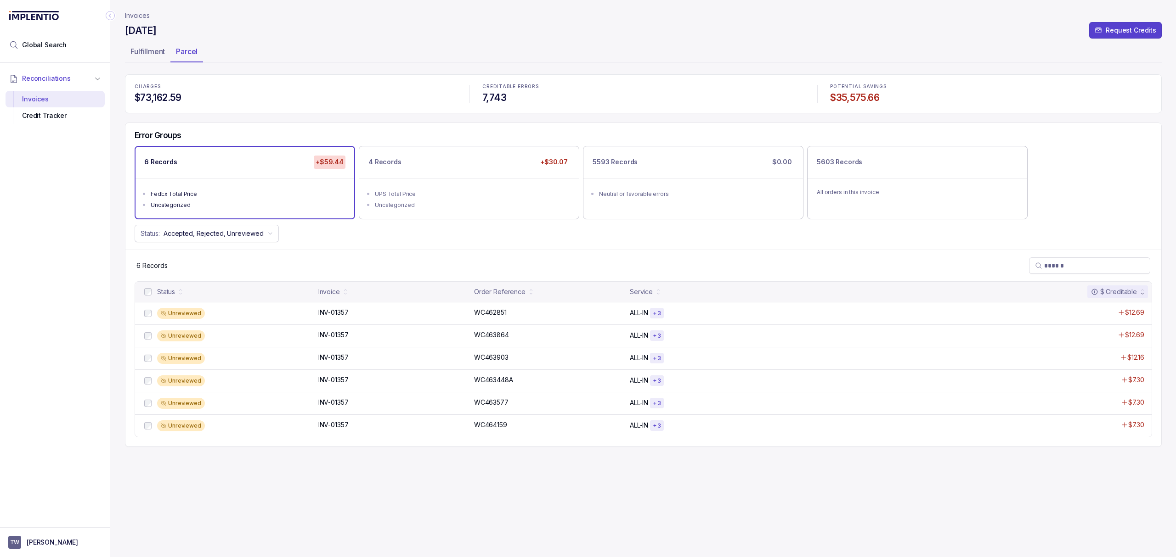
click at [272, 85] on p "CHARGES" at bounding box center [296, 87] width 322 height 6
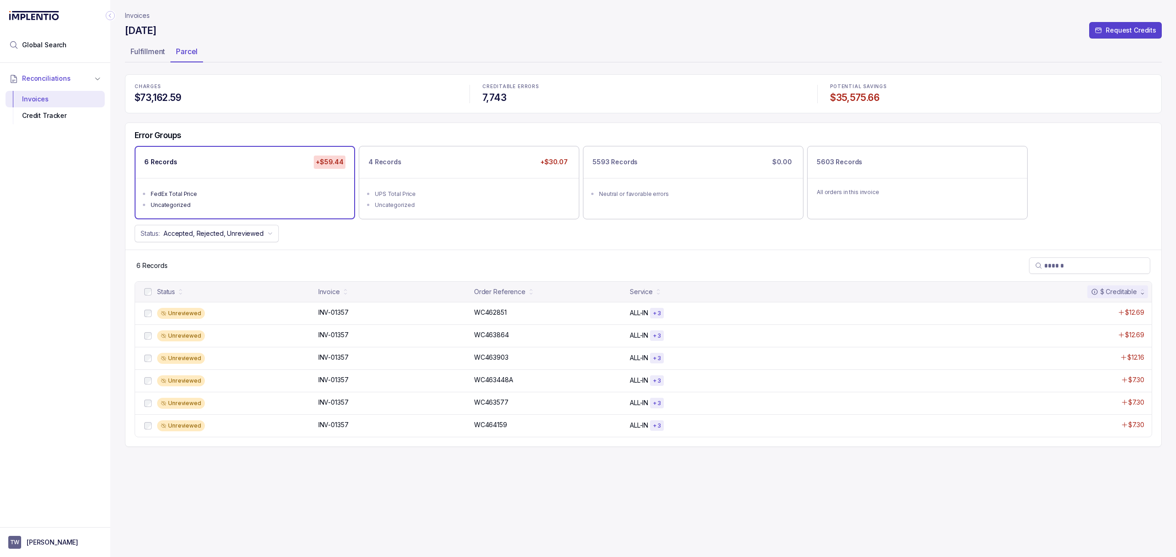
click at [272, 85] on p "CHARGES" at bounding box center [296, 87] width 322 height 6
click at [375, 243] on div "Error Groups 6 Records +$59.44 FedEx Total Price Uncategorized 4 Records +$30.0…" at bounding box center [642, 186] width 1035 height 127
click at [369, 243] on div "Error Groups 6 Records +$59.44 FedEx Total Price Uncategorized 4 Records +$30.0…" at bounding box center [642, 186] width 1035 height 127
click at [366, 244] on div "Error Groups 6 Records +$59.44 FedEx Total Price Uncategorized 4 Records +$30.0…" at bounding box center [642, 186] width 1035 height 127
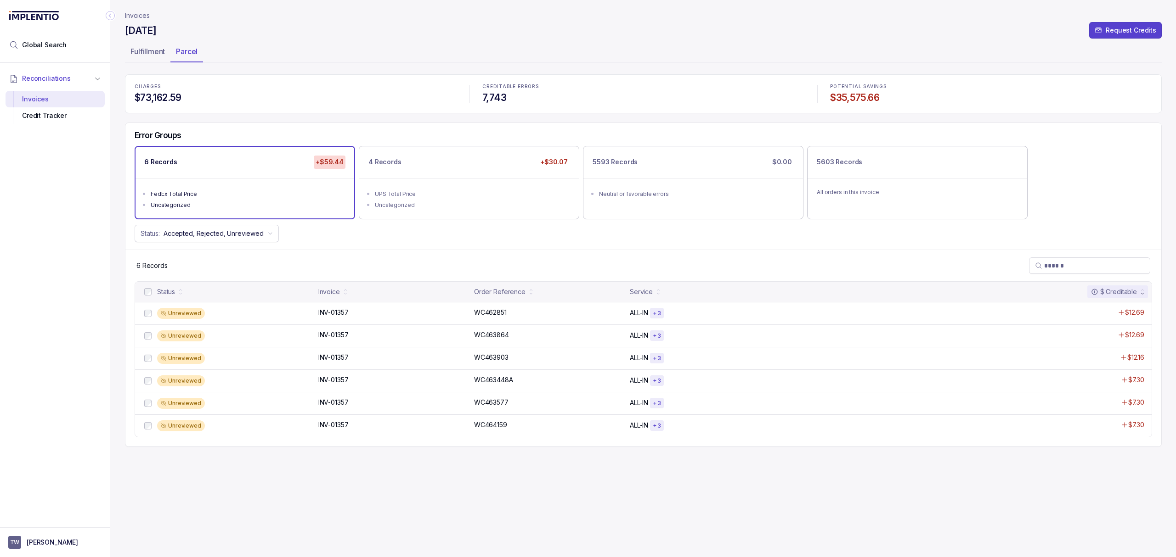
click at [373, 246] on div "Error Groups 6 Records +$59.44 FedEx Total Price Uncategorized 4 Records +$30.0…" at bounding box center [642, 186] width 1035 height 127
click at [375, 245] on div "Error Groups 6 Records +$59.44 FedEx Total Price Uncategorized 4 Records +$30.0…" at bounding box center [642, 186] width 1035 height 127
click at [378, 247] on div "Error Groups 6 Records +$59.44 FedEx Total Price Uncategorized 4 Records +$30.0…" at bounding box center [642, 186] width 1035 height 127
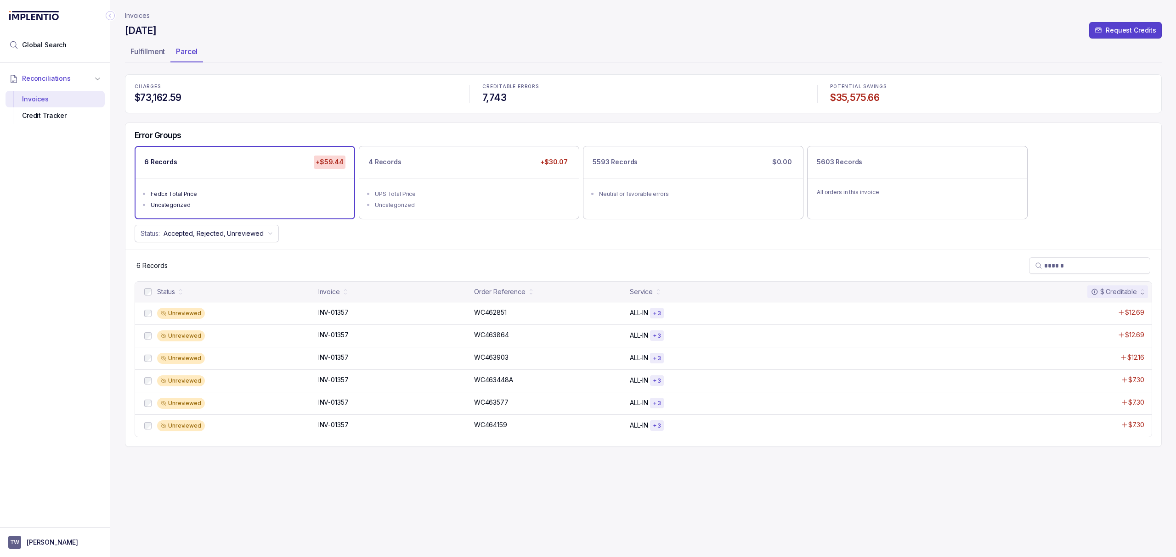
click at [383, 248] on div "Error Groups 6 Records +$59.44 FedEx Total Price Uncategorized 4 Records +$30.0…" at bounding box center [642, 186] width 1035 height 127
click at [391, 248] on div "Error Groups 6 Records +$59.44 FedEx Total Price Uncategorized 4 Records +$30.0…" at bounding box center [642, 186] width 1035 height 127
click at [261, 287] on div "Status" at bounding box center [235, 292] width 156 height 13
click at [140, 16] on p "Invoices" at bounding box center [137, 15] width 25 height 9
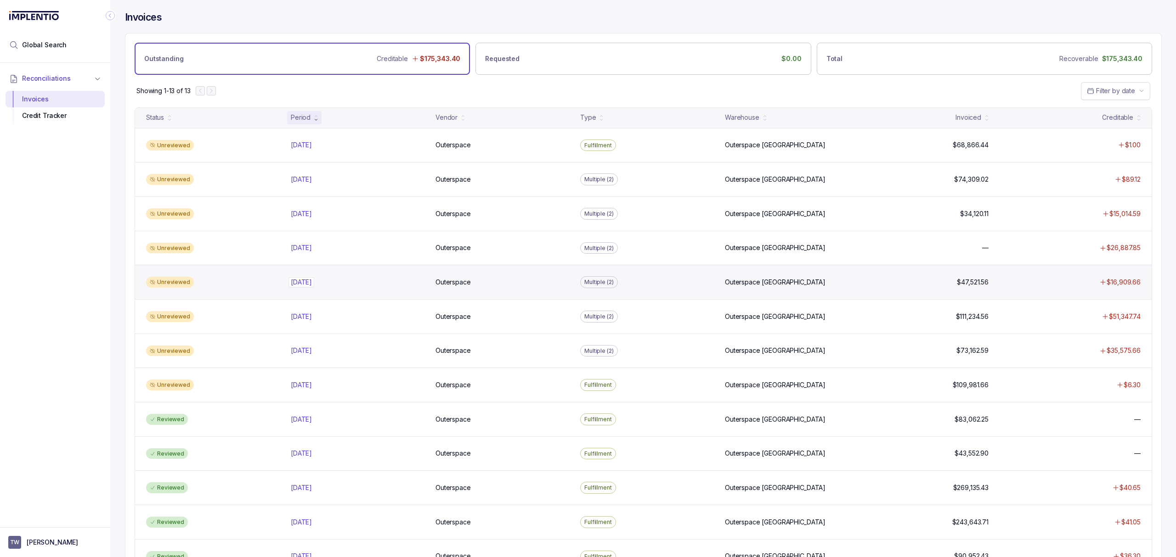
click at [311, 287] on p "[DATE]" at bounding box center [301, 282] width 26 height 10
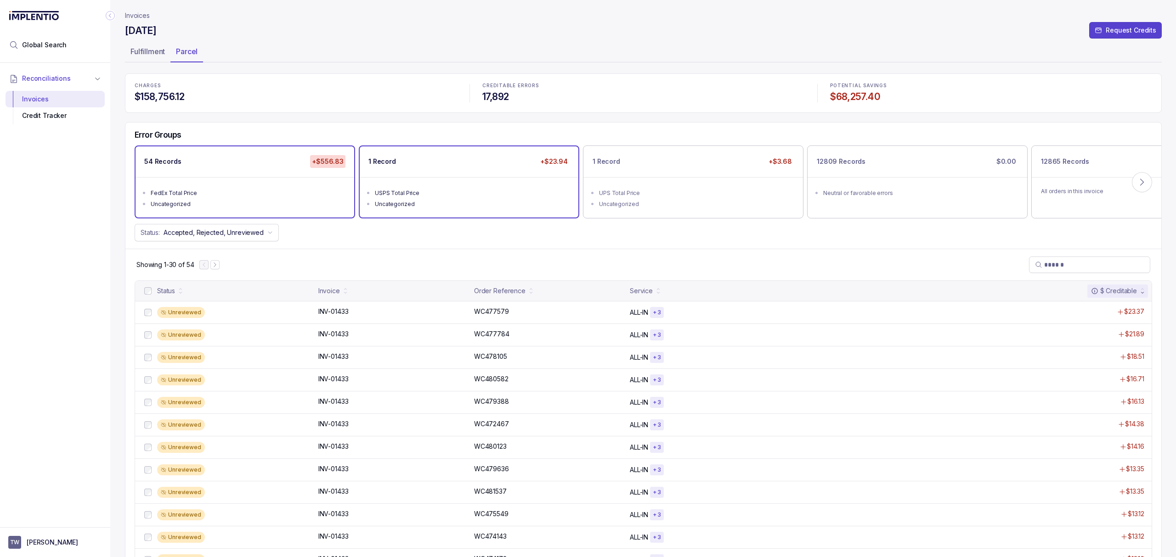
click at [456, 195] on div "USPS Total Price" at bounding box center [472, 193] width 194 height 9
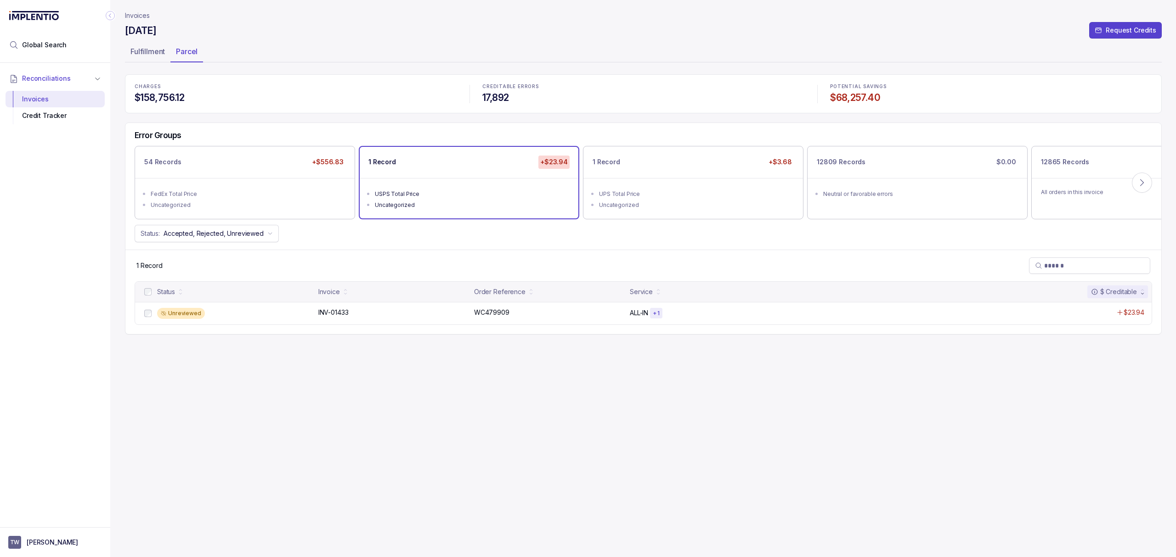
click at [249, 93] on h4 "$158,756.12" at bounding box center [296, 97] width 322 height 13
click at [141, 17] on p "Invoices" at bounding box center [137, 15] width 25 height 9
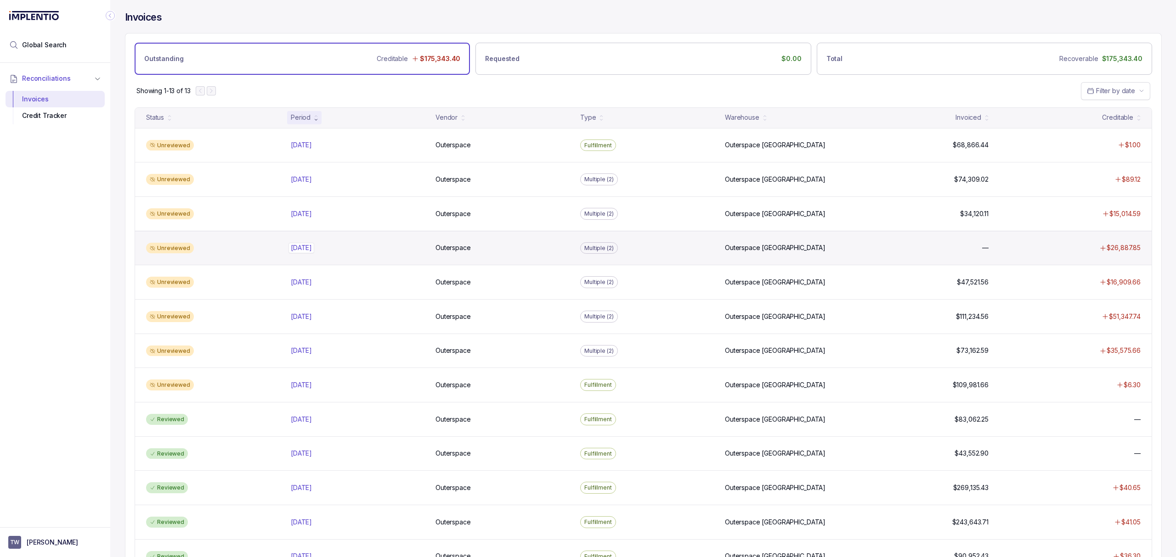
click at [311, 253] on p "[DATE]" at bounding box center [301, 248] width 26 height 10
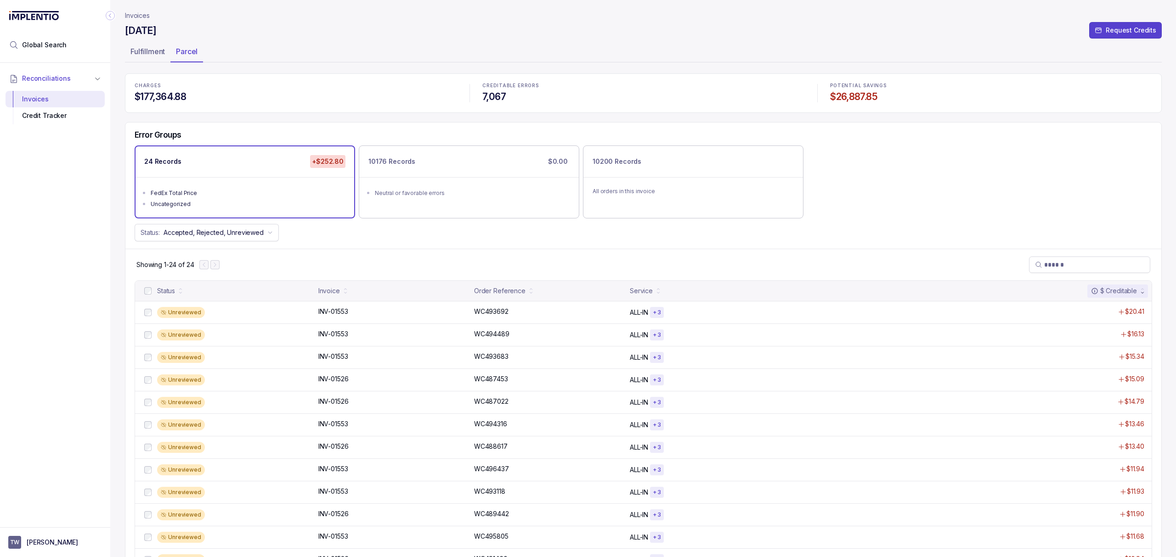
click at [142, 17] on p "Invoices" at bounding box center [137, 15] width 25 height 9
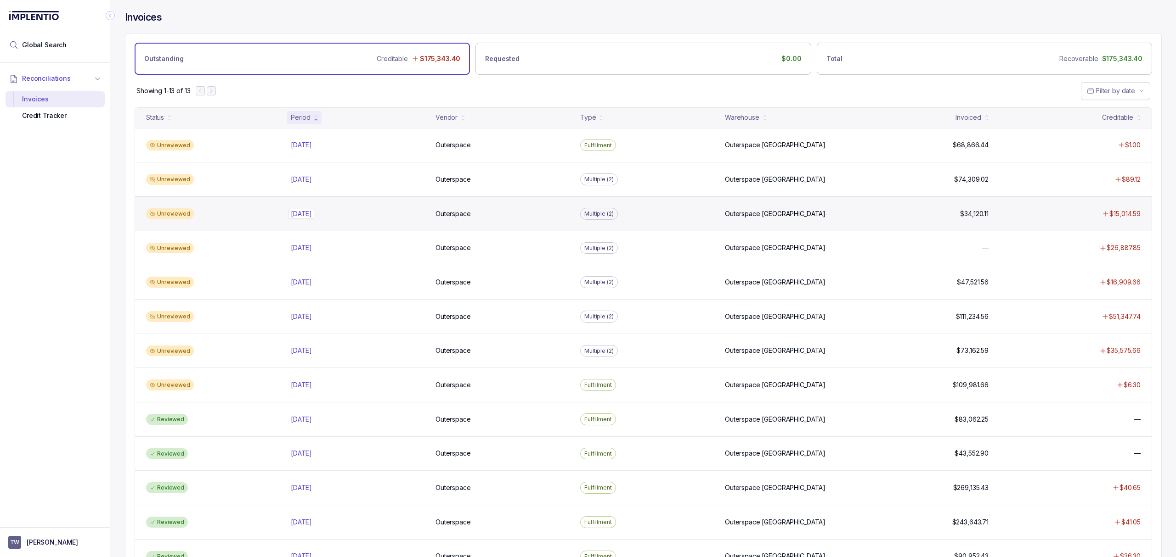
click at [311, 214] on p "[DATE]" at bounding box center [301, 214] width 26 height 10
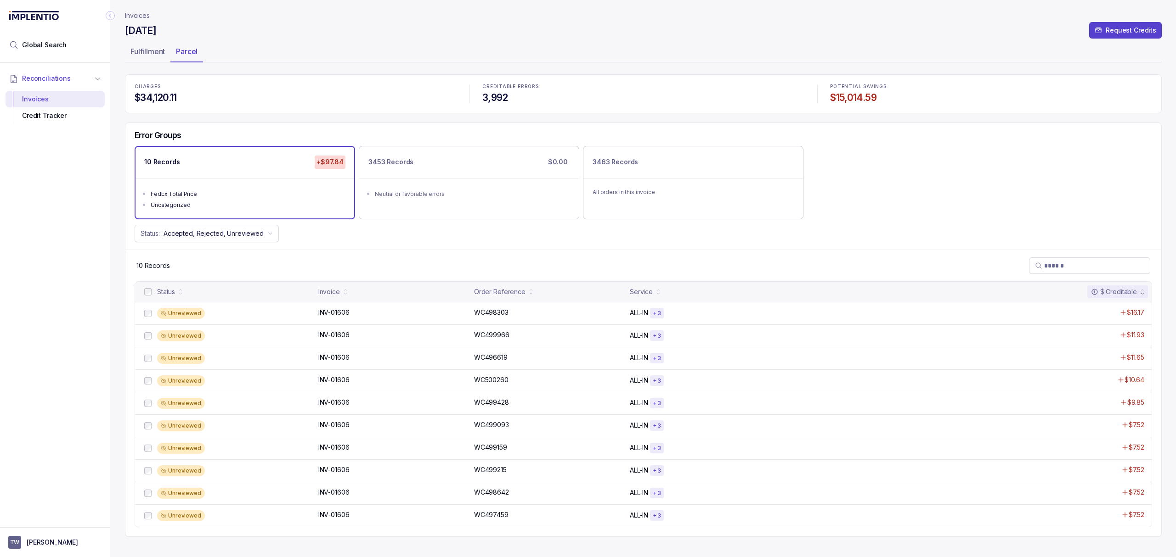
click at [410, 123] on div "Error Groups 10 Records +$97.84 FedEx Total Price Uncategorized 3453 Records $0…" at bounding box center [643, 330] width 1036 height 415
click at [344, 100] on h4 "$34,120.11" at bounding box center [296, 97] width 322 height 13
click at [303, 88] on p "CHARGES" at bounding box center [296, 87] width 322 height 6
click at [276, 88] on p "CHARGES" at bounding box center [296, 87] width 322 height 6
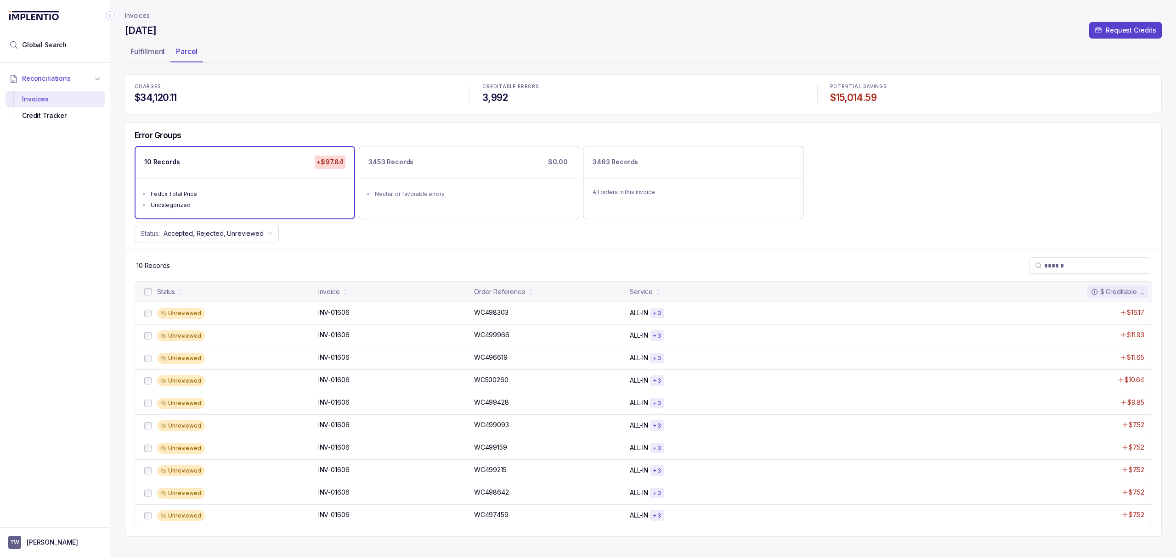
click at [276, 88] on p "CHARGES" at bounding box center [296, 87] width 322 height 6
click at [270, 87] on p "CHARGES" at bounding box center [296, 87] width 322 height 6
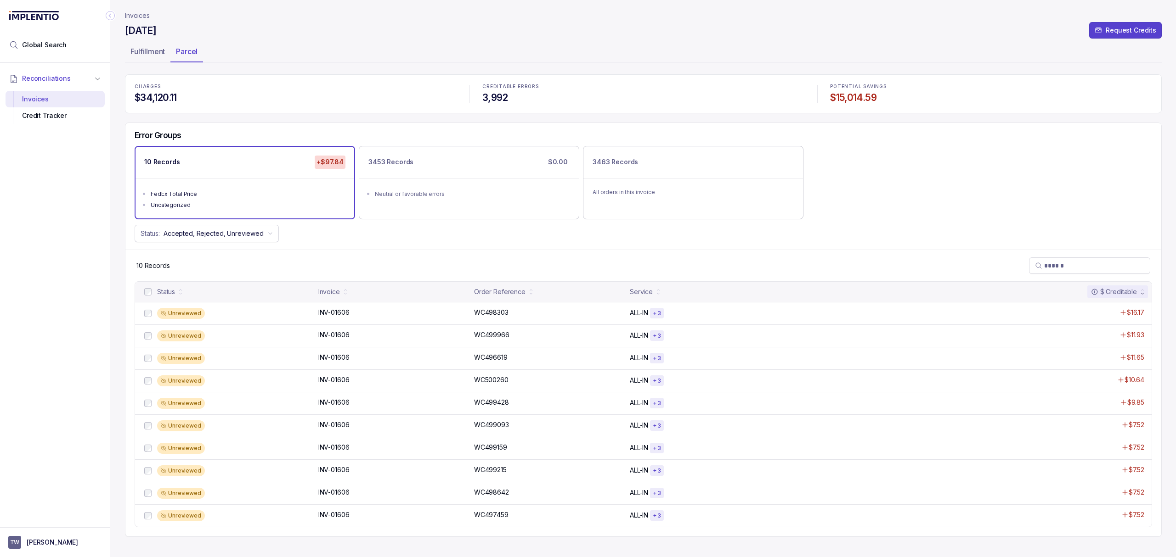
click at [267, 87] on p "CHARGES" at bounding box center [296, 87] width 322 height 6
click at [242, 84] on p "CHARGES" at bounding box center [296, 87] width 322 height 6
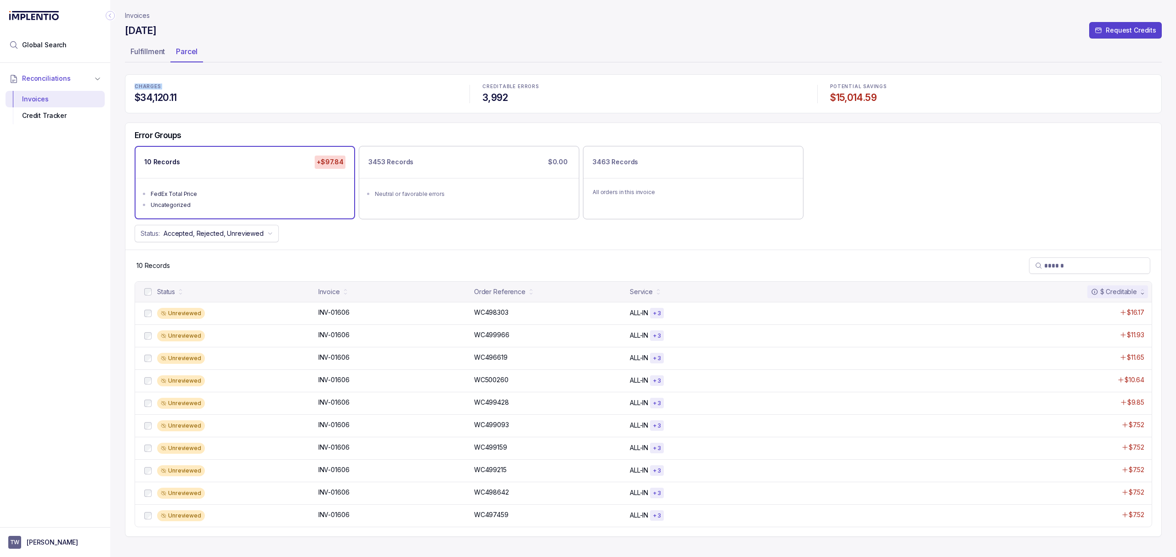
click at [132, 14] on p "Invoices" at bounding box center [137, 15] width 25 height 9
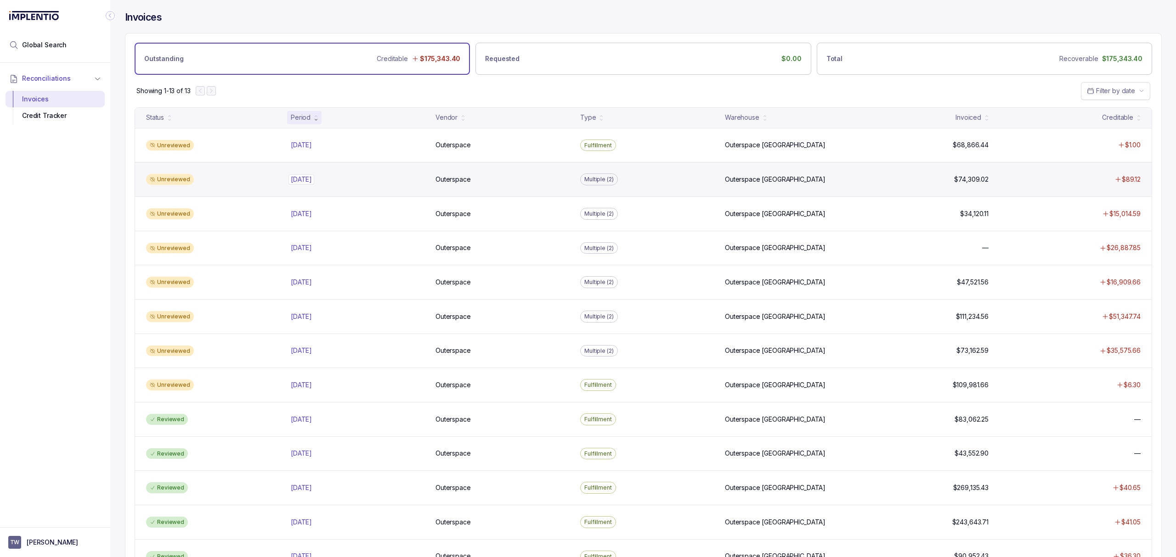
click at [309, 177] on p "[DATE]" at bounding box center [301, 179] width 26 height 10
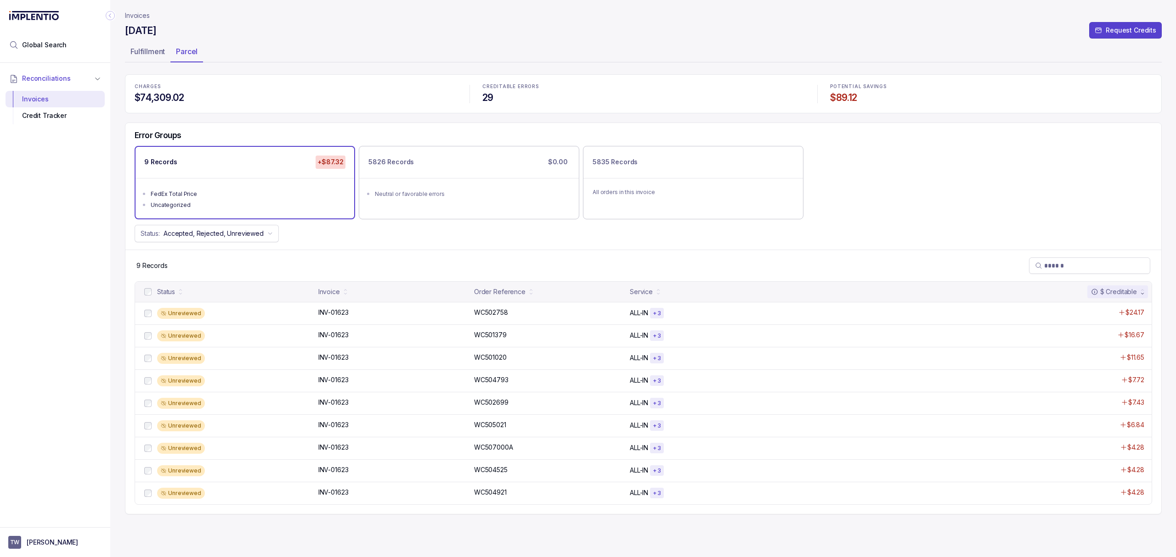
click at [258, 81] on div "CHARGES $74,309.02" at bounding box center [295, 94] width 333 height 31
click at [266, 105] on div "CHARGES $74,309.02" at bounding box center [295, 94] width 333 height 31
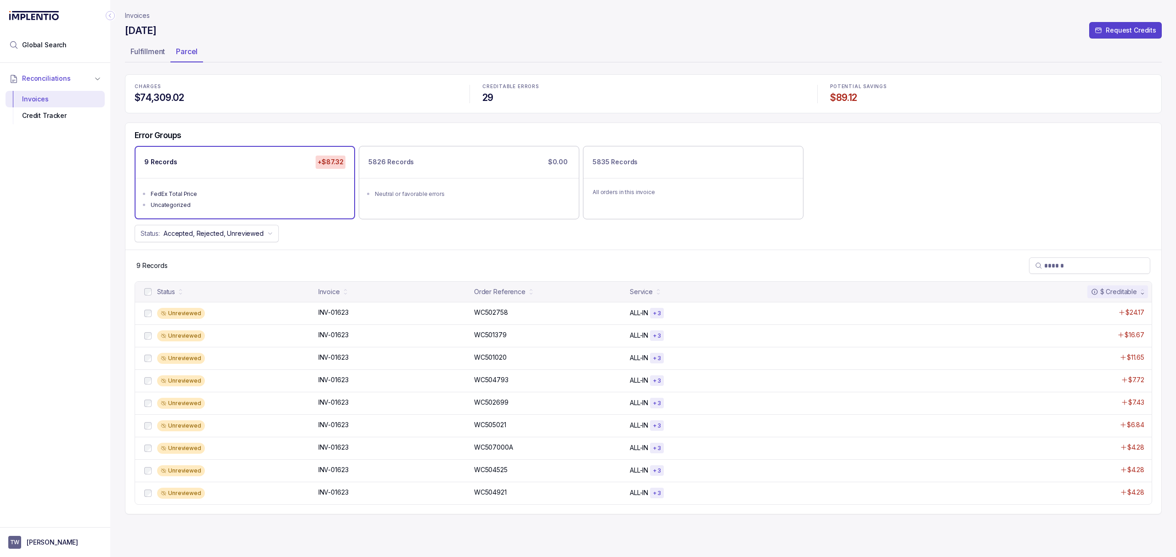
click at [266, 105] on div "CHARGES $74,309.02" at bounding box center [295, 94] width 333 height 31
click at [310, 74] on div "CHARGES $74,309.02 CREDITABLE ERRORS 29 POTENTIAL SAVINGS $89.12" at bounding box center [643, 93] width 1036 height 39
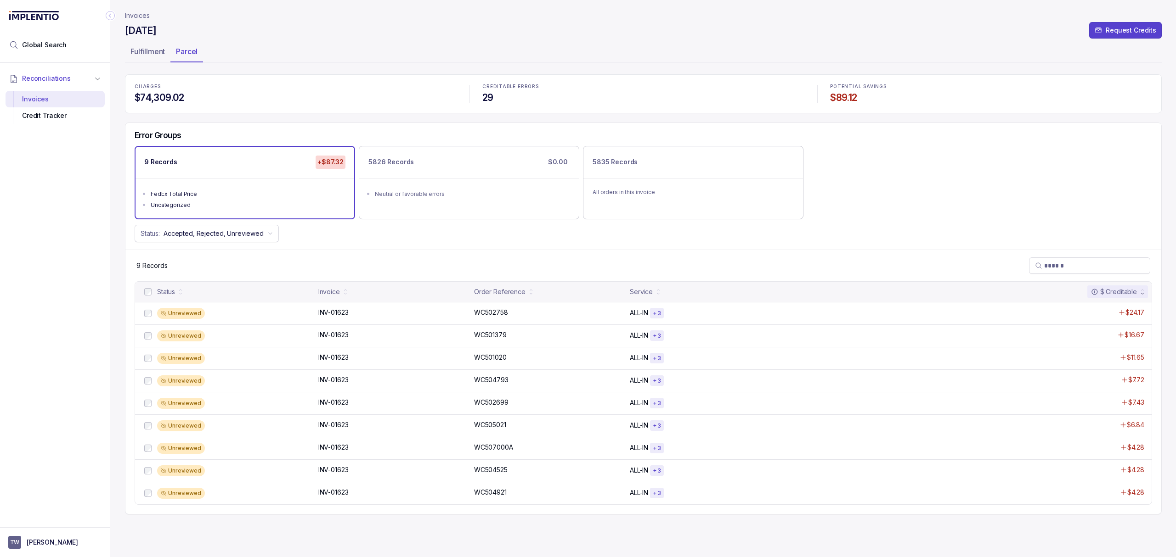
click at [265, 59] on ul "Fulfillment Parcel" at bounding box center [643, 53] width 1036 height 18
click at [286, 70] on header "Invoices [DATE] Request Credits Fulfillment Parcel" at bounding box center [643, 37] width 1036 height 74
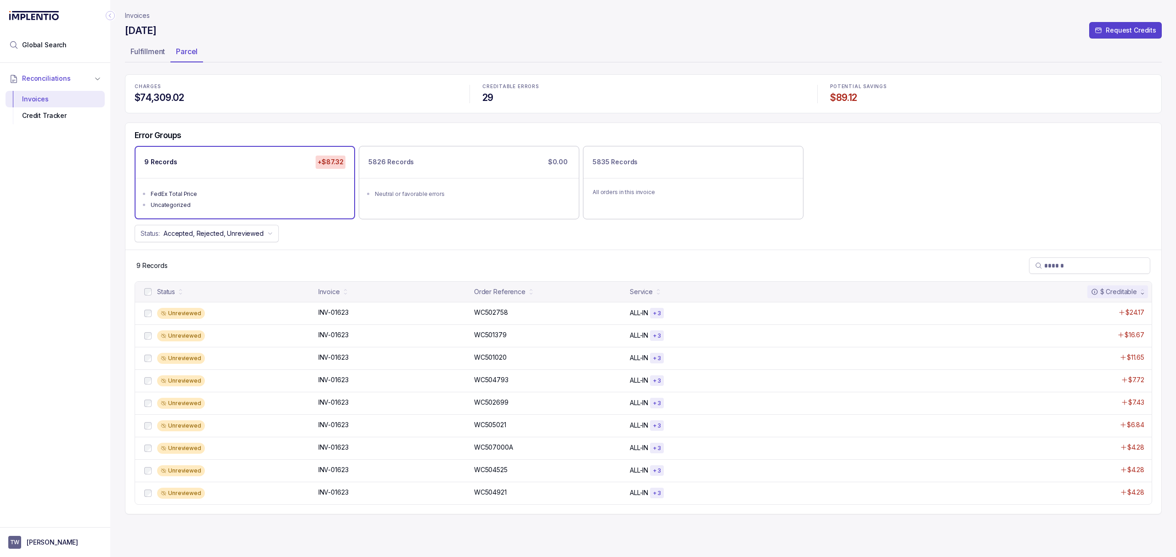
click at [318, 78] on div "CHARGES $74,309.02 CREDITABLE ERRORS 29 POTENTIAL SAVINGS $89.12" at bounding box center [643, 93] width 1036 height 39
click at [323, 278] on div "9 Records" at bounding box center [642, 266] width 1035 height 32
click at [337, 270] on div "9 Records" at bounding box center [642, 266] width 1035 height 32
click at [348, 264] on div "9 Records" at bounding box center [642, 266] width 1035 height 32
click at [354, 249] on div "Error Groups 9 Records +$87.32 FedEx Total Price Uncategorized 5826 Records $0.…" at bounding box center [642, 186] width 1035 height 127
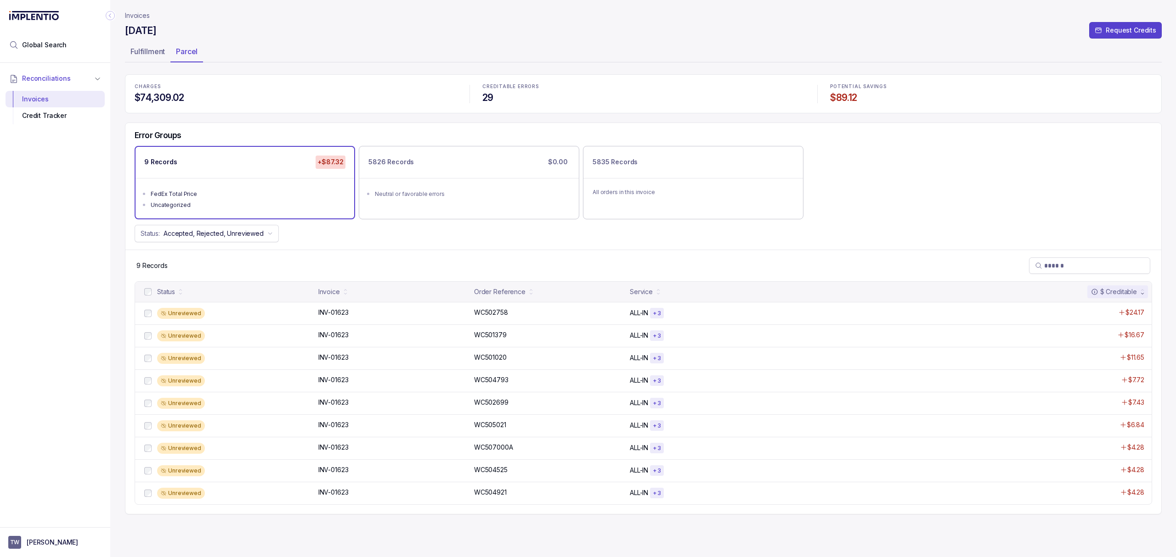
click at [355, 248] on div "Error Groups 9 Records +$87.32 FedEx Total Price Uncategorized 5826 Records $0.…" at bounding box center [642, 186] width 1035 height 127
click at [356, 247] on div "Error Groups 9 Records +$87.32 FedEx Total Price Uncategorized 5826 Records $0.…" at bounding box center [642, 186] width 1035 height 127
click at [364, 257] on div "9 Records" at bounding box center [642, 266] width 1035 height 32
click at [364, 250] on div "9 Records" at bounding box center [642, 266] width 1035 height 32
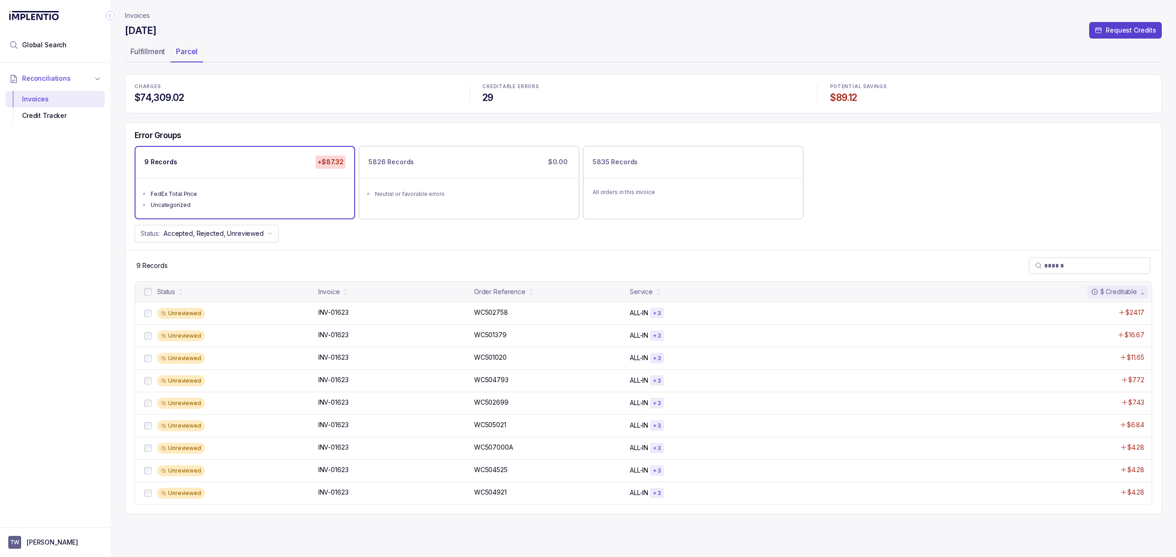
click at [364, 250] on div "9 Records" at bounding box center [642, 266] width 1035 height 32
click at [364, 247] on div "Error Groups 9 Records +$87.32 FedEx Total Price Uncategorized 5826 Records $0.…" at bounding box center [642, 186] width 1035 height 127
click at [260, 72] on header "Invoices [DATE] Request Credits Fulfillment Parcel" at bounding box center [643, 37] width 1036 height 74
click at [260, 69] on header "Invoices [DATE] Request Credits Fulfillment Parcel" at bounding box center [643, 37] width 1036 height 74
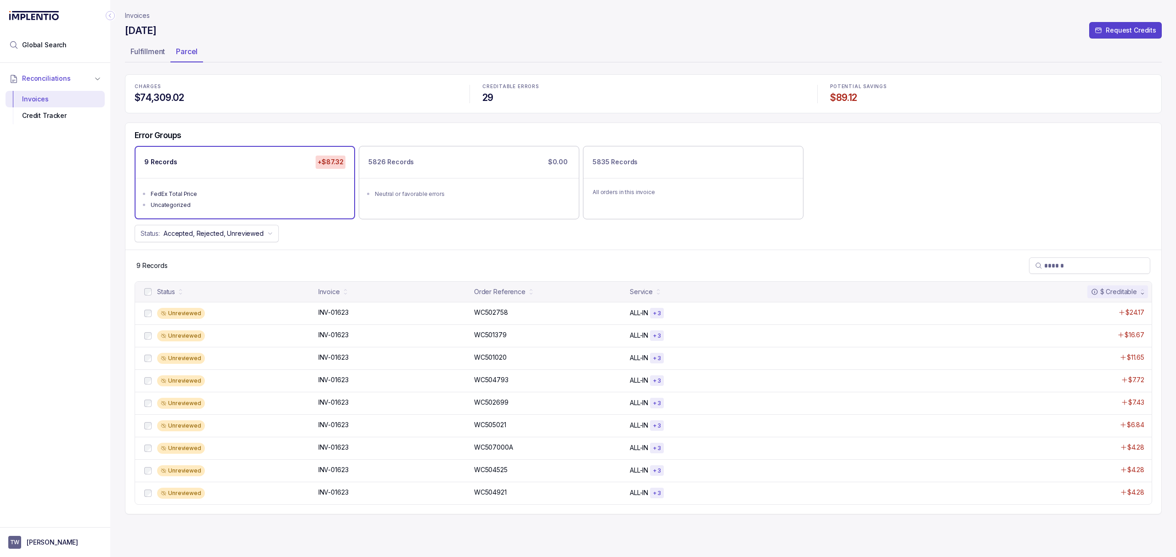
click at [279, 46] on ul "Fulfillment Parcel" at bounding box center [643, 53] width 1036 height 18
click at [266, 46] on ul "Fulfillment Parcel" at bounding box center [643, 53] width 1036 height 18
click at [265, 46] on ul "Fulfillment Parcel" at bounding box center [643, 53] width 1036 height 18
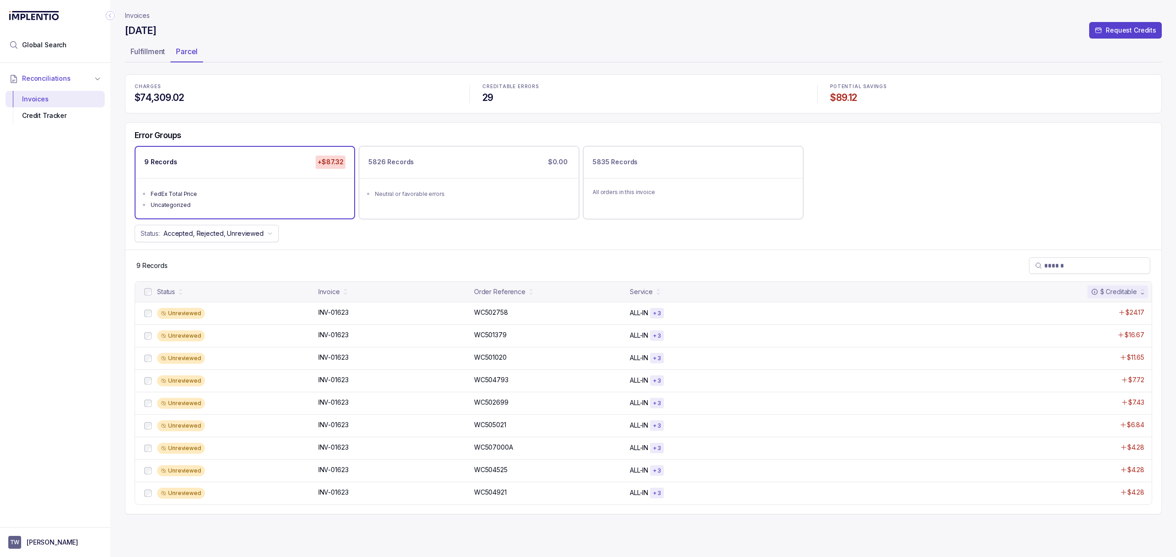
click at [265, 46] on ul "Fulfillment Parcel" at bounding box center [643, 53] width 1036 height 18
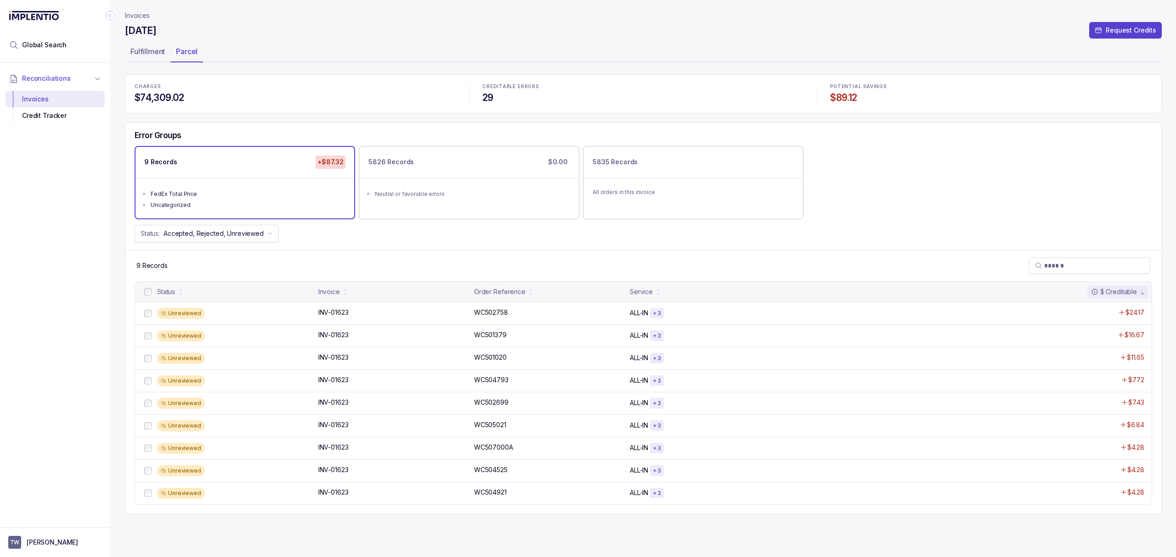
click at [265, 46] on ul "Fulfillment Parcel" at bounding box center [643, 53] width 1036 height 18
click at [447, 24] on div "[DATE] Request Credits" at bounding box center [643, 32] width 1036 height 17
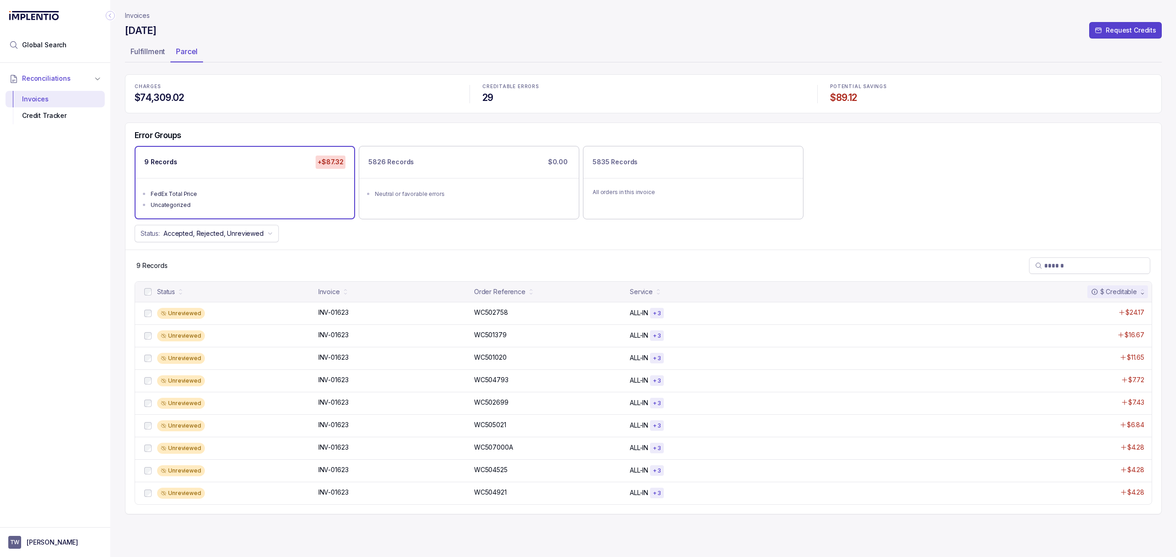
click at [447, 24] on div "[DATE] Request Credits" at bounding box center [643, 32] width 1036 height 17
click at [65, 329] on div "Reconciliations Invoices Credit Tracker" at bounding box center [55, 292] width 110 height 459
click at [90, 280] on div "Reconciliations Invoices Credit Tracker" at bounding box center [55, 292] width 110 height 459
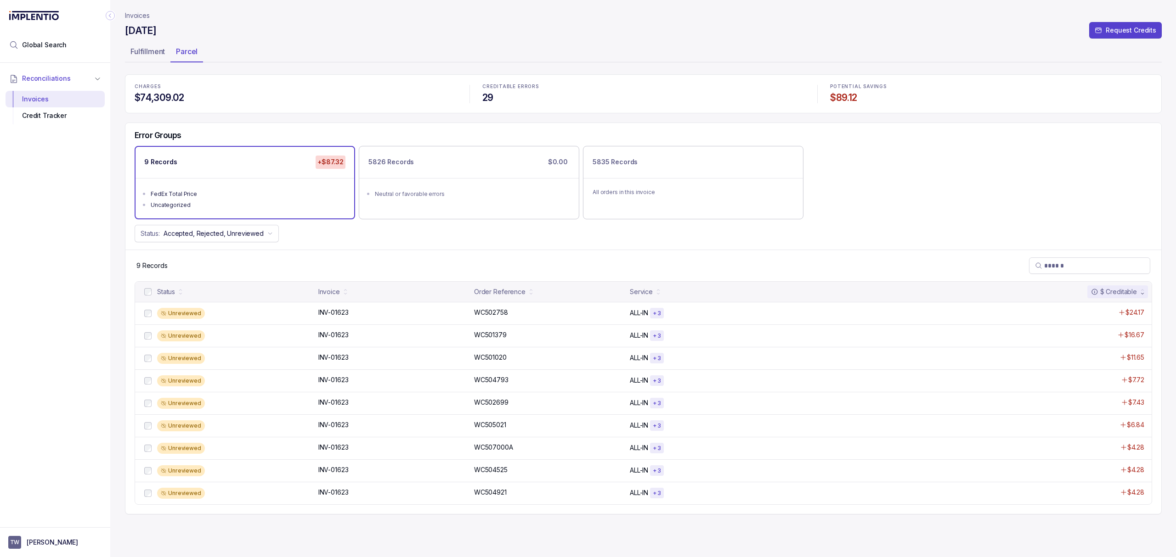
click at [99, 259] on div "Reconciliations Invoices Credit Tracker" at bounding box center [55, 292] width 110 height 459
click at [102, 259] on div "Reconciliations Invoices Credit Tracker" at bounding box center [55, 292] width 110 height 459
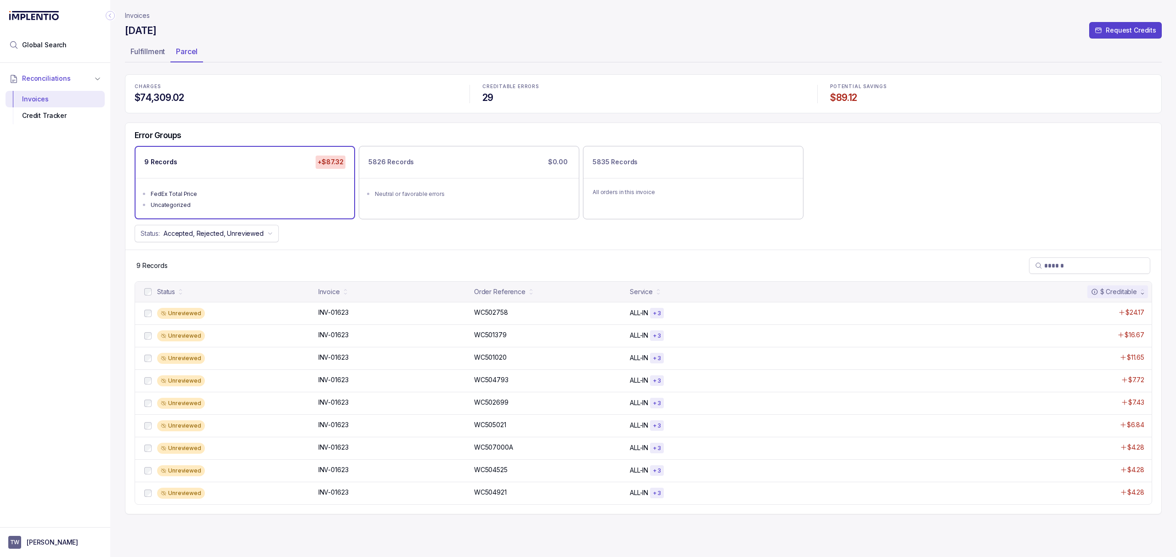
click at [325, 46] on ul "Fulfillment Parcel" at bounding box center [643, 53] width 1036 height 18
click at [285, 90] on div "CHARGES $74,309.02" at bounding box center [295, 94] width 333 height 31
click at [302, 71] on header "Invoices [DATE] Request Credits Fulfillment Parcel" at bounding box center [643, 37] width 1036 height 74
click at [296, 63] on header "Invoices [DATE] Request Credits Fulfillment Parcel" at bounding box center [643, 37] width 1036 height 74
click at [280, 63] on header "Invoices [DATE] Request Credits Fulfillment Parcel" at bounding box center [643, 37] width 1036 height 74
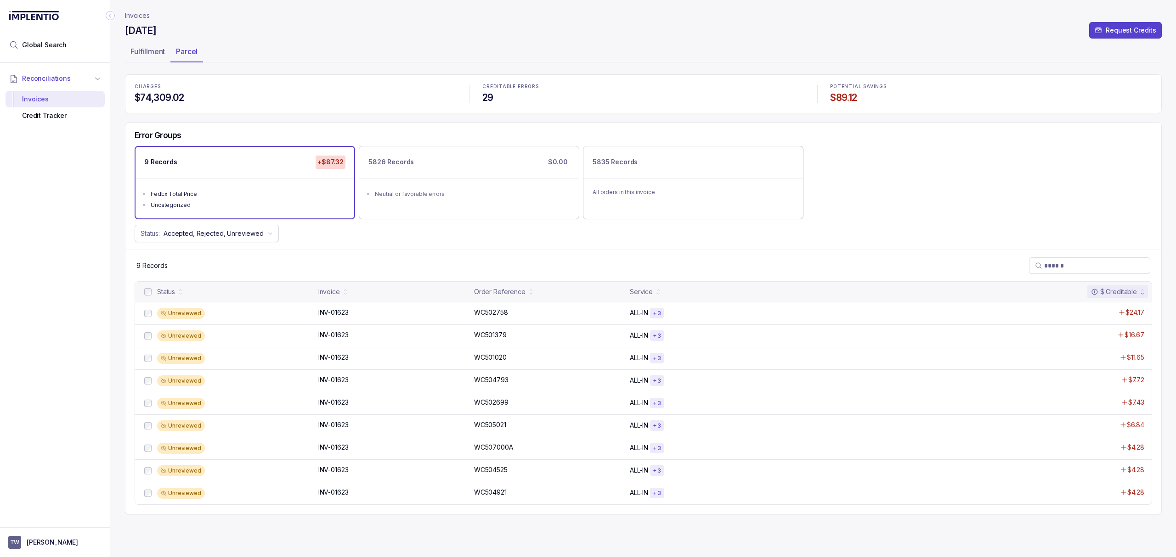
click at [143, 13] on p "Invoices" at bounding box center [137, 15] width 25 height 9
